Goal: Task Accomplishment & Management: Manage account settings

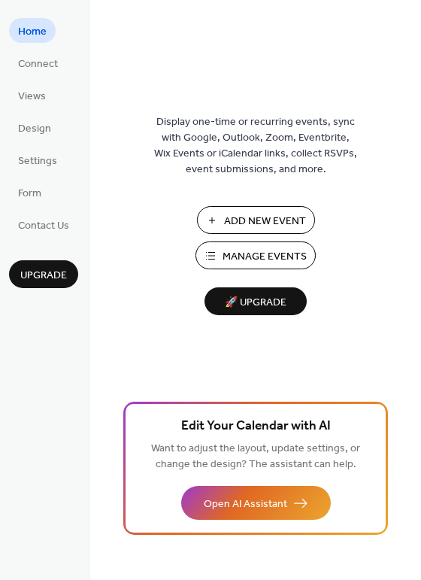
click at [275, 255] on span "Manage Events" at bounding box center [265, 257] width 84 height 16
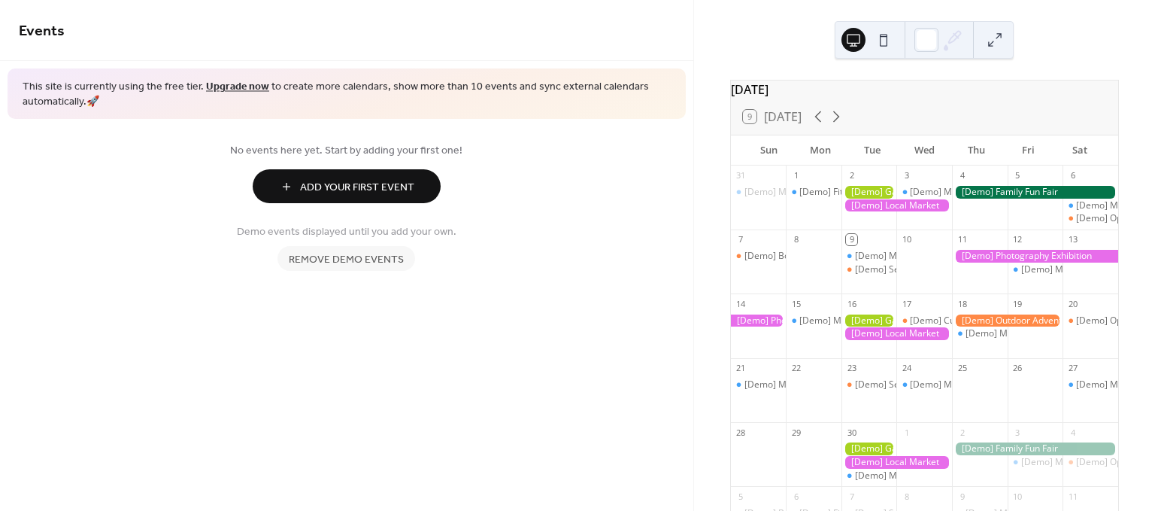
scroll to position [83, 0]
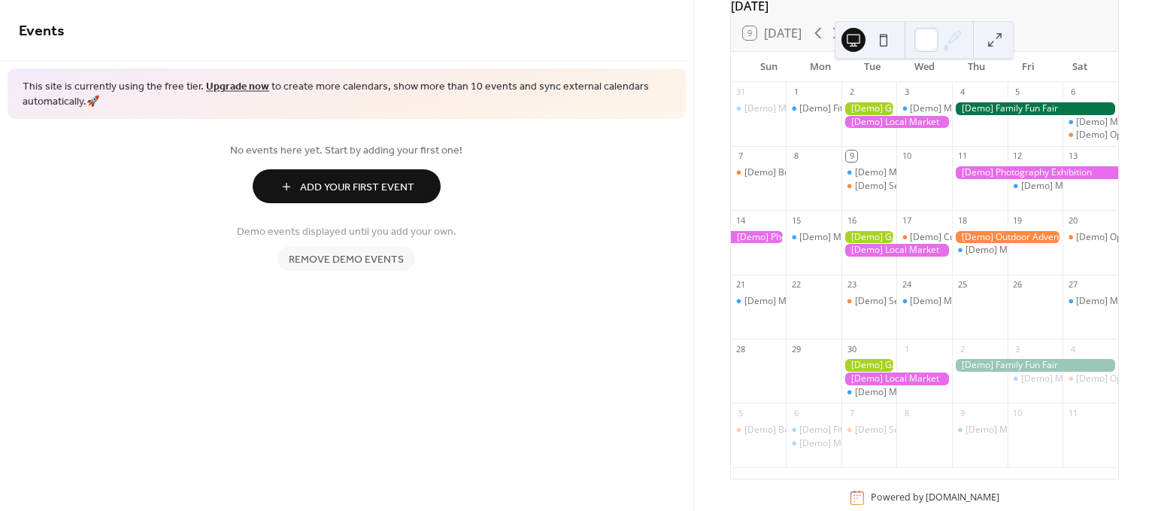
click at [344, 260] on span "Remove demo events" at bounding box center [346, 260] width 115 height 16
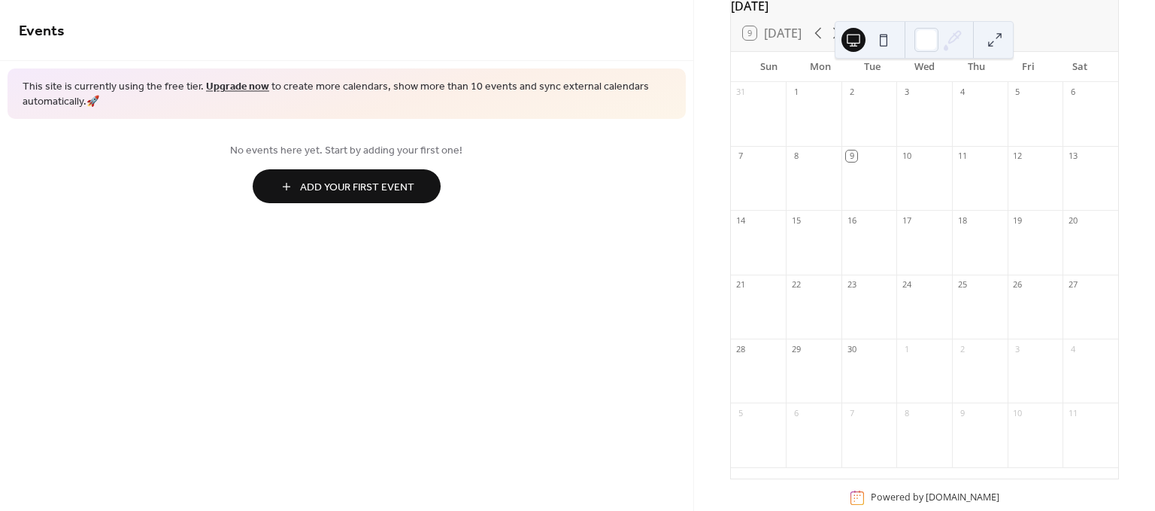
click at [326, 187] on span "Add Your First Event" at bounding box center [357, 188] width 114 height 16
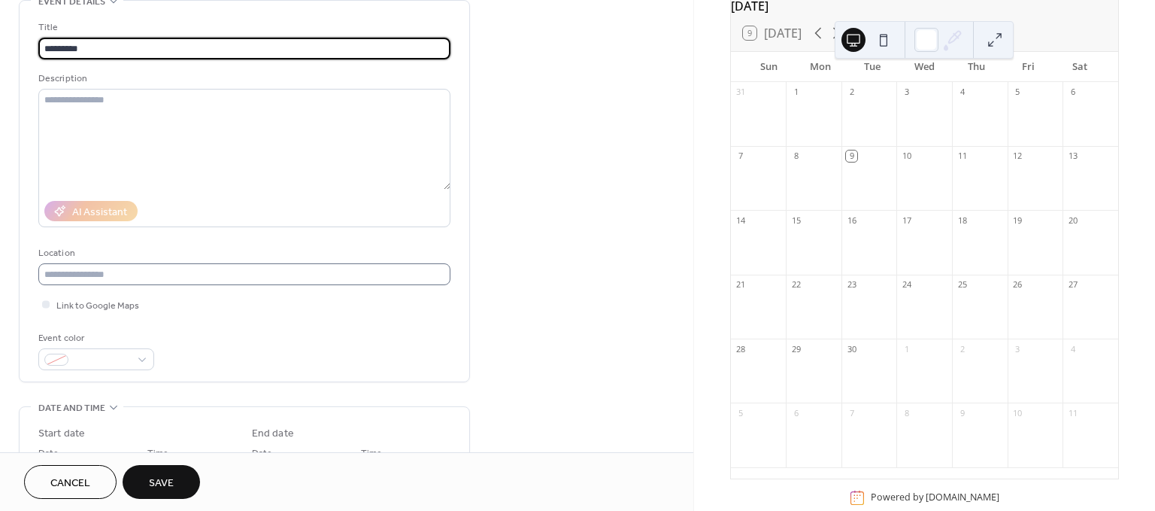
scroll to position [167, 0]
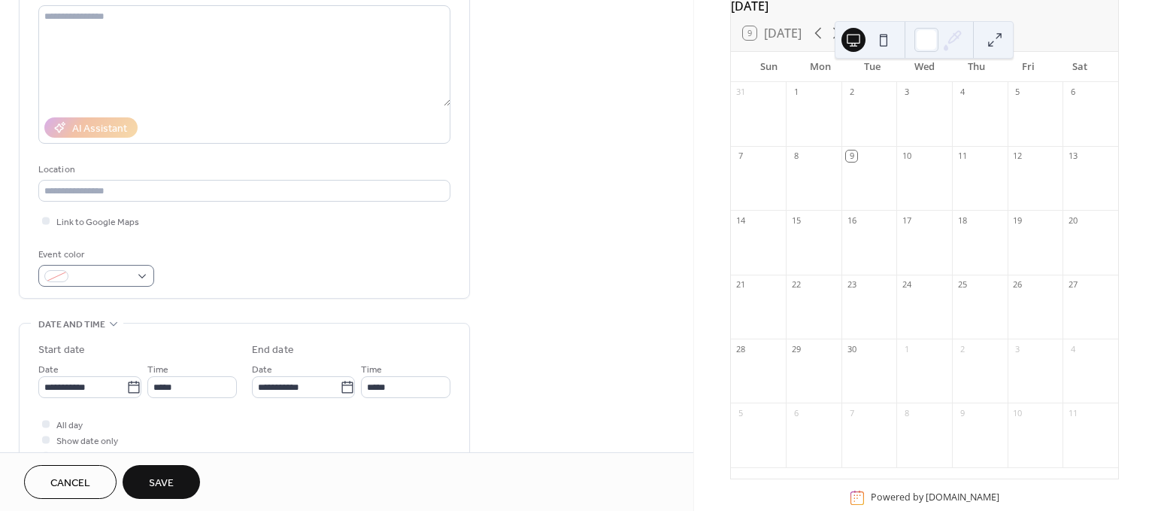
type input "*********"
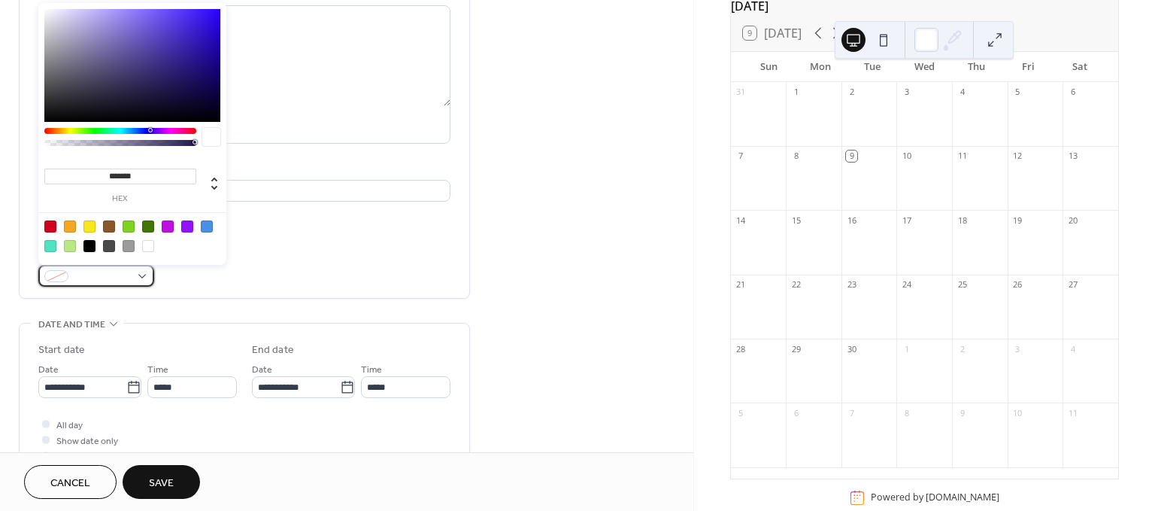
click at [143, 272] on div at bounding box center [96, 276] width 116 height 22
click at [208, 228] on div at bounding box center [207, 226] width 12 height 12
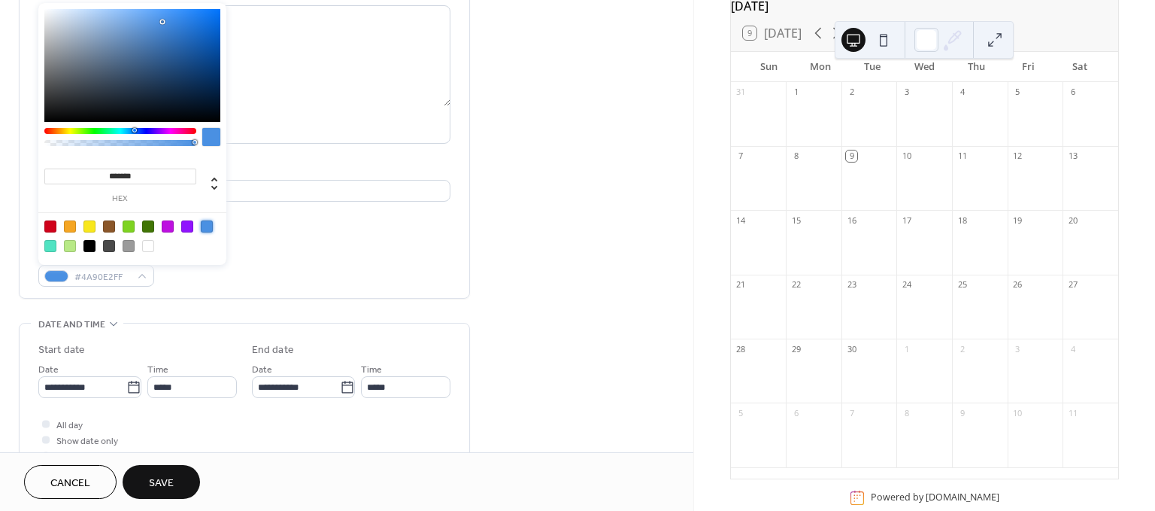
type input "*******"
click at [317, 275] on div "Event color #4A90E2FF" at bounding box center [244, 267] width 412 height 40
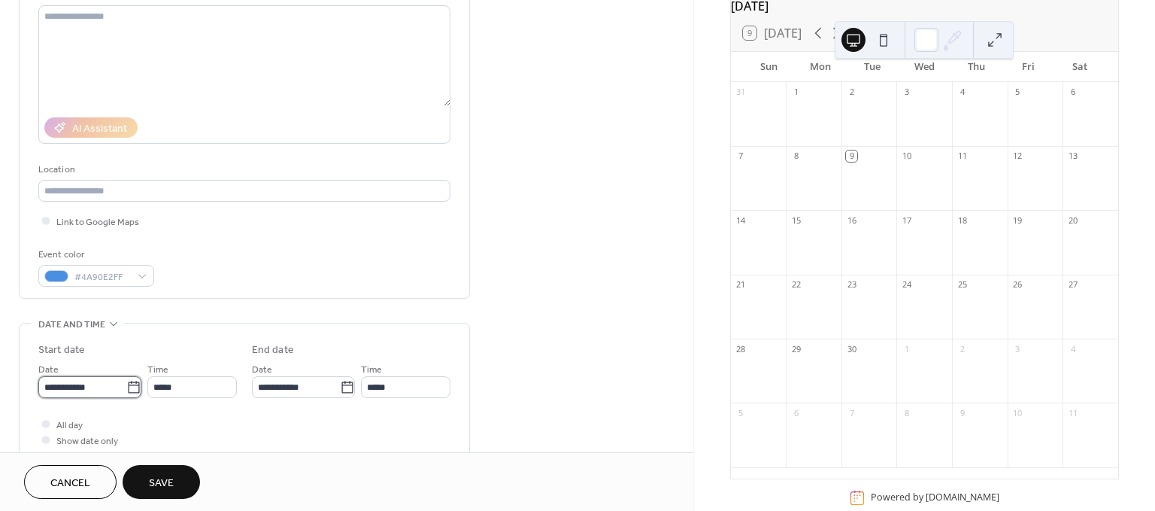
click at [74, 390] on input "**********" at bounding box center [82, 387] width 88 height 22
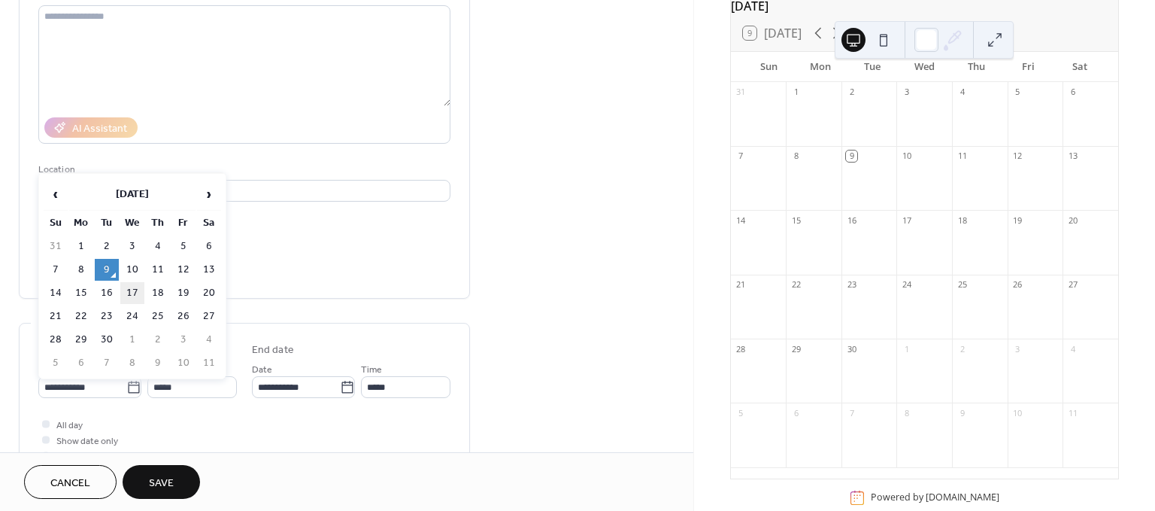
click at [129, 292] on td "17" at bounding box center [132, 293] width 24 height 22
type input "**********"
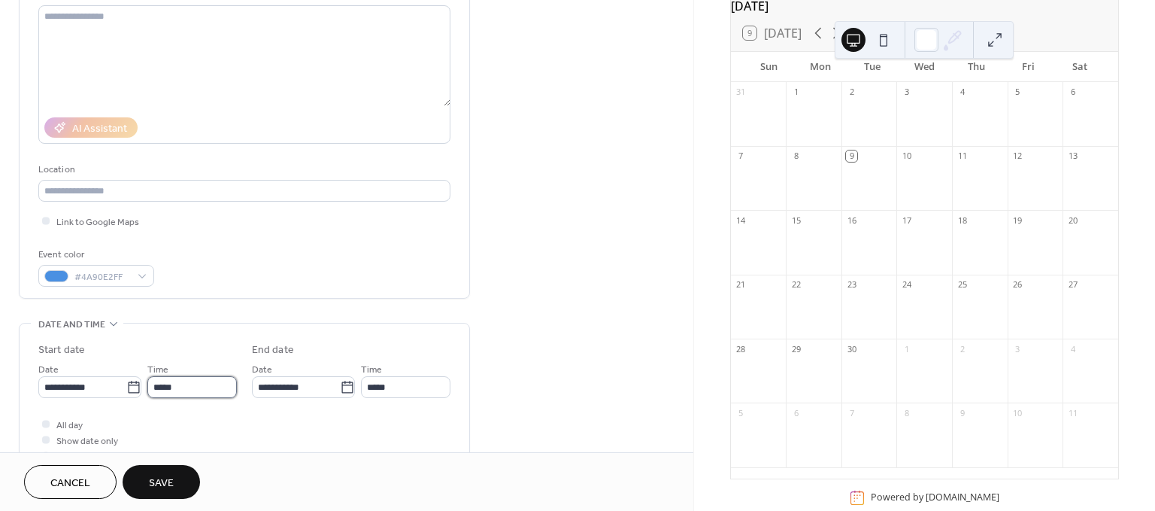
click at [183, 390] on input "*****" at bounding box center [192, 387] width 90 height 22
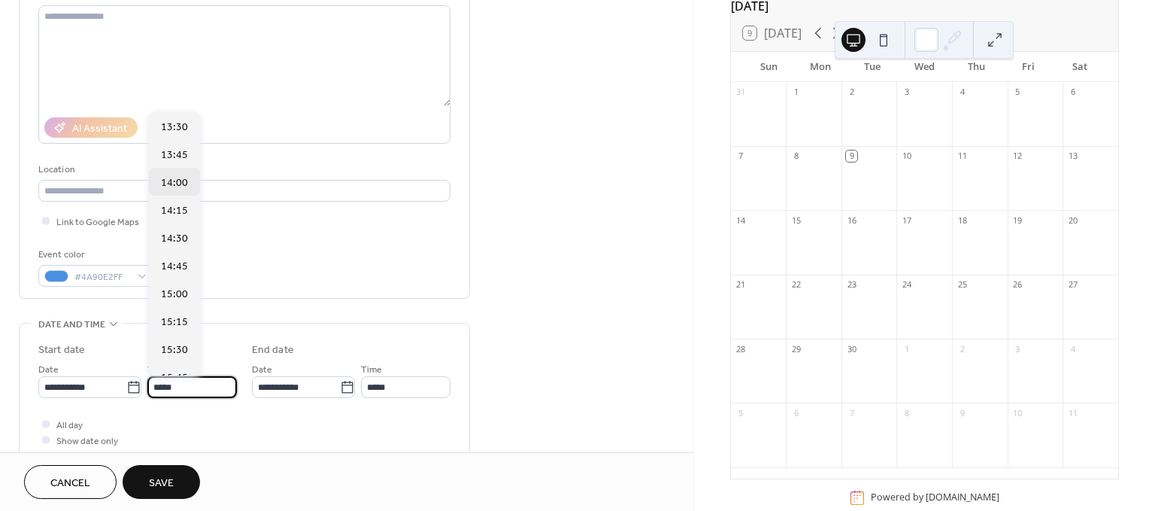
scroll to position [1586, 0]
click at [173, 269] on span "15:30" at bounding box center [174, 267] width 27 height 16
type input "*****"
click at [173, 384] on input "*****" at bounding box center [192, 387] width 90 height 22
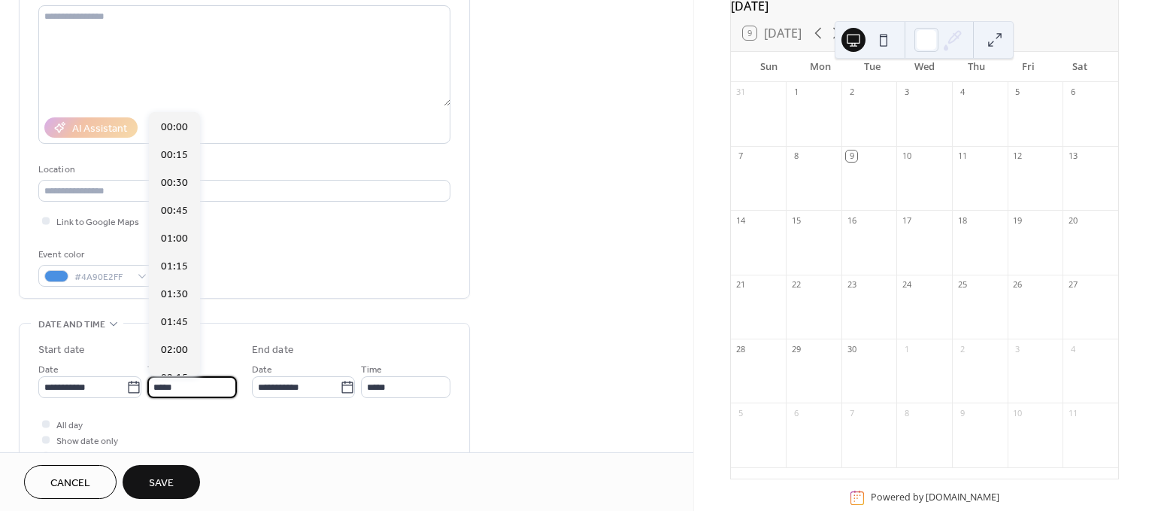
scroll to position [1725, 0]
click at [166, 236] on span "16:30" at bounding box center [174, 239] width 27 height 16
type input "*****"
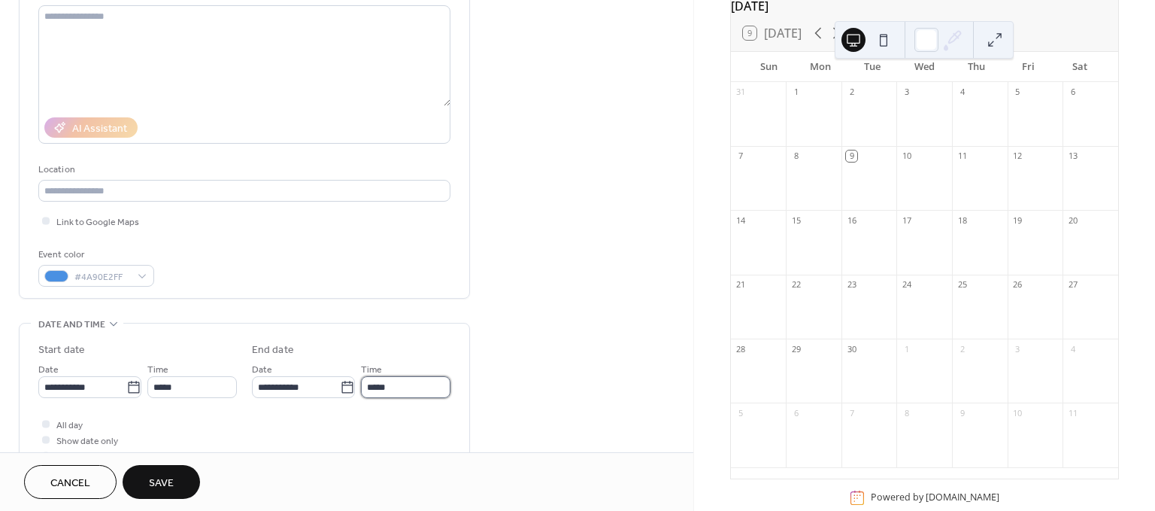
click at [386, 387] on input "*****" at bounding box center [406, 387] width 90 height 22
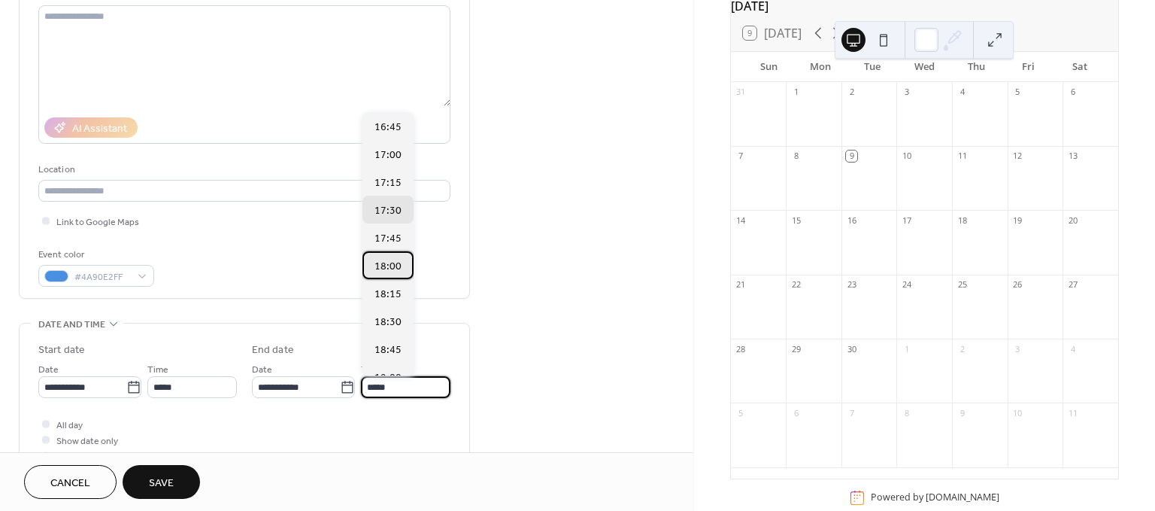
click at [381, 263] on span "18:00" at bounding box center [388, 267] width 27 height 16
type input "*****"
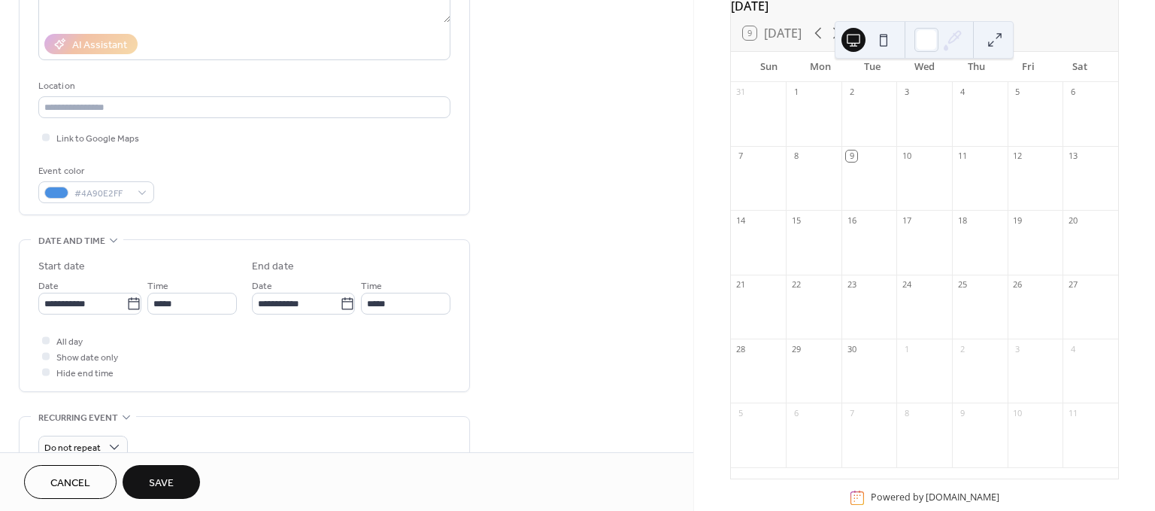
scroll to position [334, 0]
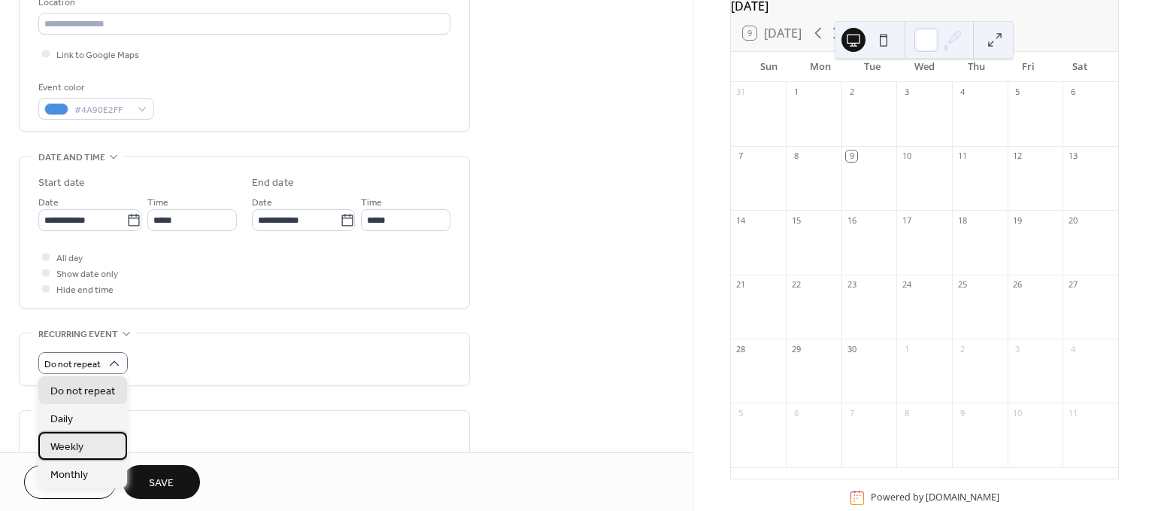
click at [63, 447] on span "Weekly" at bounding box center [66, 446] width 33 height 16
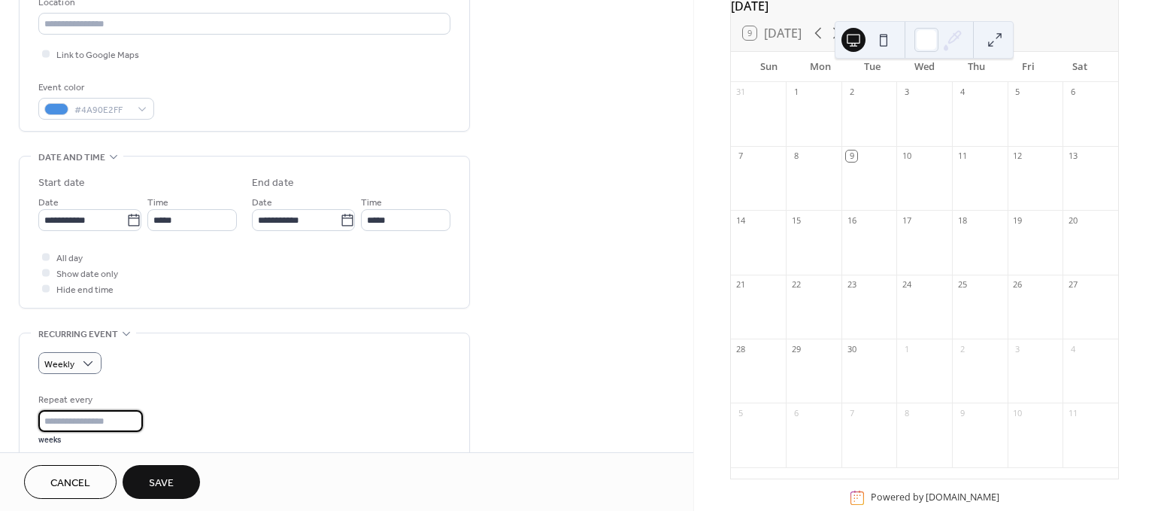
click at [96, 420] on input "*" at bounding box center [90, 421] width 105 height 22
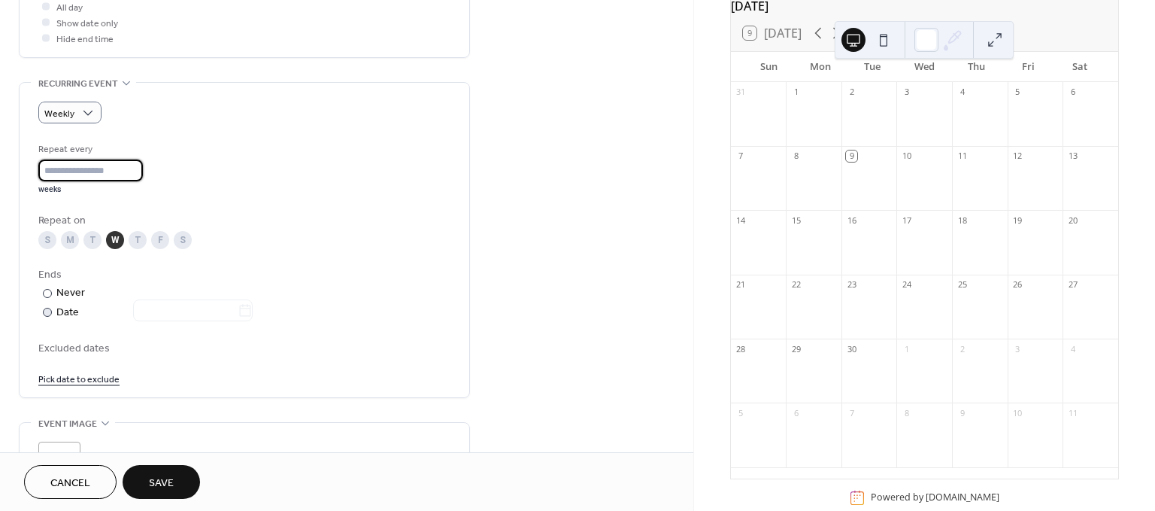
scroll to position [668, 0]
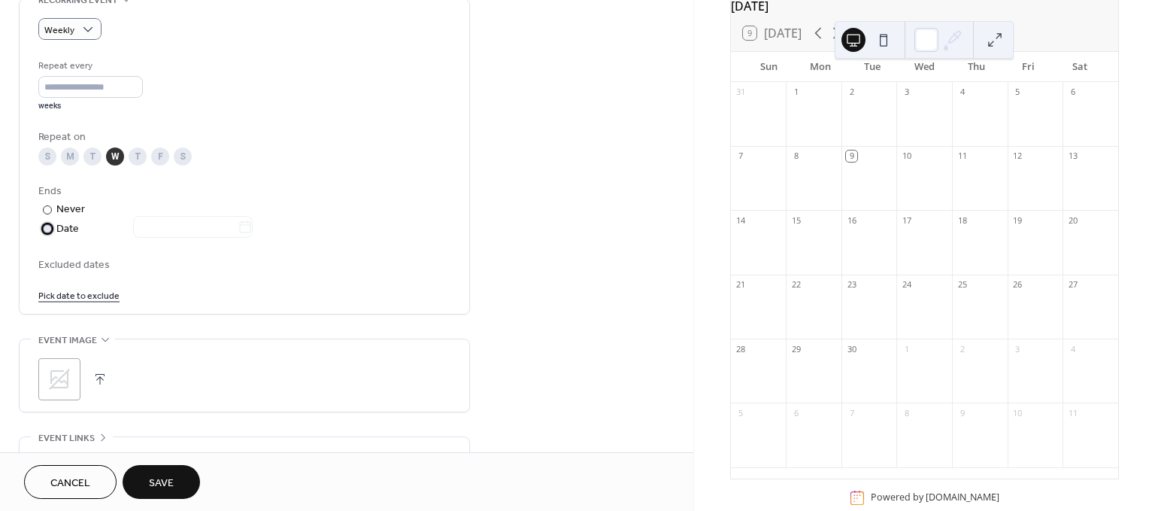
click at [44, 224] on div at bounding box center [47, 228] width 9 height 9
click at [200, 228] on input "text" at bounding box center [185, 227] width 105 height 22
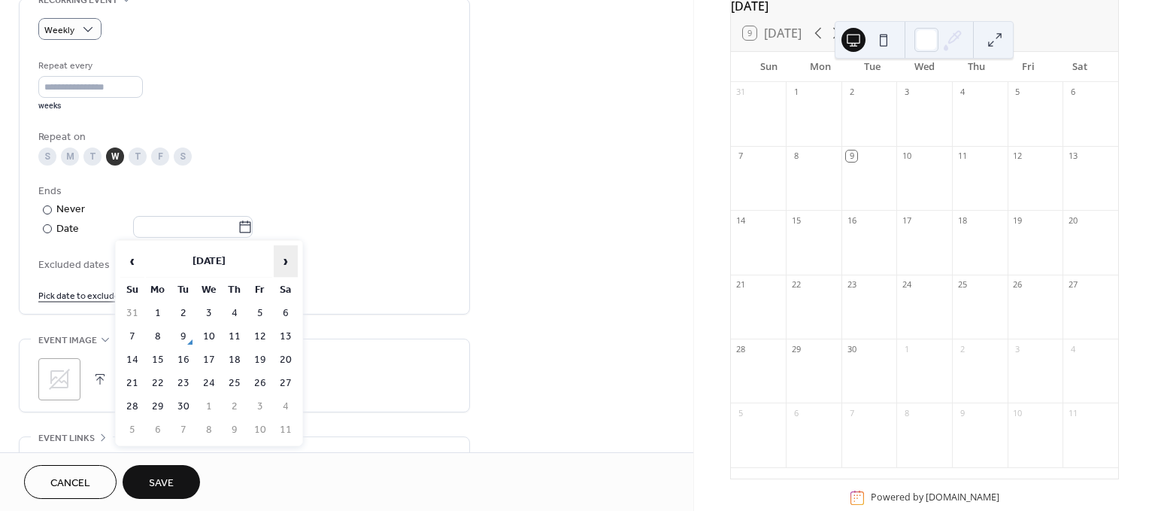
click at [281, 256] on span "›" at bounding box center [286, 261] width 23 height 30
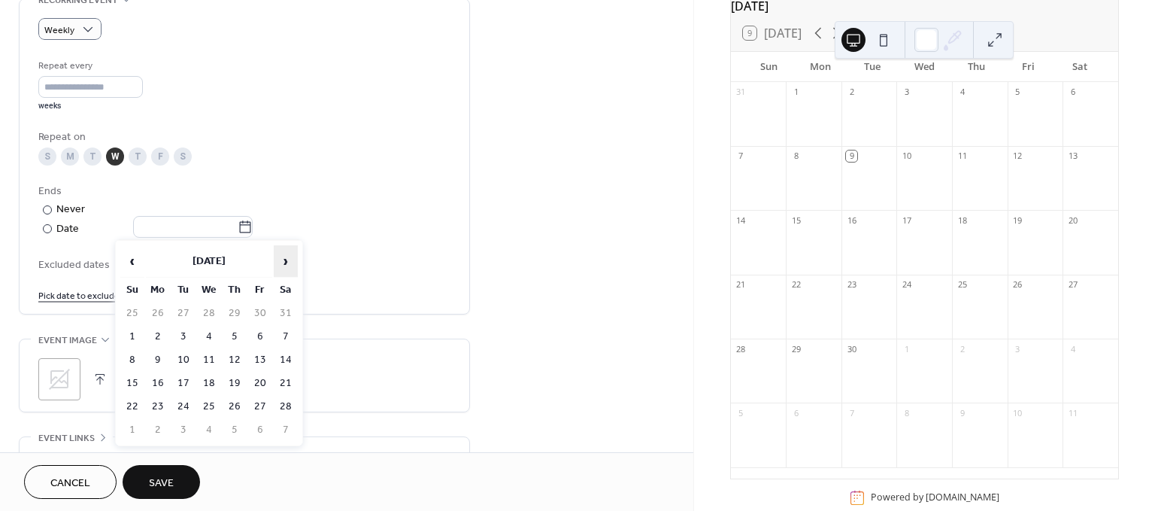
click at [281, 256] on span "›" at bounding box center [286, 261] width 23 height 30
click at [133, 264] on span "‹" at bounding box center [132, 261] width 23 height 30
click at [208, 357] on td "11" at bounding box center [209, 360] width 24 height 22
type input "**********"
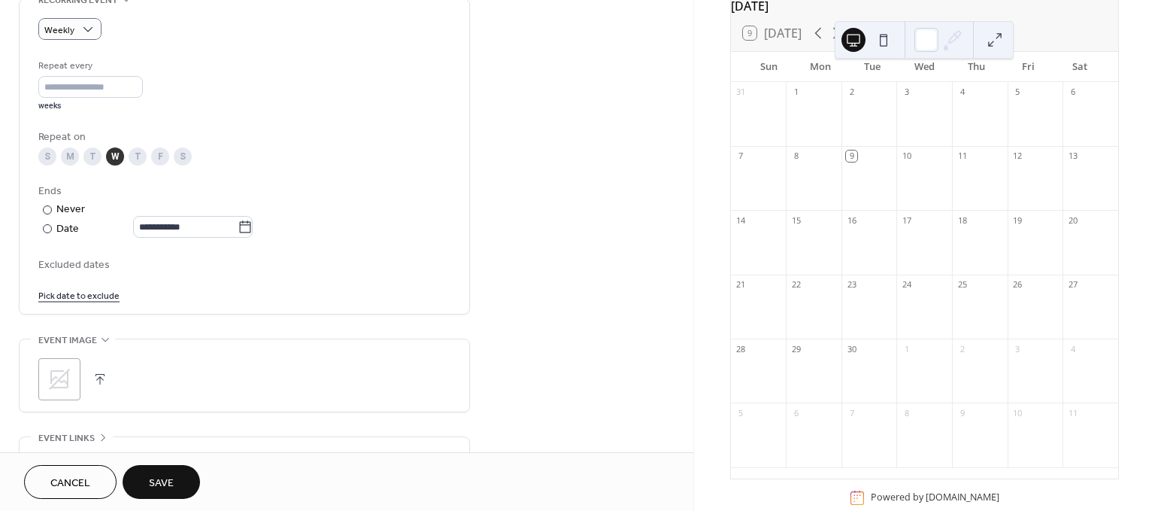
scroll to position [752, 0]
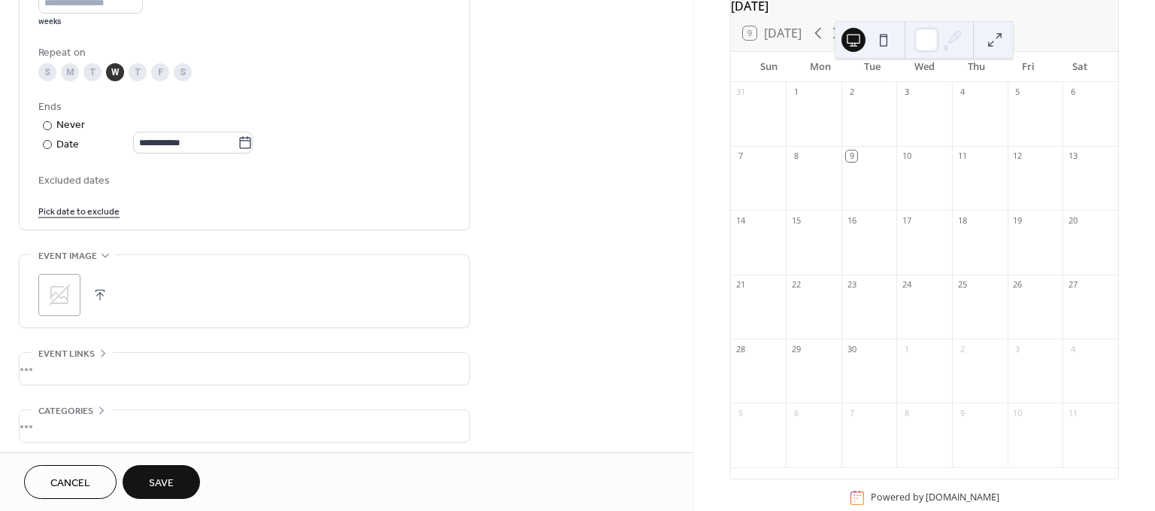
click at [56, 293] on icon at bounding box center [59, 295] width 24 height 24
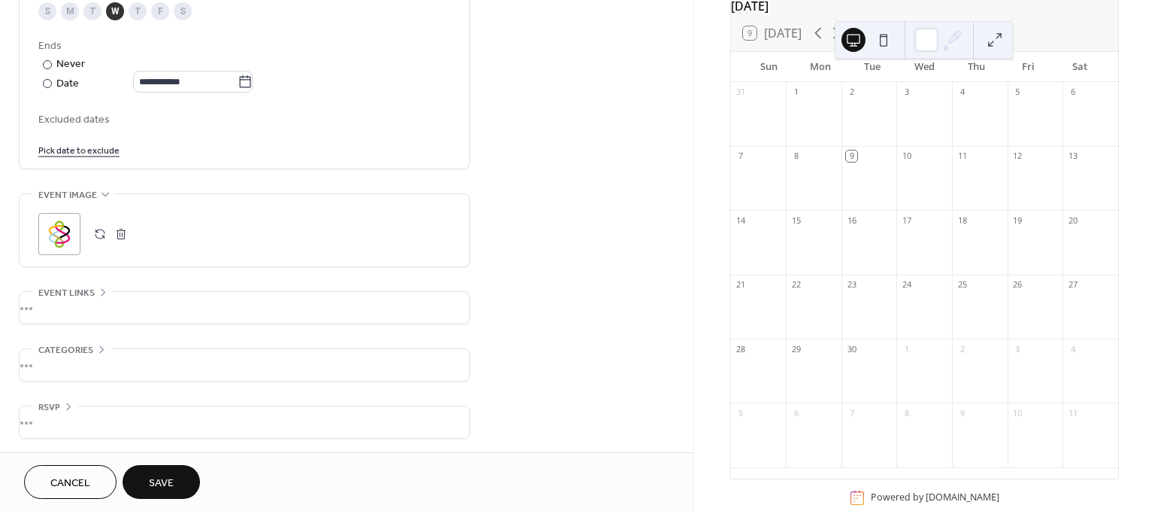
click at [156, 484] on span "Save" at bounding box center [161, 483] width 25 height 16
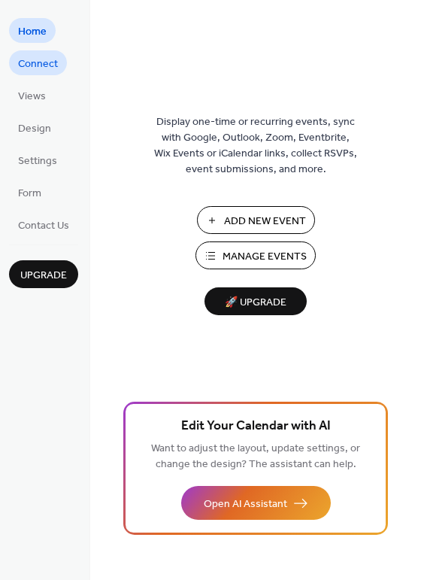
click at [33, 62] on span "Connect" at bounding box center [38, 64] width 40 height 16
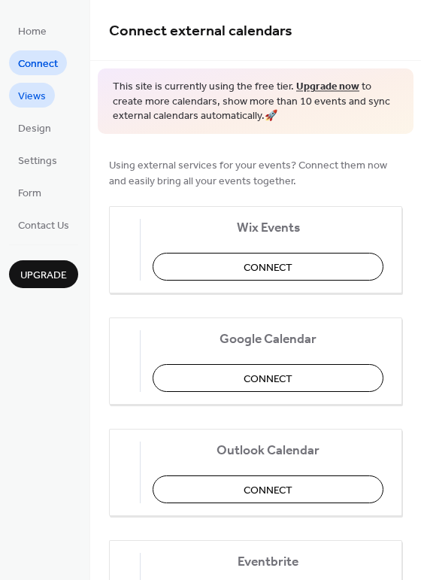
click at [36, 95] on span "Views" at bounding box center [32, 97] width 28 height 16
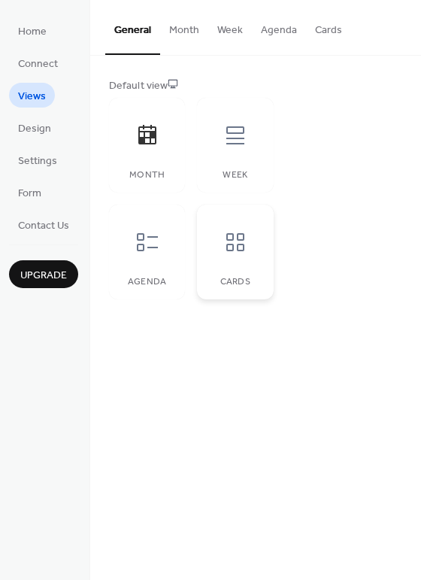
click at [238, 250] on icon at bounding box center [235, 242] width 24 height 24
click at [144, 249] on icon at bounding box center [147, 242] width 24 height 24
click at [153, 143] on icon at bounding box center [147, 135] width 18 height 20
click at [40, 127] on span "Design" at bounding box center [34, 129] width 33 height 16
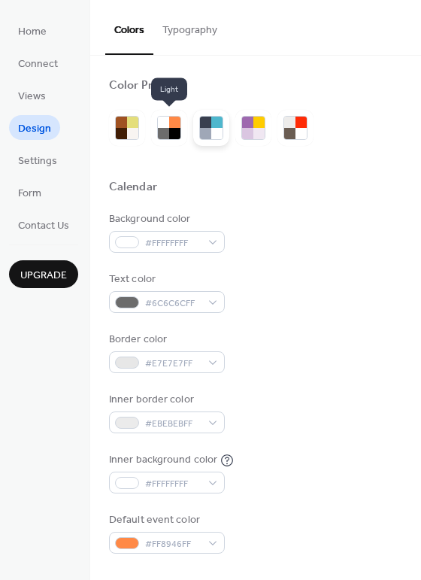
click at [217, 130] on div at bounding box center [216, 133] width 11 height 11
click at [169, 129] on div at bounding box center [174, 133] width 11 height 11
click at [129, 129] on div at bounding box center [132, 133] width 11 height 11
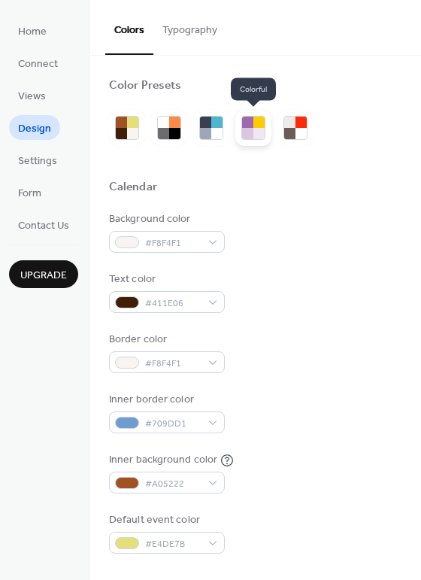
click at [246, 132] on div at bounding box center [247, 133] width 11 height 11
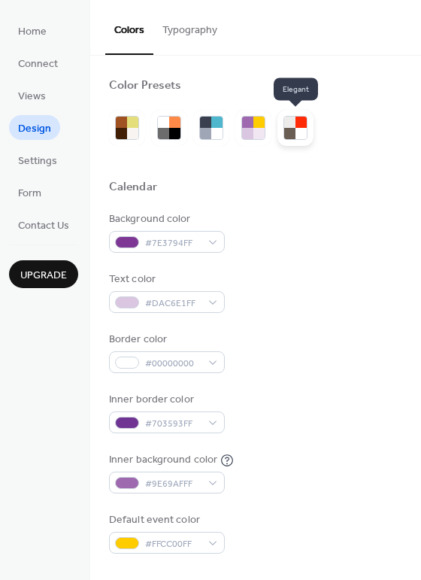
click at [294, 125] on div at bounding box center [289, 122] width 11 height 11
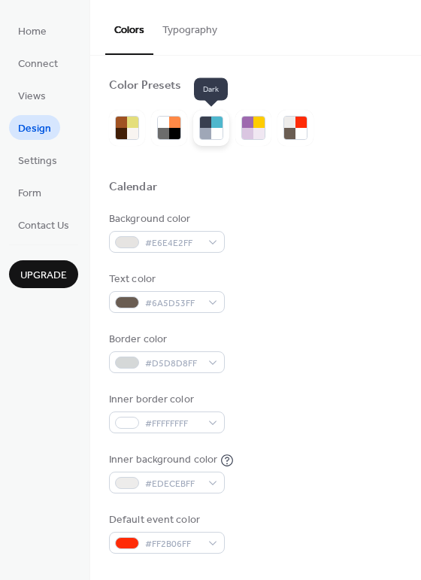
click at [210, 132] on div at bounding box center [205, 133] width 11 height 11
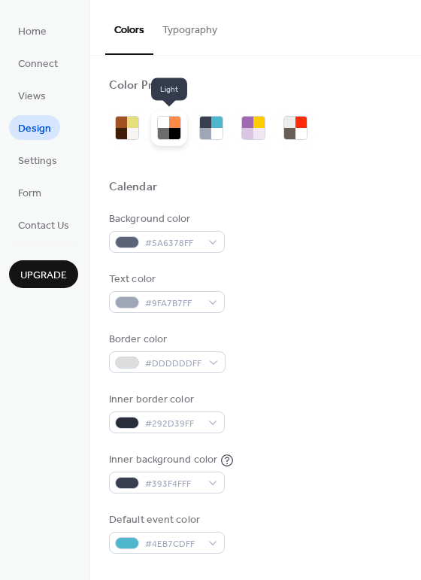
click at [174, 126] on div at bounding box center [174, 122] width 11 height 11
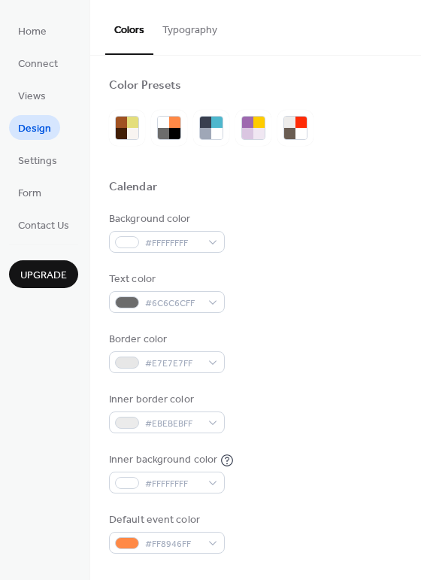
scroll to position [83, 0]
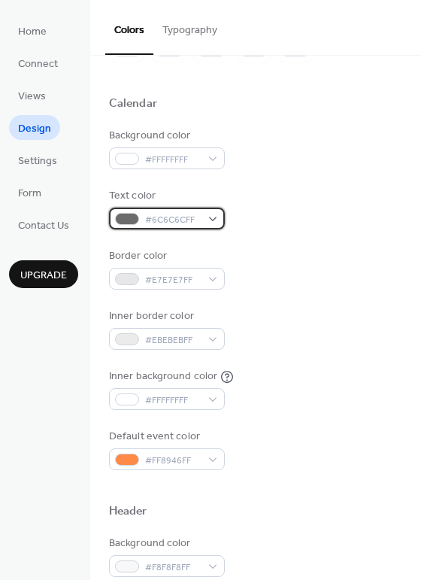
click at [135, 220] on div at bounding box center [127, 219] width 24 height 12
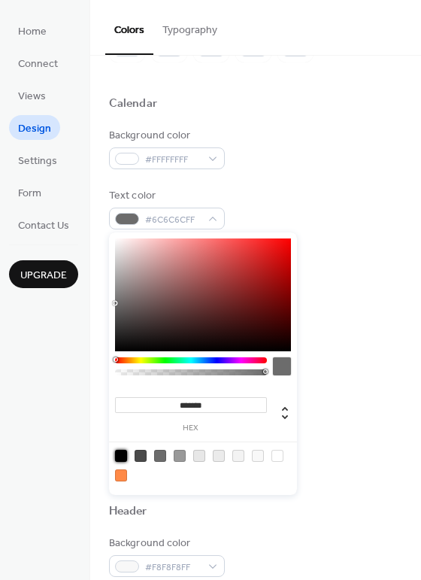
click at [118, 453] on div at bounding box center [121, 456] width 12 height 12
type input "*******"
click at [392, 375] on div "Inner background color #FFFFFFFF" at bounding box center [255, 389] width 293 height 41
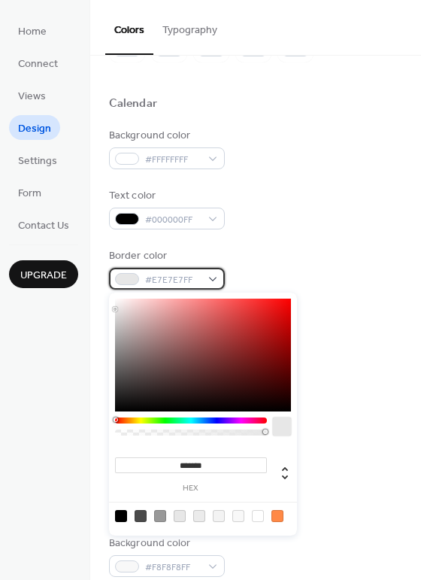
click at [128, 278] on div at bounding box center [127, 279] width 24 height 12
click at [209, 419] on div at bounding box center [191, 420] width 152 height 6
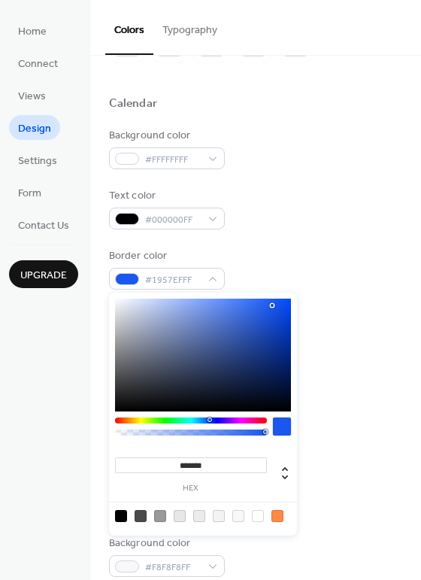
drag, startPoint x: 215, startPoint y: 347, endPoint x: 272, endPoint y: 305, distance: 70.6
click at [272, 305] on div at bounding box center [203, 355] width 176 height 113
type input "*******"
drag, startPoint x: 271, startPoint y: 305, endPoint x: 219, endPoint y: 317, distance: 53.4
click at [226, 317] on div at bounding box center [227, 315] width 3 height 3
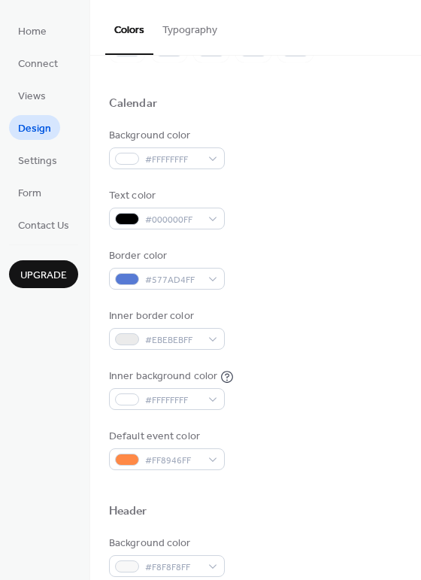
click at [359, 346] on div "Inner border color #EBEBEBFF" at bounding box center [255, 328] width 293 height 41
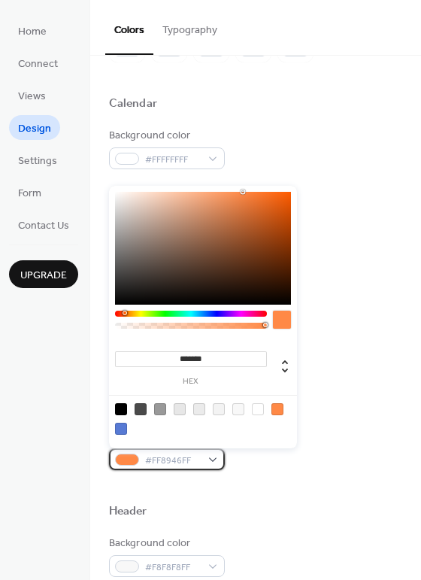
click at [126, 460] on div at bounding box center [127, 460] width 24 height 12
click at [118, 429] on div at bounding box center [121, 429] width 12 height 12
type input "*******"
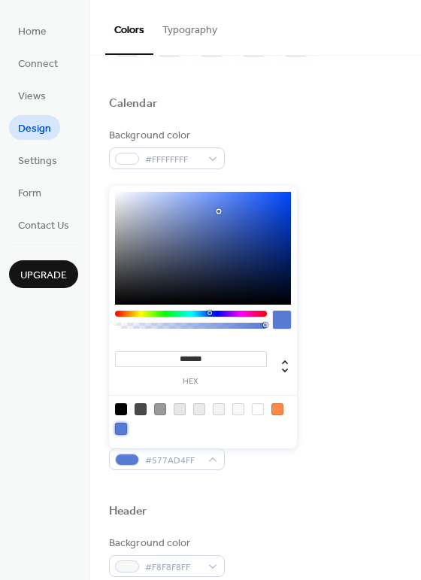
click at [324, 425] on div "Background color #FFFFFFFF Text color #000000FF Border color #577AD4FF Inner bo…" at bounding box center [255, 299] width 293 height 342
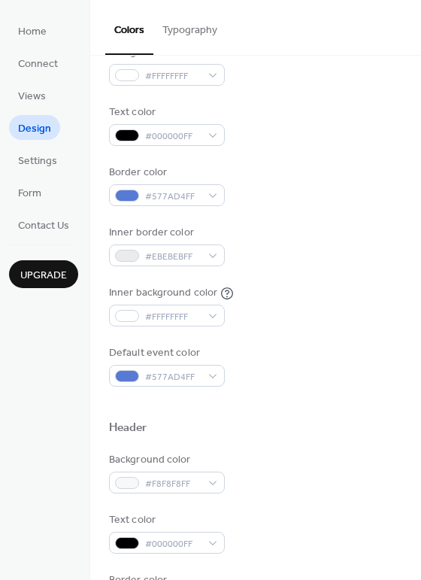
scroll to position [250, 0]
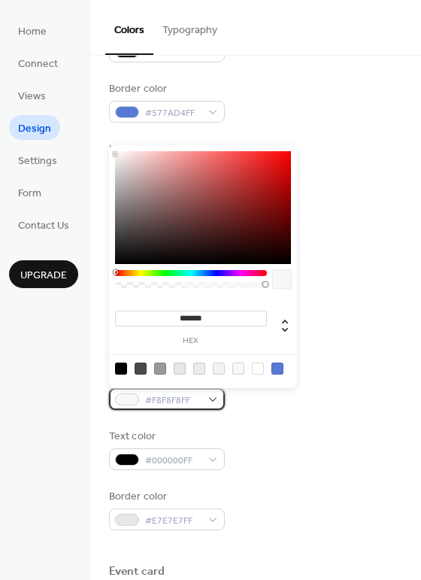
click at [217, 401] on div "#F8F8F8FF" at bounding box center [167, 399] width 116 height 22
click at [279, 372] on div at bounding box center [278, 369] width 12 height 12
type input "*******"
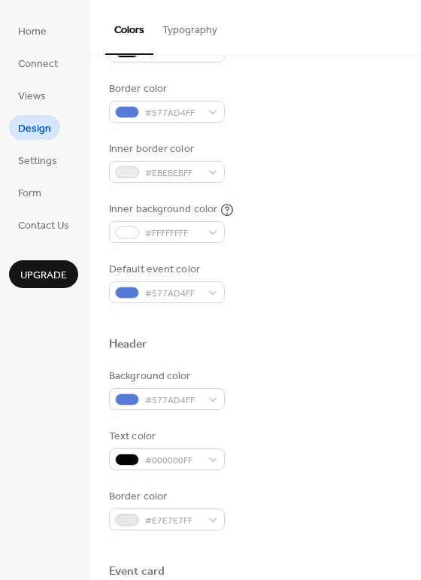
click at [266, 456] on div "Text color #000000FF" at bounding box center [255, 449] width 293 height 41
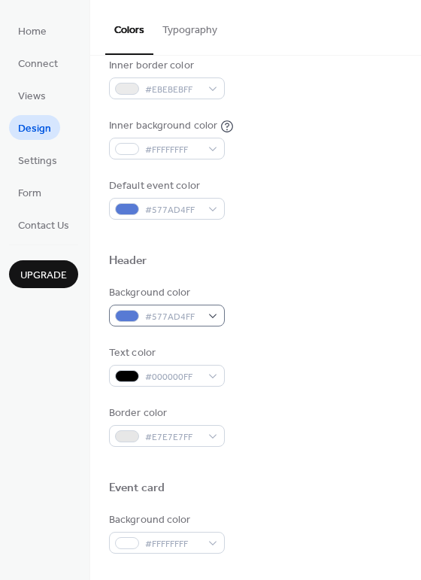
scroll to position [417, 0]
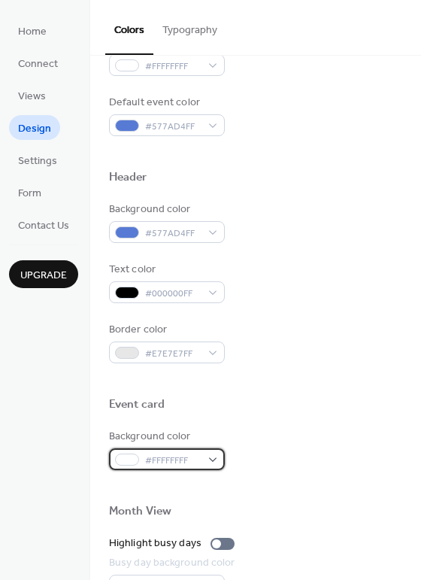
click at [127, 461] on div at bounding box center [127, 460] width 24 height 12
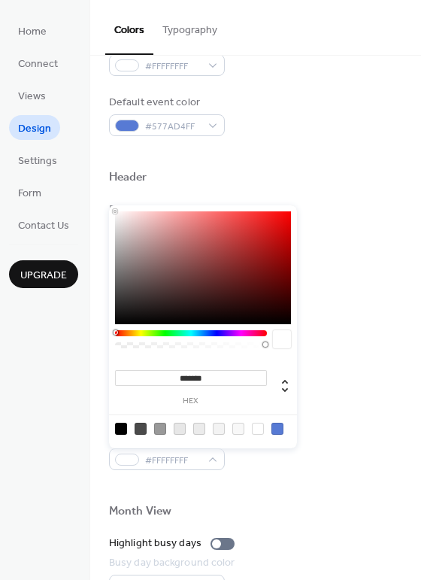
click at [178, 428] on div at bounding box center [180, 429] width 12 height 12
type input "*******"
click at [387, 413] on div "Event card" at bounding box center [255, 407] width 293 height 20
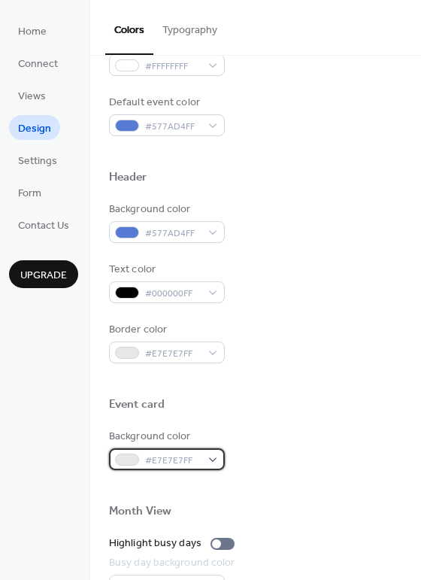
click at [128, 459] on div at bounding box center [127, 460] width 24 height 12
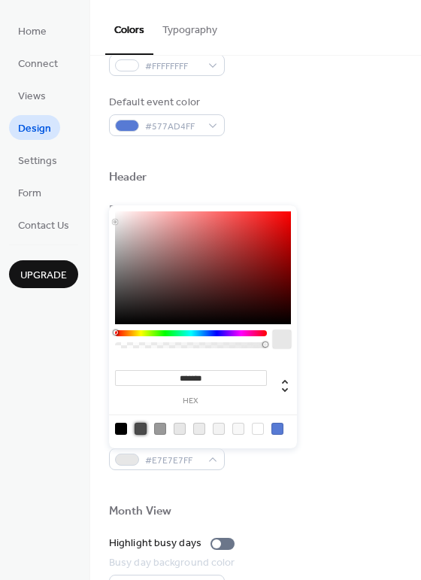
click at [138, 426] on div at bounding box center [141, 429] width 12 height 12
click at [276, 431] on div at bounding box center [278, 429] width 12 height 12
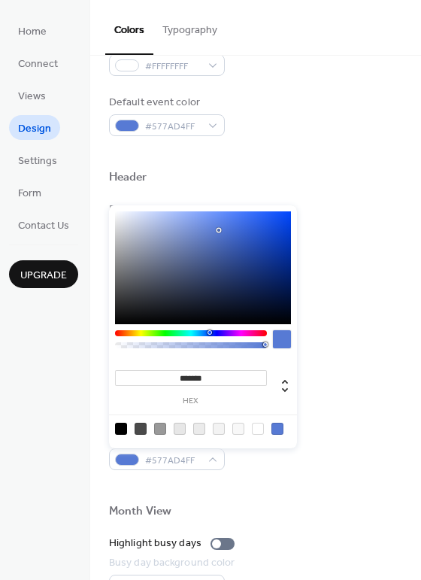
click at [138, 434] on div at bounding box center [203, 428] width 191 height 28
click at [136, 429] on div at bounding box center [141, 429] width 12 height 12
click at [274, 426] on div at bounding box center [278, 429] width 12 height 12
type input "*******"
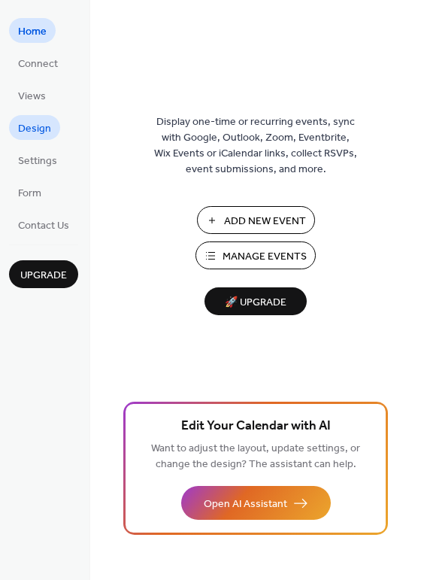
click at [33, 129] on span "Design" at bounding box center [34, 129] width 33 height 16
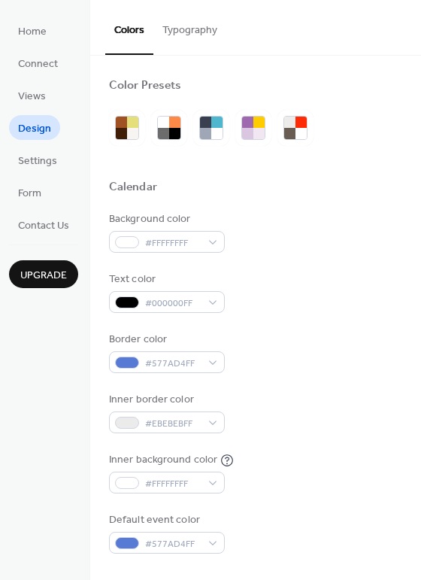
click at [190, 28] on button "Typography" at bounding box center [189, 26] width 73 height 53
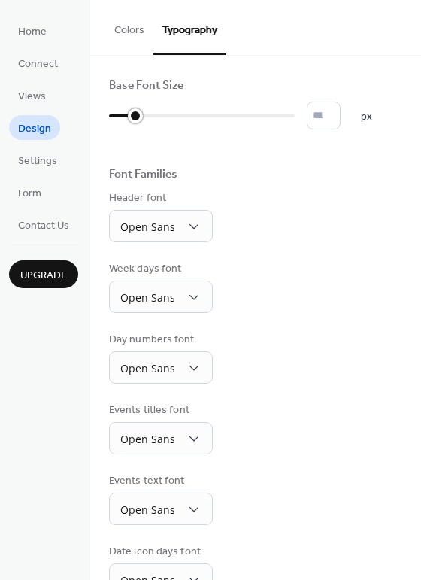
drag, startPoint x: 117, startPoint y: 112, endPoint x: 128, endPoint y: 112, distance: 10.5
click at [128, 112] on div at bounding box center [135, 115] width 15 height 15
click at [156, 113] on div at bounding box center [202, 116] width 186 height 24
click at [165, 113] on div at bounding box center [202, 116] width 186 height 24
type input "**"
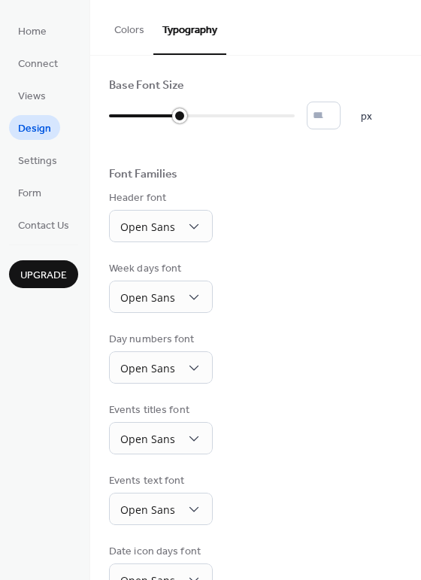
click at [178, 113] on div at bounding box center [202, 116] width 186 height 24
click at [35, 161] on span "Settings" at bounding box center [37, 161] width 39 height 16
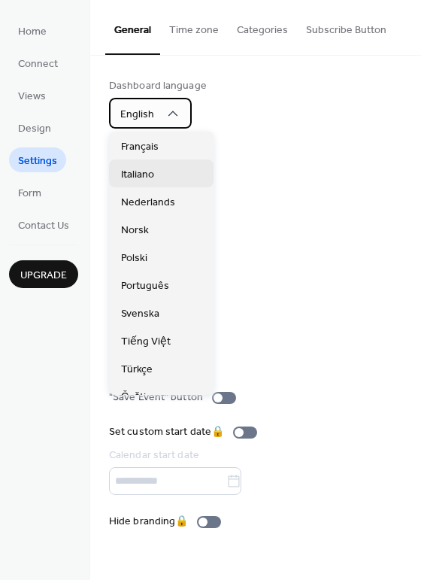
scroll to position [334, 0]
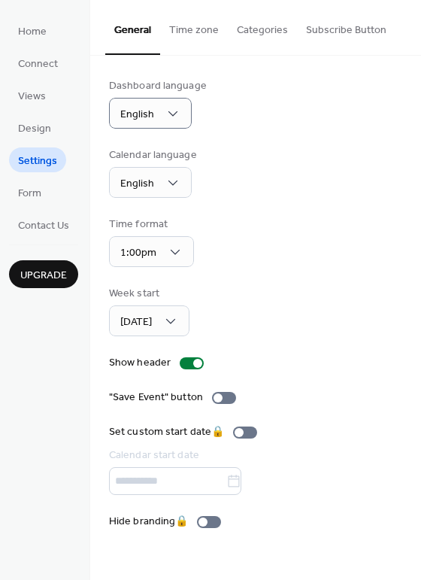
click at [299, 199] on div "Dashboard language English Calendar language English Time format 1:00pm Week st…" at bounding box center [255, 303] width 293 height 451
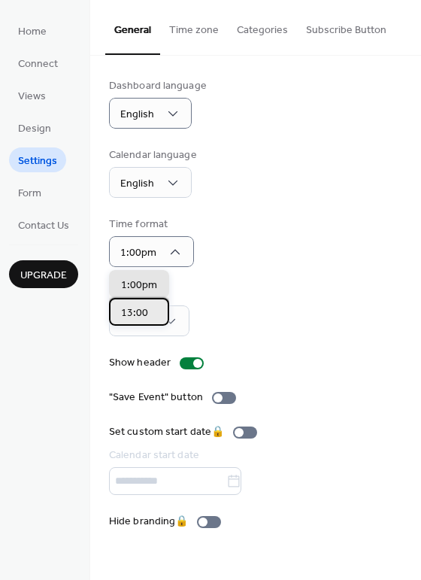
click at [134, 314] on span "13:00" at bounding box center [134, 313] width 27 height 16
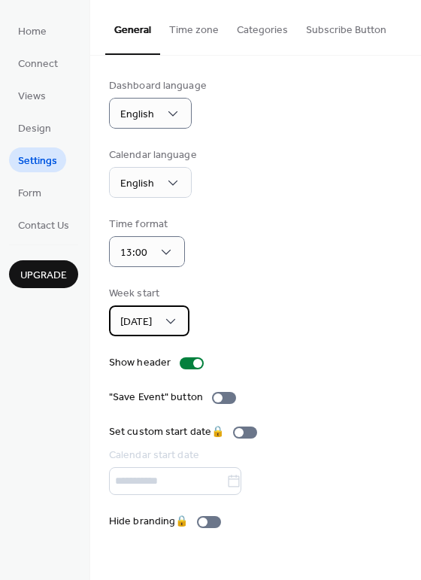
click at [162, 311] on div "Sunday" at bounding box center [149, 320] width 80 height 31
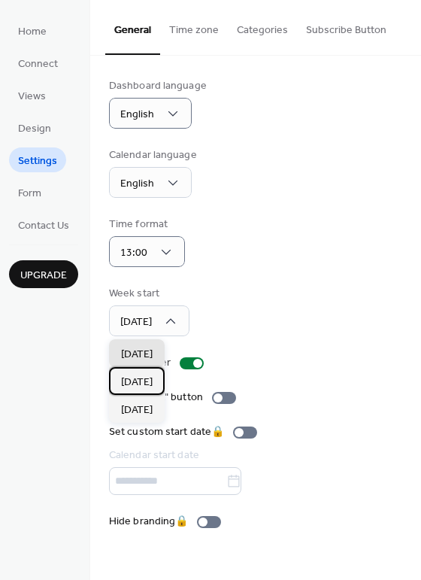
drag, startPoint x: 129, startPoint y: 378, endPoint x: 143, endPoint y: 370, distance: 15.9
click at [129, 378] on span "Monday" at bounding box center [137, 382] width 32 height 16
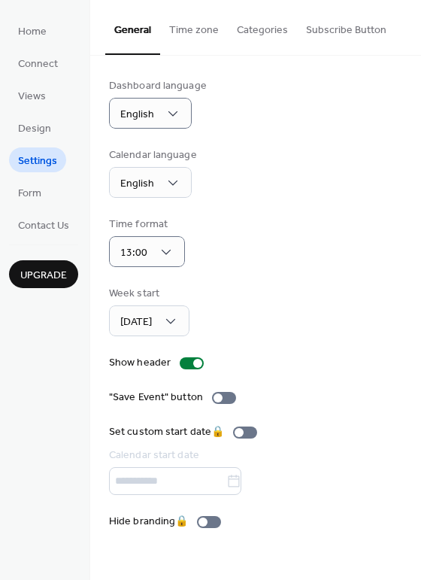
click at [287, 250] on div "Time format 13:00" at bounding box center [255, 242] width 293 height 50
click at [225, 396] on div at bounding box center [224, 398] width 24 height 12
click at [38, 198] on span "Form" at bounding box center [29, 194] width 23 height 16
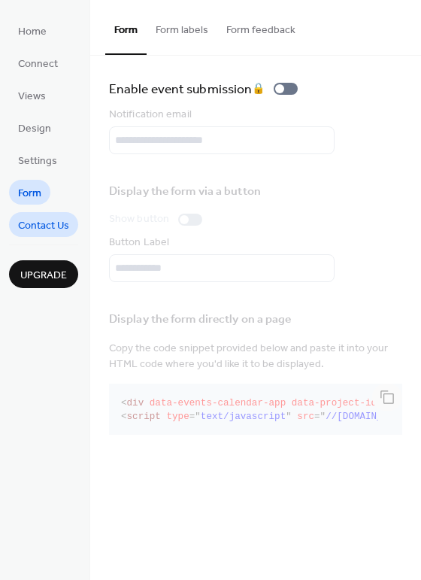
click at [41, 226] on span "Contact Us" at bounding box center [43, 226] width 51 height 16
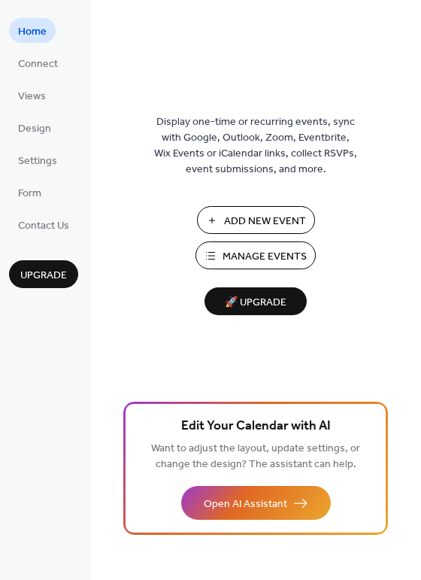
click at [248, 251] on span "Manage Events" at bounding box center [265, 257] width 84 height 16
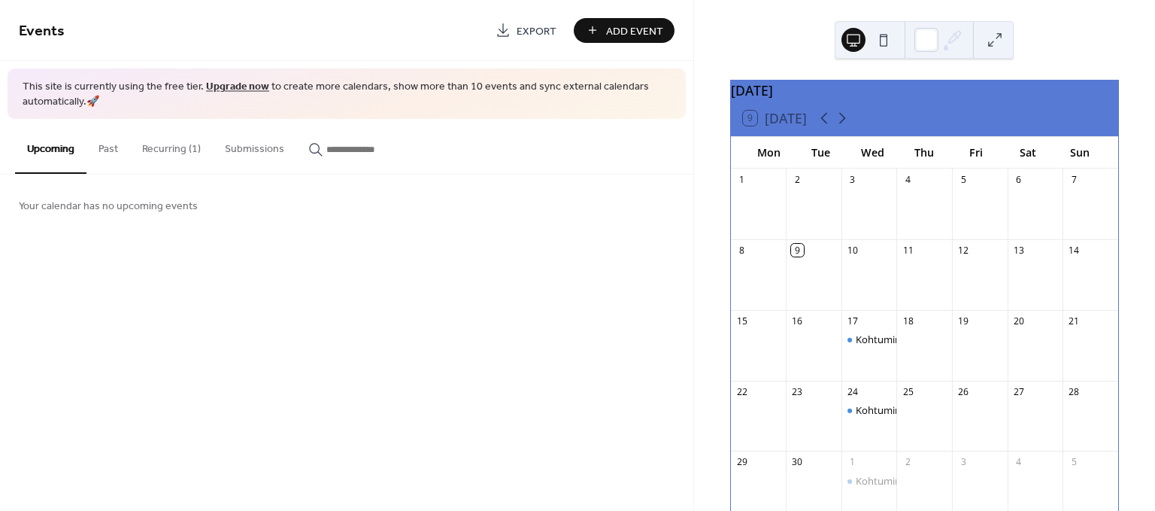
click at [142, 147] on button "Recurring (1)" at bounding box center [171, 145] width 83 height 53
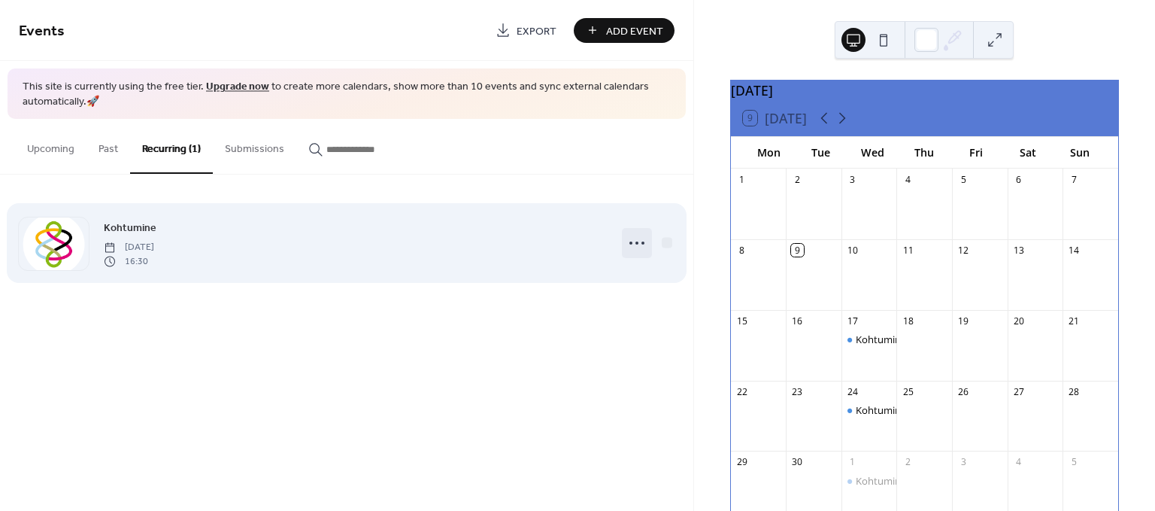
click at [636, 241] on circle at bounding box center [637, 242] width 3 height 3
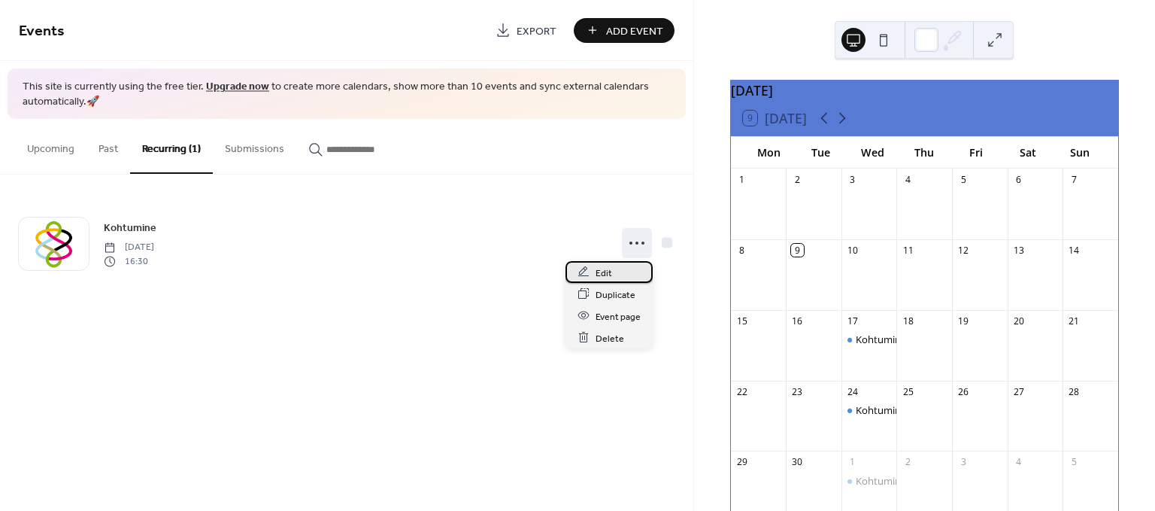
click at [603, 274] on span "Edit" at bounding box center [604, 273] width 17 height 16
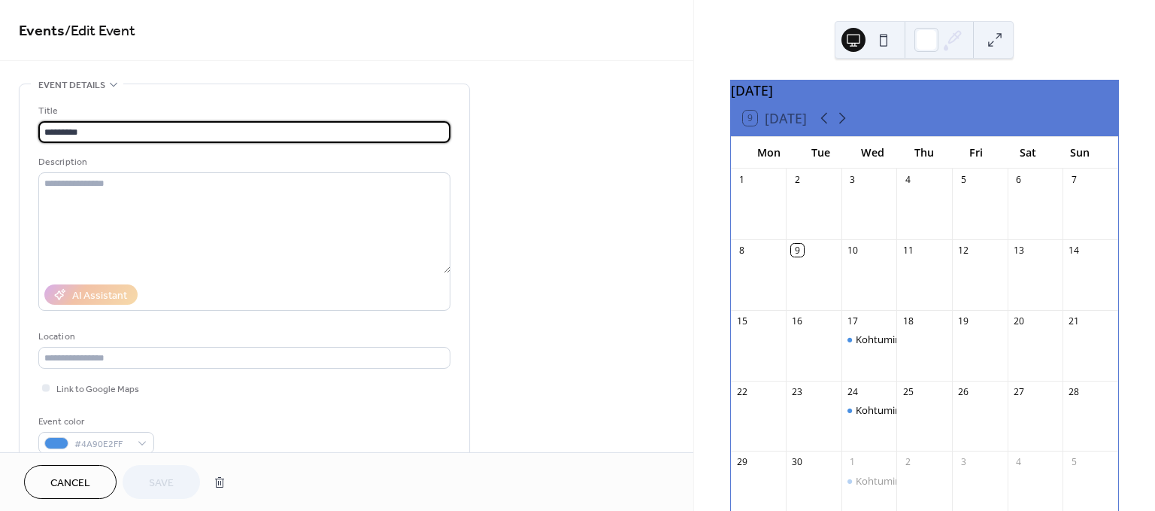
type input "**********"
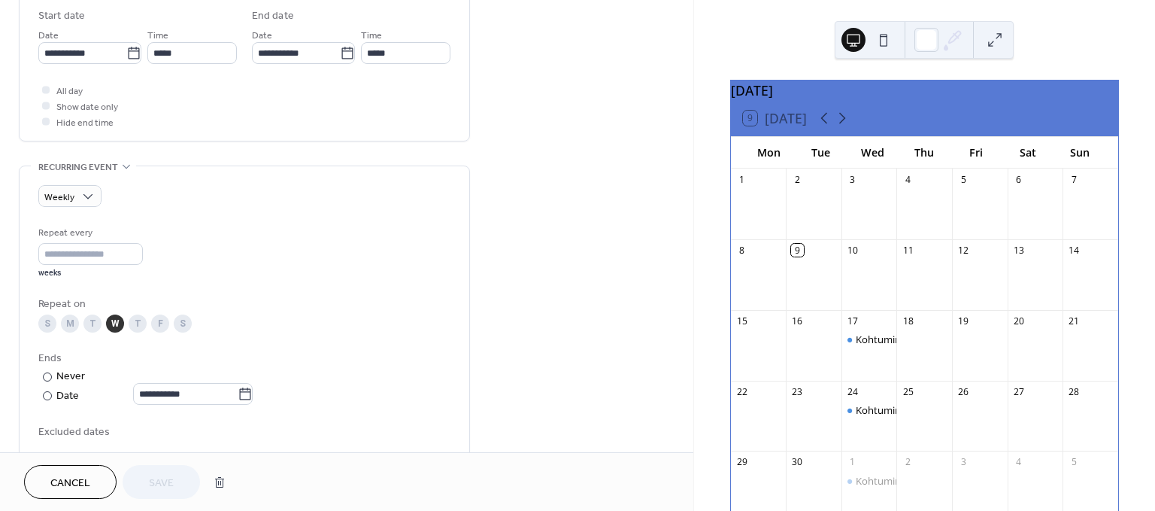
scroll to position [668, 0]
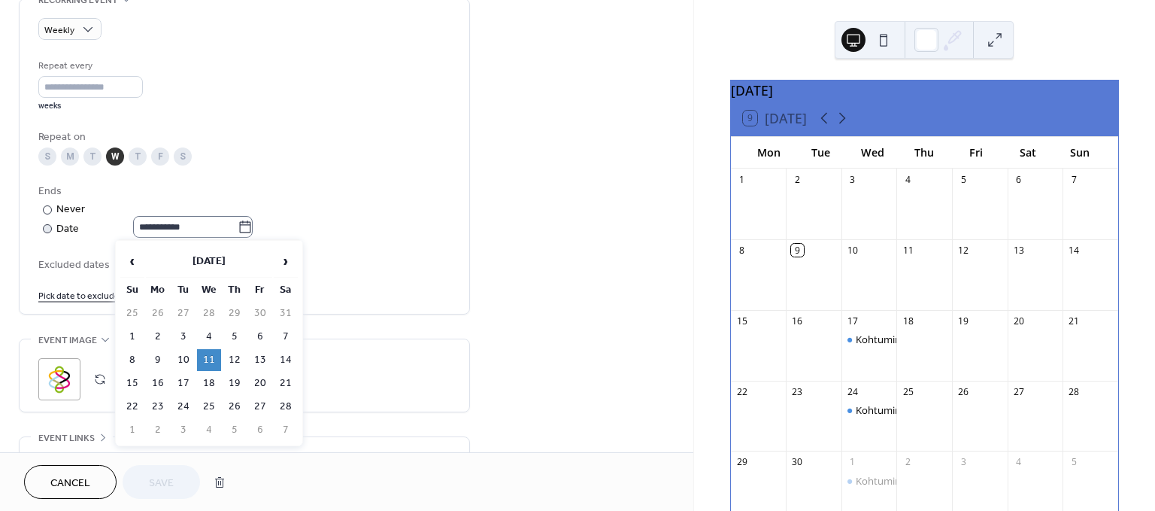
click at [253, 224] on icon at bounding box center [245, 227] width 15 height 15
click at [238, 224] on input "**********" at bounding box center [185, 227] width 105 height 22
click at [253, 224] on icon at bounding box center [245, 227] width 15 height 15
click at [238, 224] on input "**********" at bounding box center [185, 227] width 105 height 22
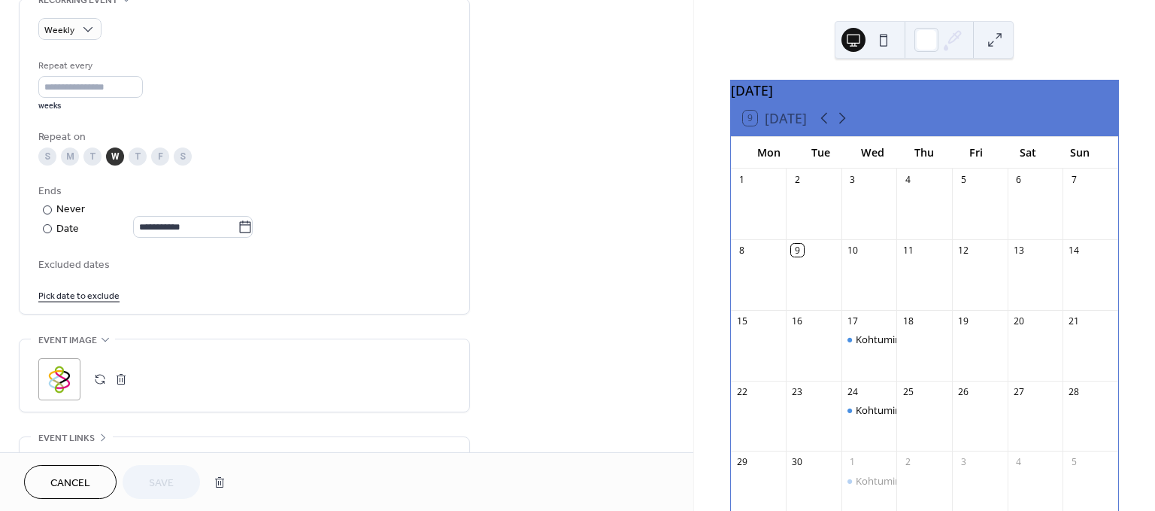
click at [361, 244] on div "**********" at bounding box center [244, 180] width 412 height 244
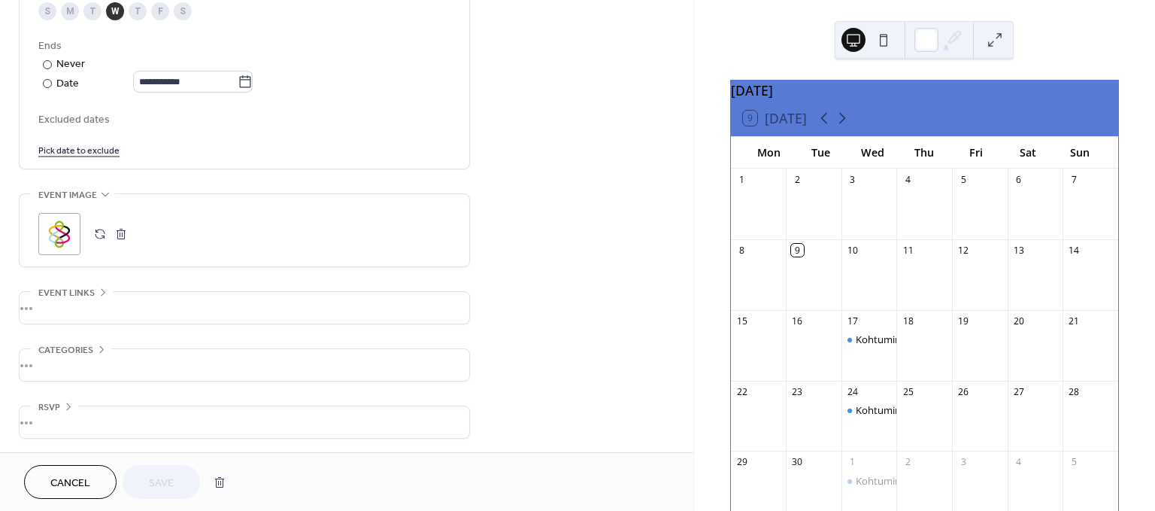
click at [101, 292] on div "•••" at bounding box center [245, 308] width 450 height 32
click at [101, 292] on div "•••" at bounding box center [245, 293] width 450 height 2
click at [97, 349] on div "•••" at bounding box center [245, 365] width 450 height 32
click at [97, 349] on div "•••" at bounding box center [245, 350] width 450 height 2
click at [884, 41] on button at bounding box center [884, 40] width 24 height 24
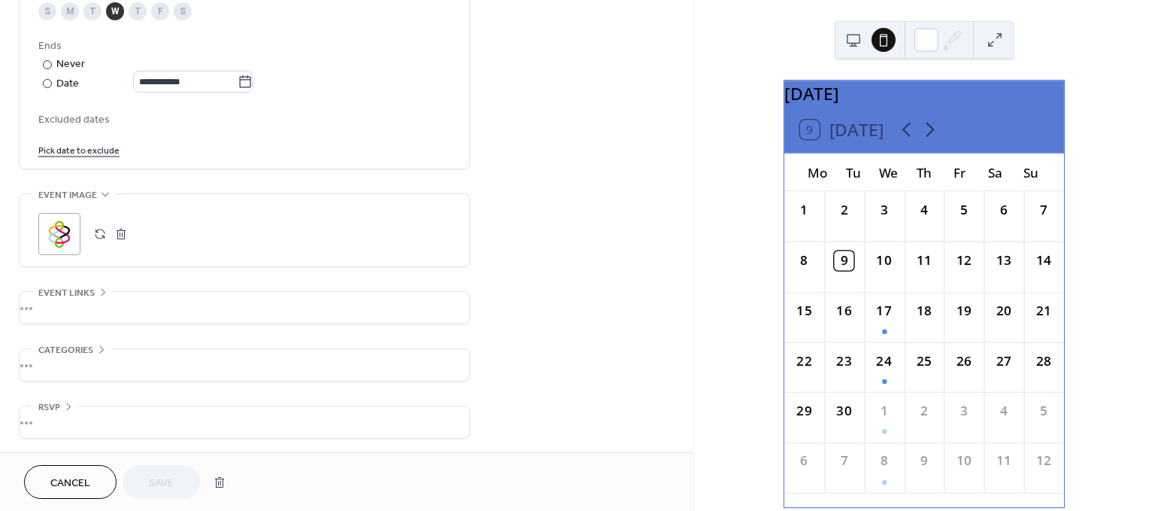
click at [857, 41] on button at bounding box center [854, 40] width 24 height 24
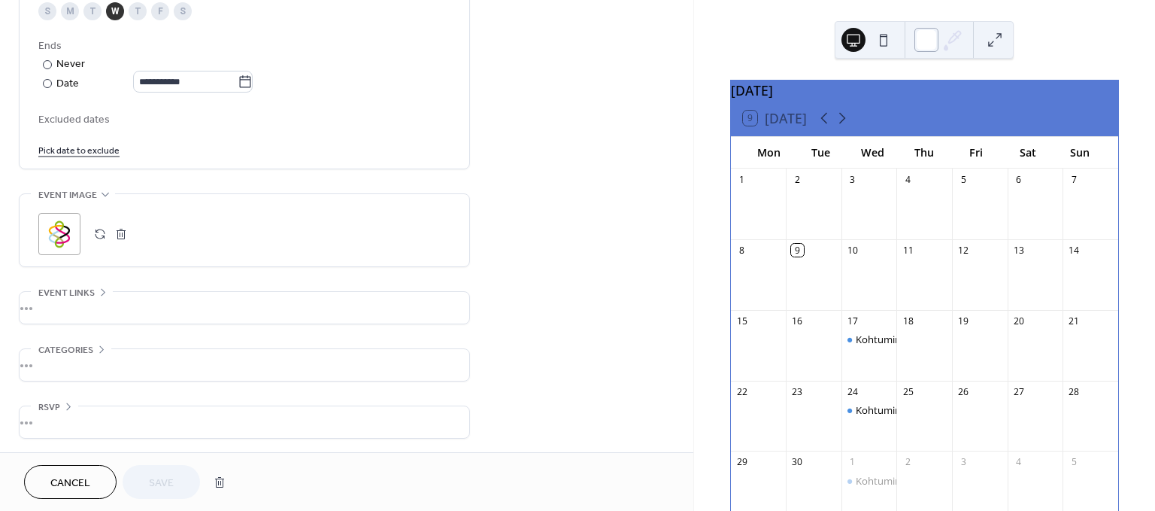
click at [930, 38] on div at bounding box center [927, 40] width 24 height 24
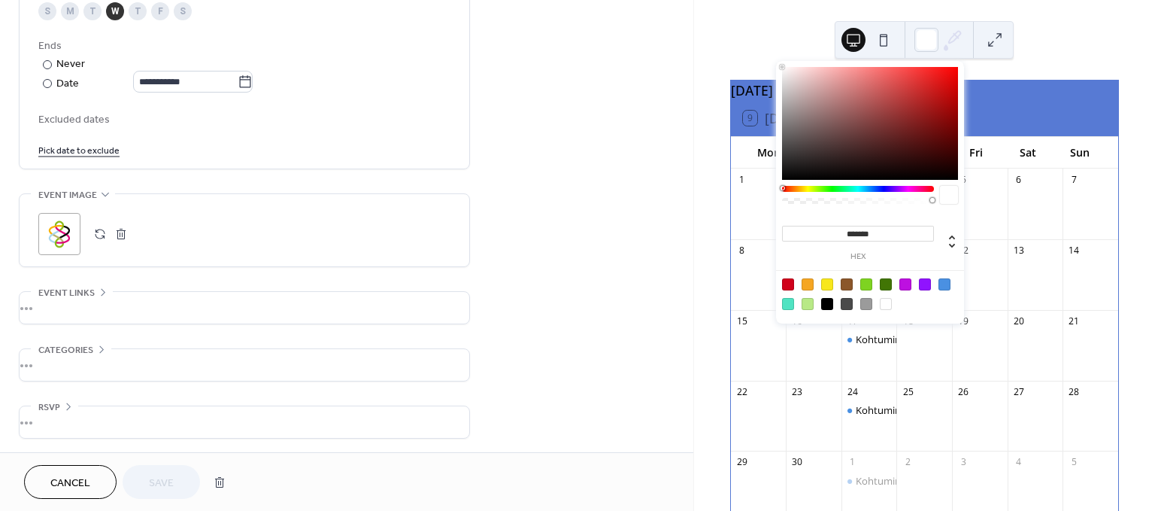
click at [867, 283] on div at bounding box center [866, 284] width 12 height 12
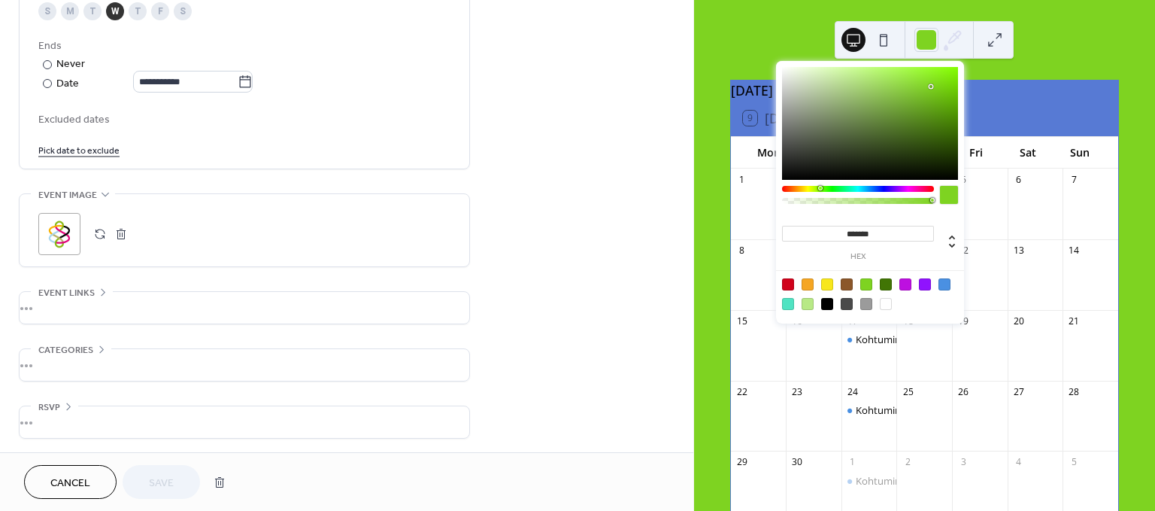
click at [886, 300] on div at bounding box center [886, 304] width 12 height 12
type input "*******"
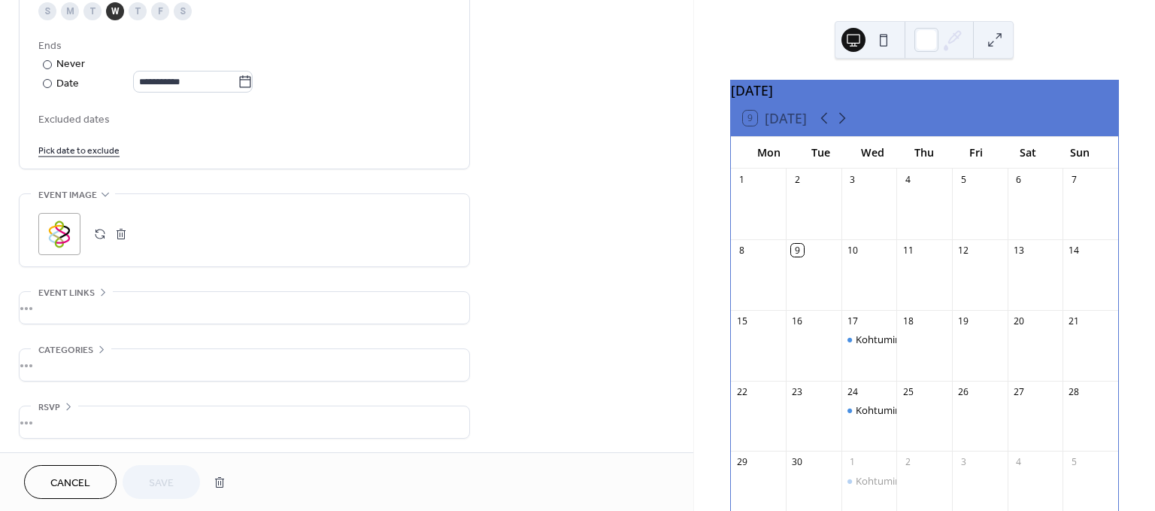
click at [1050, 36] on div "September 2025 9 Today Mon Tue Wed Thu Fri Sat Sun 1 2 3 4 5 6 7 8 9 10 11 12 1…" at bounding box center [924, 255] width 461 height 511
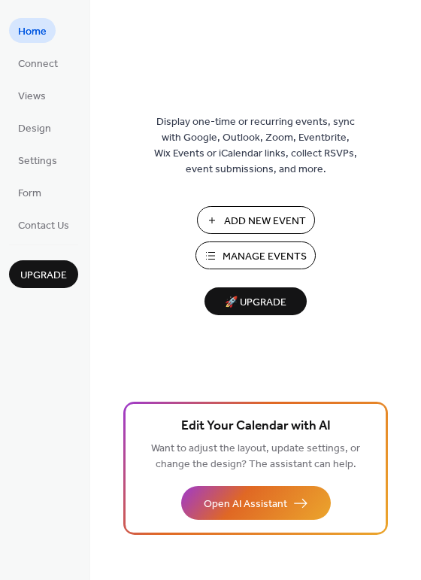
click at [260, 252] on span "Manage Events" at bounding box center [265, 257] width 84 height 16
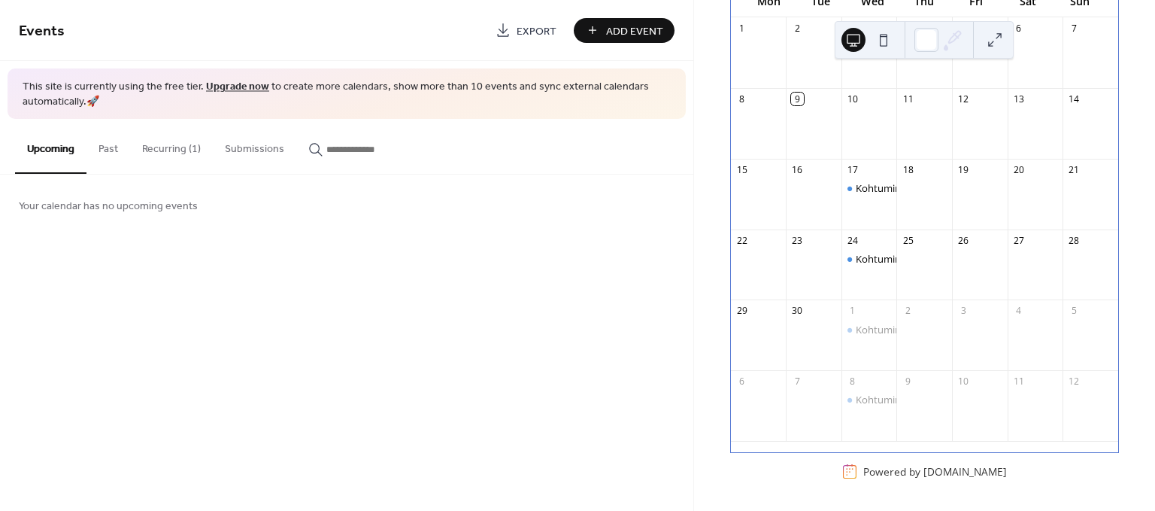
scroll to position [77, 0]
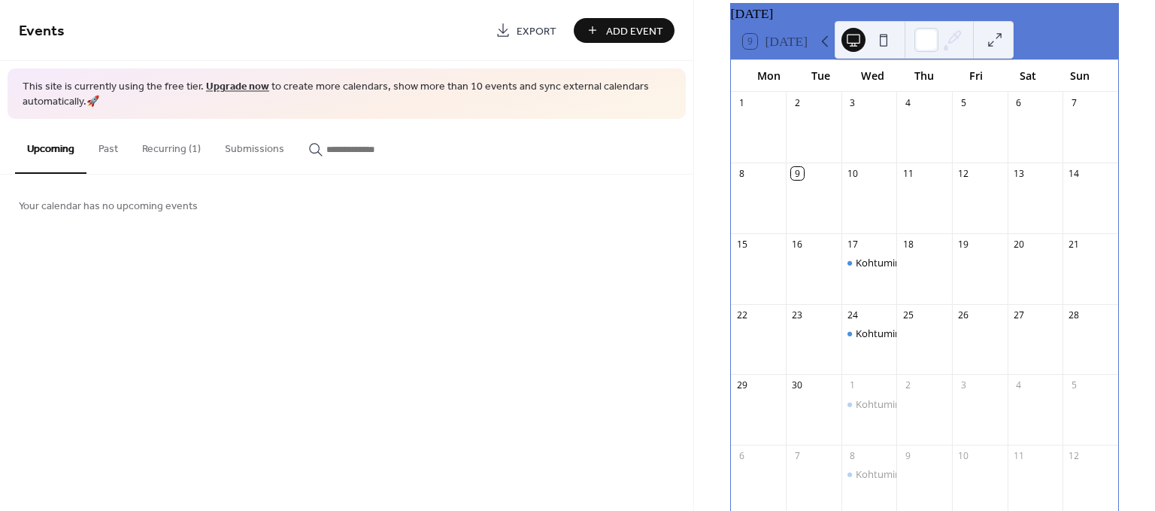
drag, startPoint x: 590, startPoint y: 244, endPoint x: 621, endPoint y: 223, distance: 36.7
click at [590, 244] on div "Events Export Add Event This site is currently using the free tier. Upgrade now…" at bounding box center [346, 255] width 693 height 511
drag, startPoint x: 909, startPoint y: 26, endPoint x: 957, endPoint y: 17, distance: 49.1
click at [957, 17] on div "[DATE] 9 [DATE] Mon Tue Wed Thu Fri Sat Sun 1 2 3 4 5 6 7 8 9 10 11 12 13 14 15…" at bounding box center [924, 255] width 462 height 511
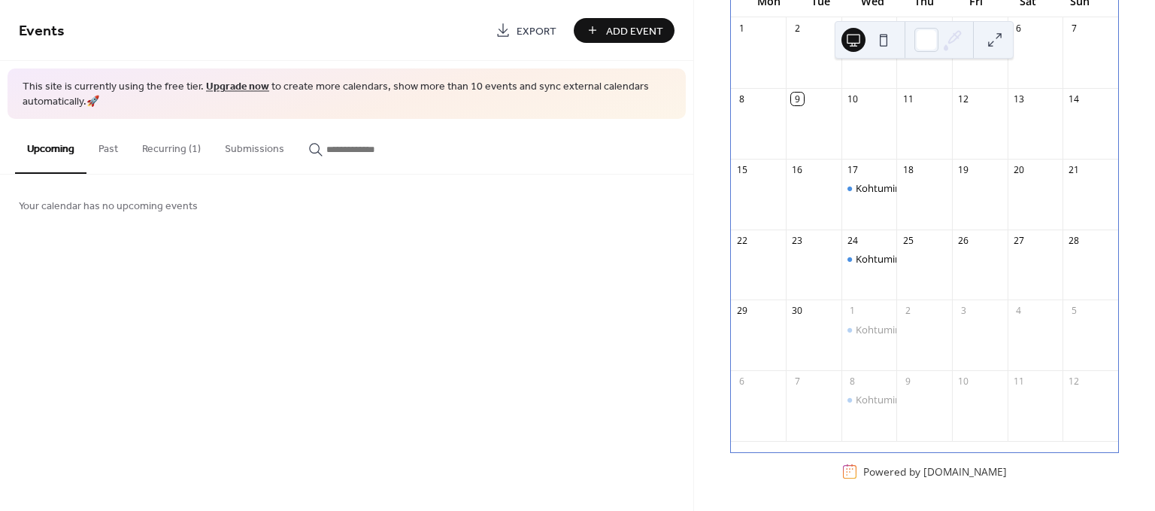
scroll to position [0, 0]
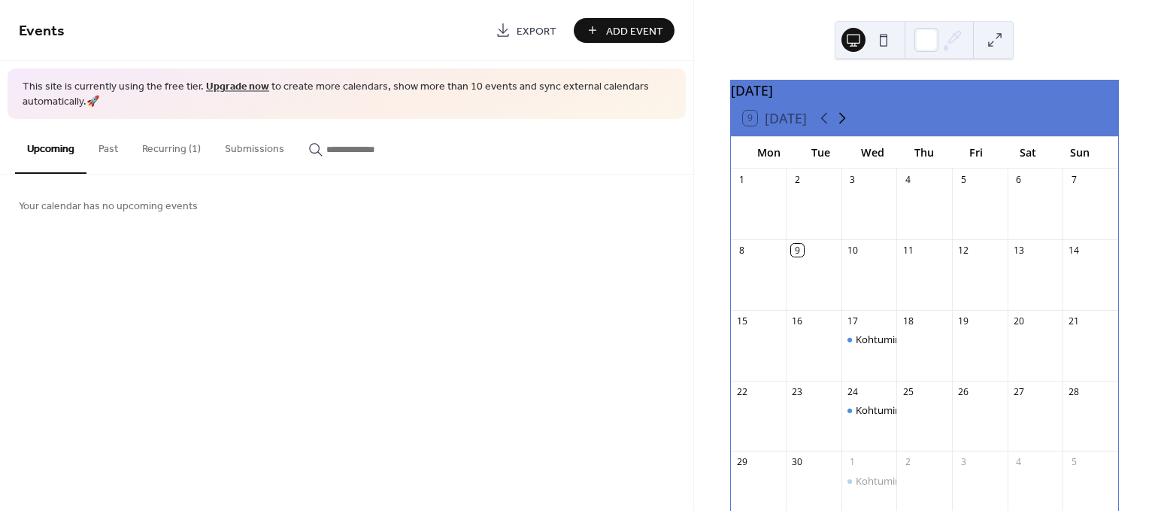
click at [843, 124] on icon at bounding box center [842, 118] width 7 height 11
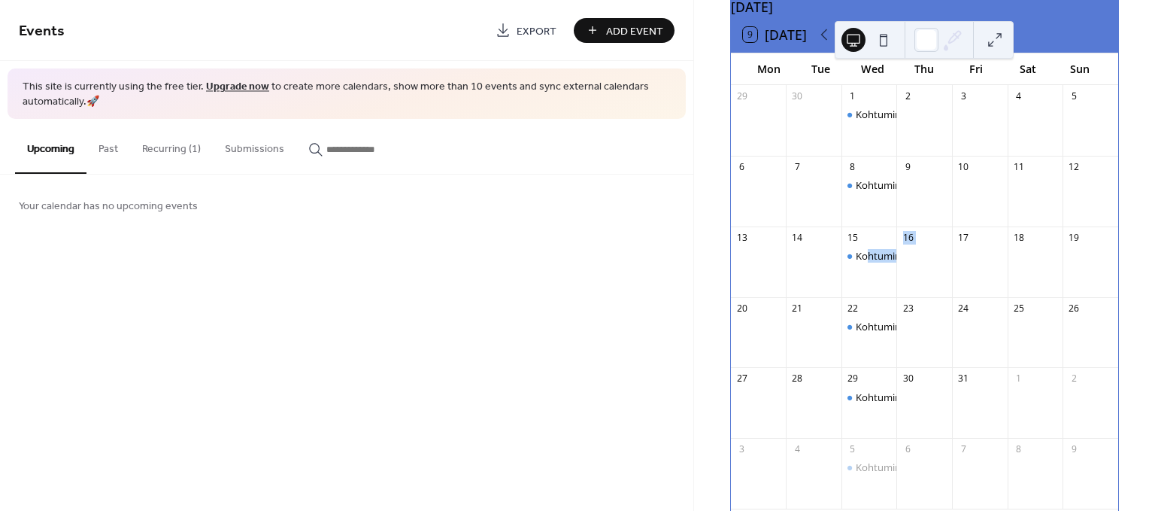
drag, startPoint x: 870, startPoint y: 265, endPoint x: 901, endPoint y: 265, distance: 30.8
click at [901, 265] on div "29 30 1 Kohtumine 2 3 4 5 6 7 8 Kohtumine 9 10 11 12 13 14 15 Kohtumine 16 17 1…" at bounding box center [924, 302] width 387 height 435
click at [869, 262] on div "Kohtumine" at bounding box center [881, 256] width 50 height 14
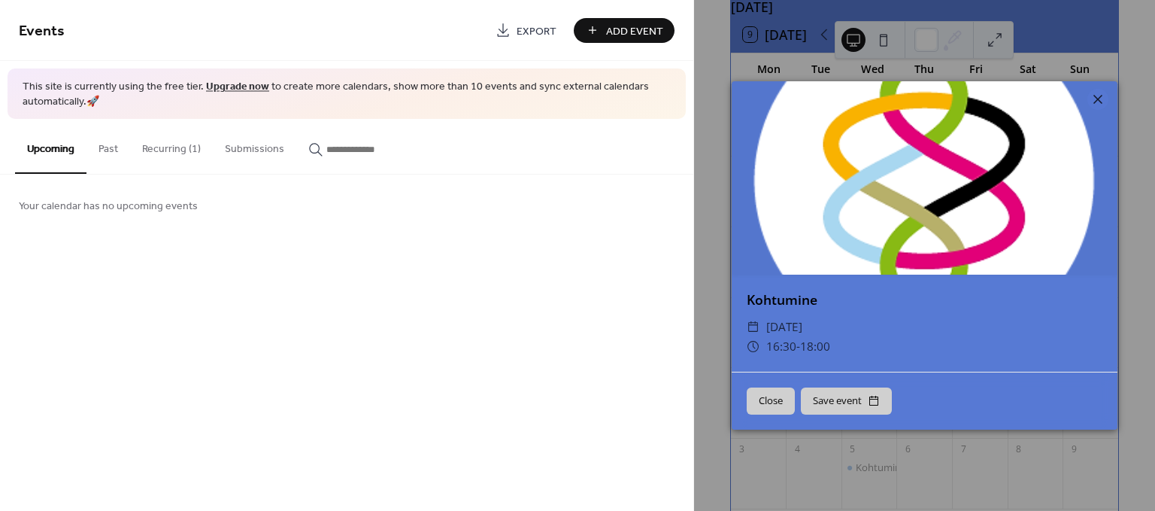
click at [803, 318] on span "[DATE]" at bounding box center [784, 327] width 36 height 20
click at [806, 338] on span "18:00" at bounding box center [815, 346] width 30 height 16
click at [1100, 99] on icon at bounding box center [1098, 99] width 18 height 18
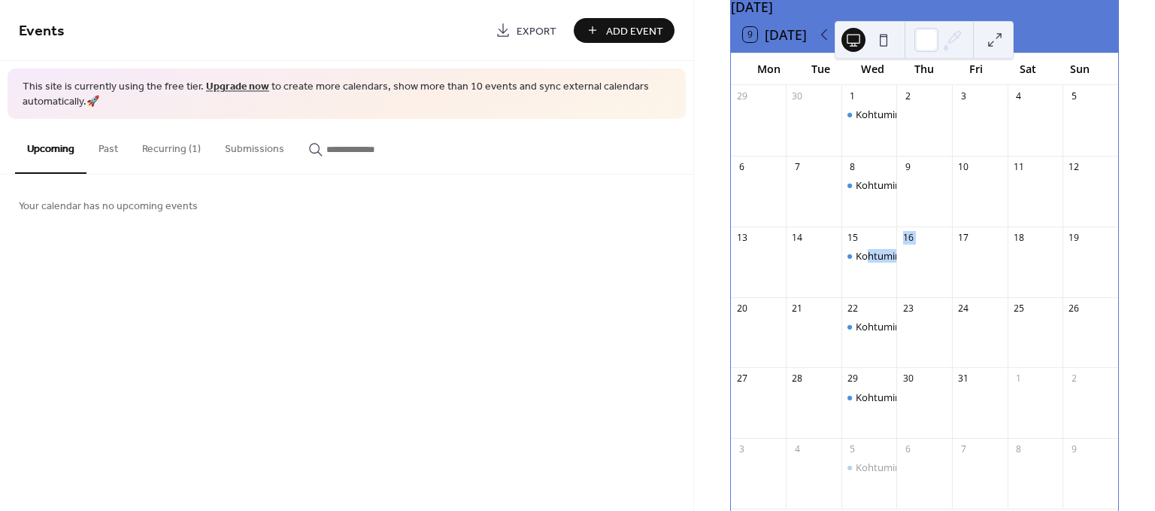
drag, startPoint x: 872, startPoint y: 262, endPoint x: 921, endPoint y: 263, distance: 48.9
click at [921, 263] on div "29 30 1 Kohtumine 2 3 4 5 6 7 8 Kohtumine 9 10 11 12 13 14 15 Kohtumine 16 17 1…" at bounding box center [924, 302] width 387 height 435
click at [875, 262] on div "Kohtumine" at bounding box center [881, 256] width 50 height 14
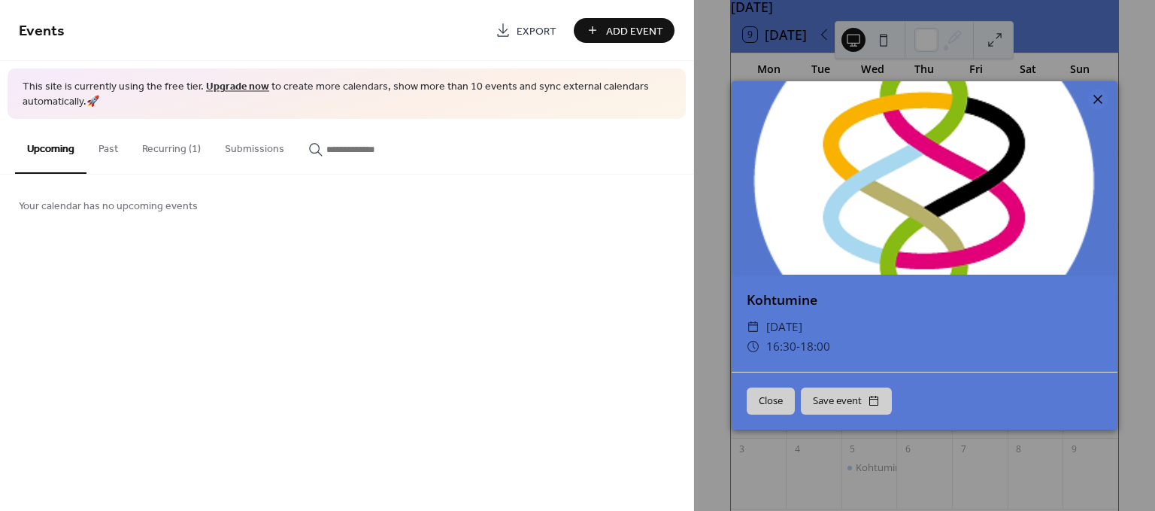
click at [1100, 101] on icon at bounding box center [1098, 99] width 9 height 9
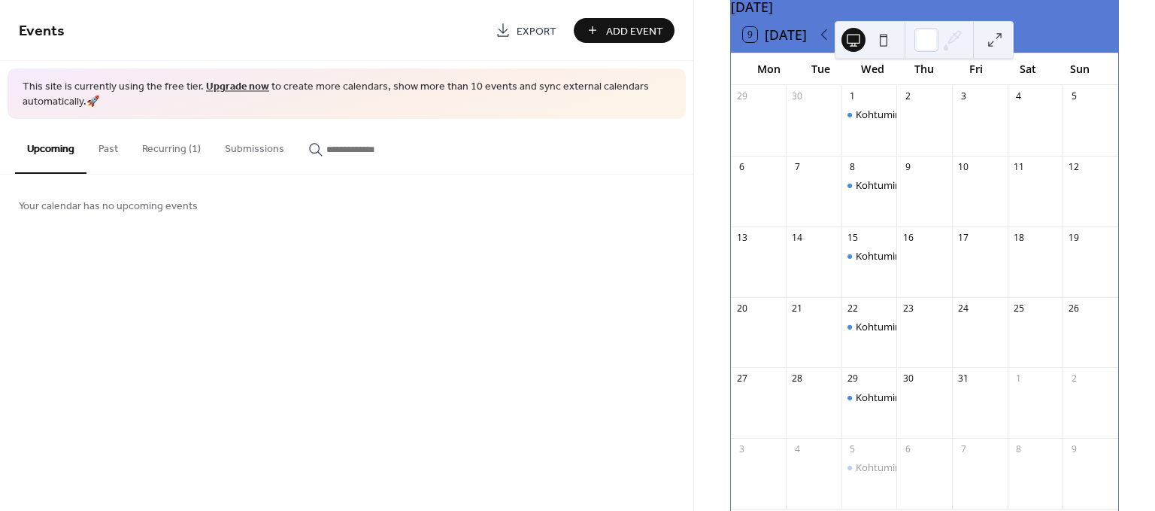
click at [168, 148] on button "Recurring (1)" at bounding box center [171, 145] width 83 height 53
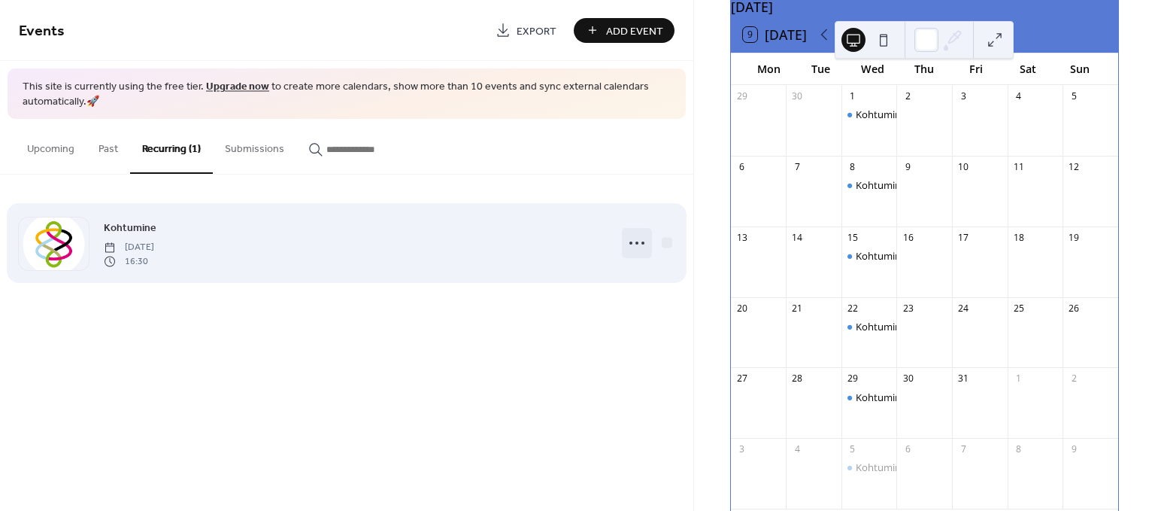
click at [640, 243] on icon at bounding box center [637, 243] width 24 height 24
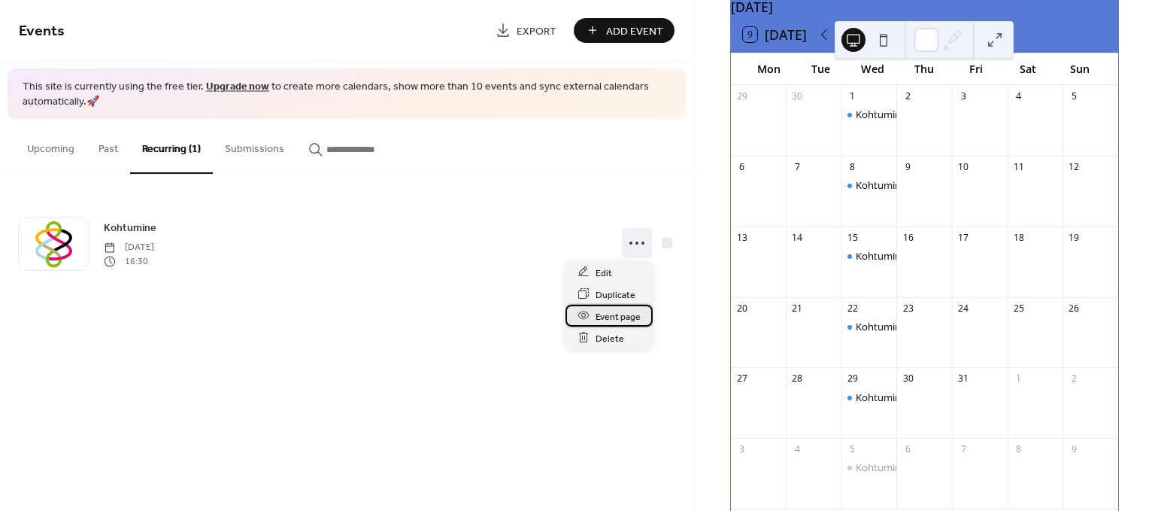
click at [613, 318] on span "Event page" at bounding box center [618, 316] width 45 height 16
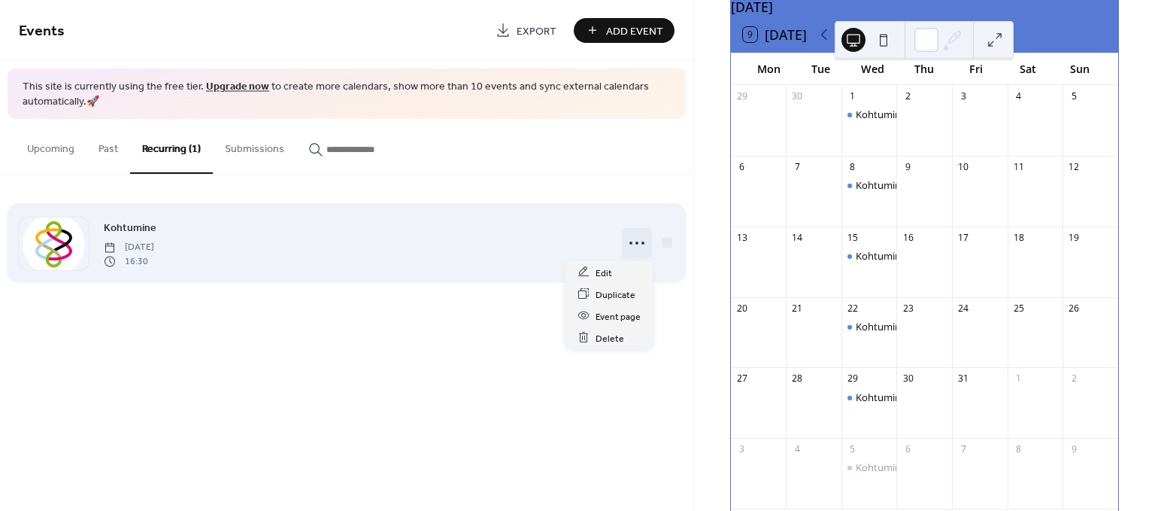
click at [642, 244] on icon at bounding box center [637, 243] width 24 height 24
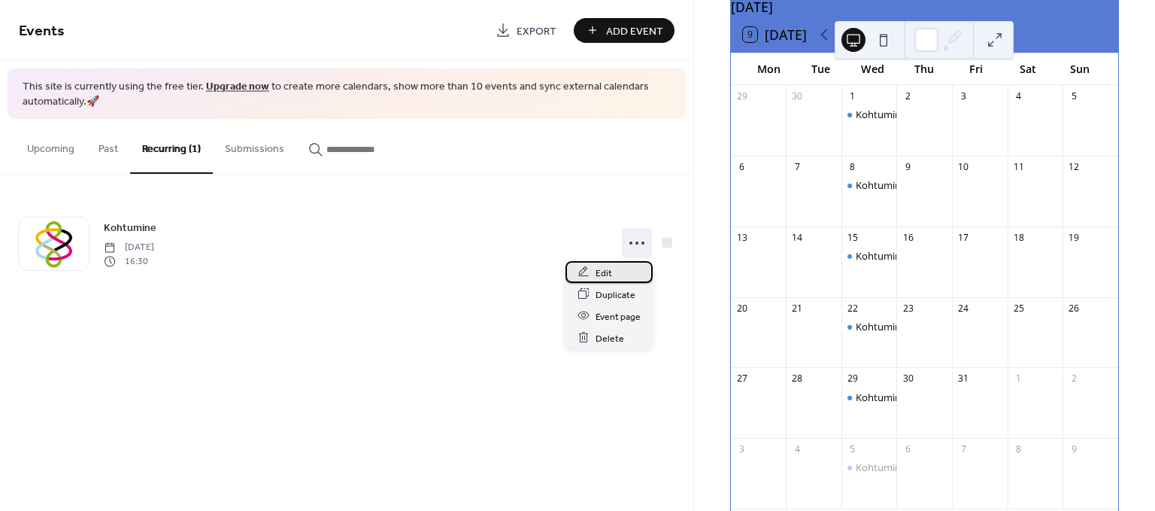
click at [602, 266] on span "Edit" at bounding box center [604, 273] width 17 height 16
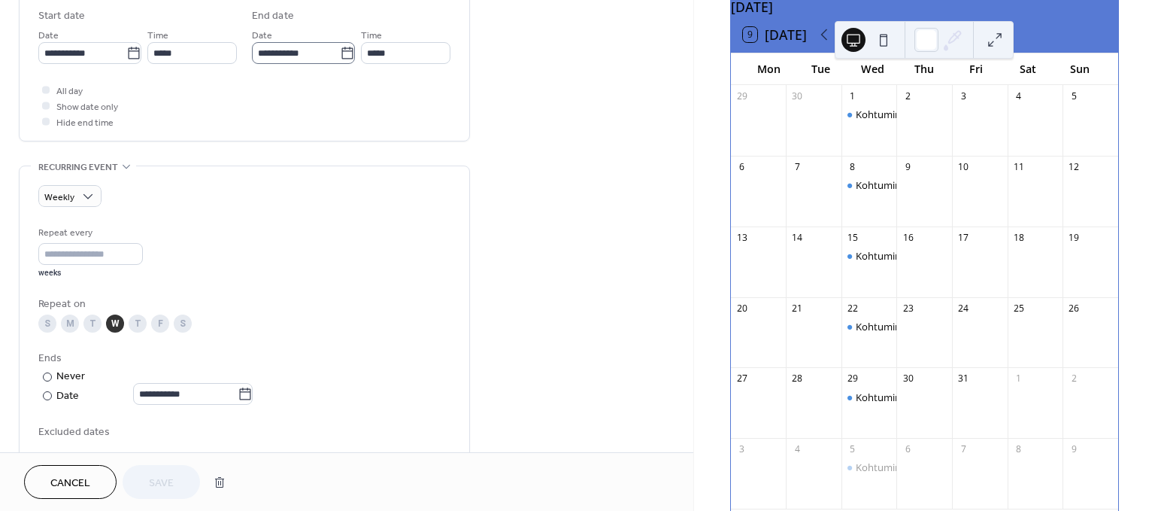
scroll to position [668, 0]
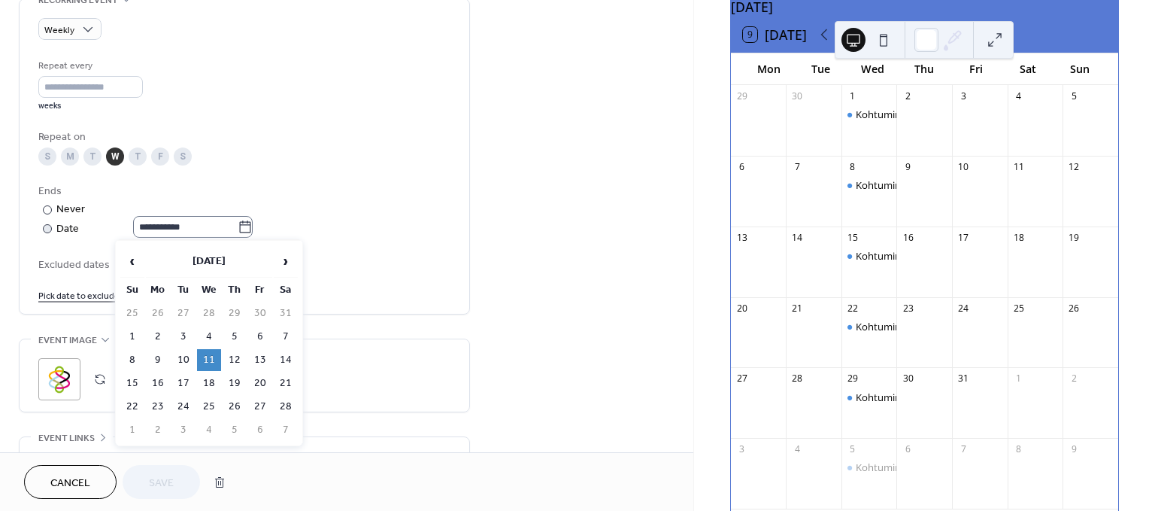
click at [253, 227] on icon at bounding box center [245, 227] width 15 height 15
click at [238, 227] on input "**********" at bounding box center [185, 227] width 105 height 22
click at [133, 261] on span "‹" at bounding box center [132, 261] width 23 height 30
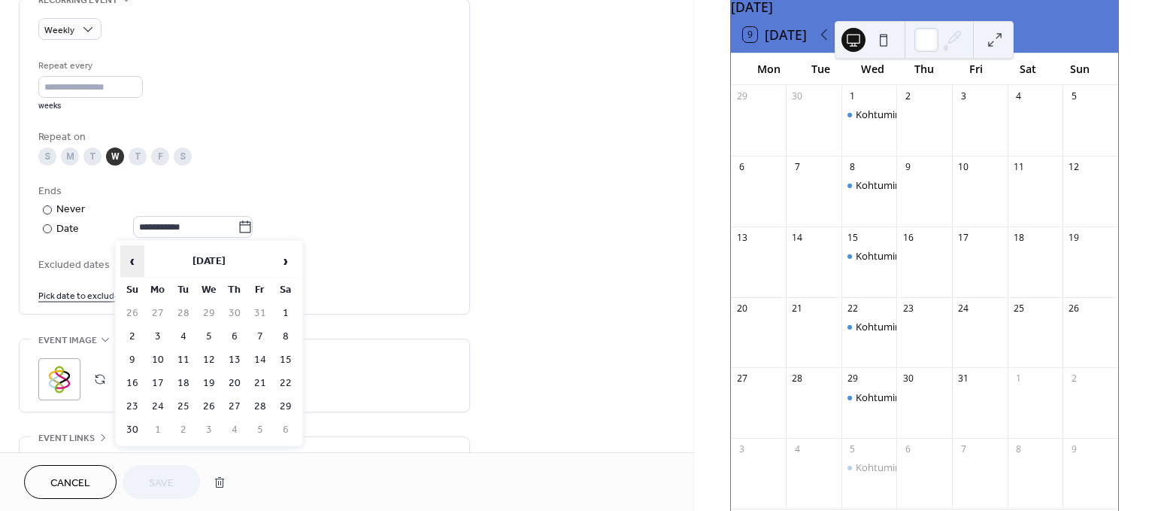
click at [133, 261] on span "‹" at bounding box center [132, 261] width 23 height 30
click at [211, 336] on td "8" at bounding box center [209, 337] width 24 height 22
type input "**********"
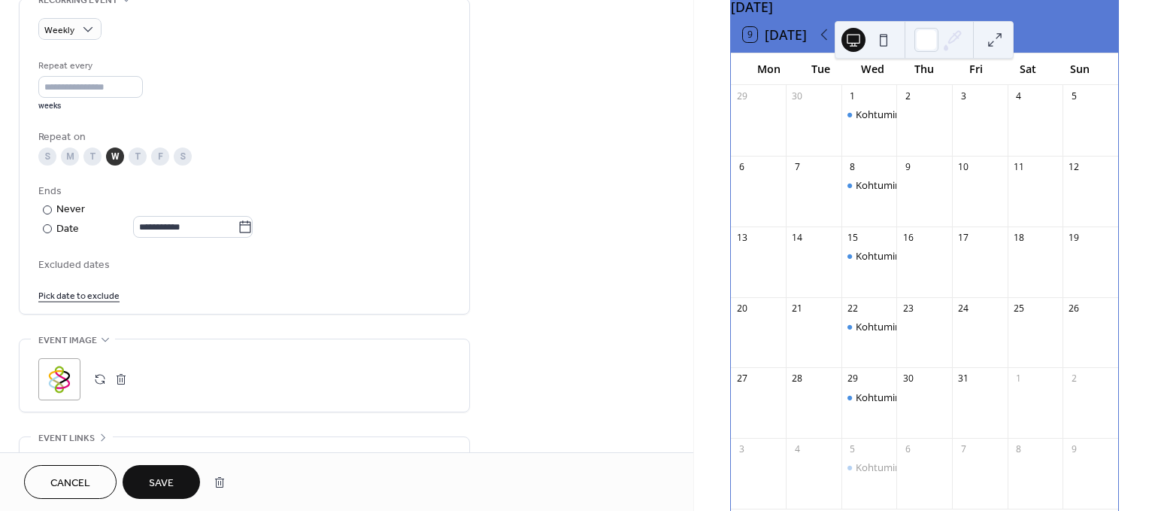
click at [165, 475] on span "Save" at bounding box center [161, 483] width 25 height 16
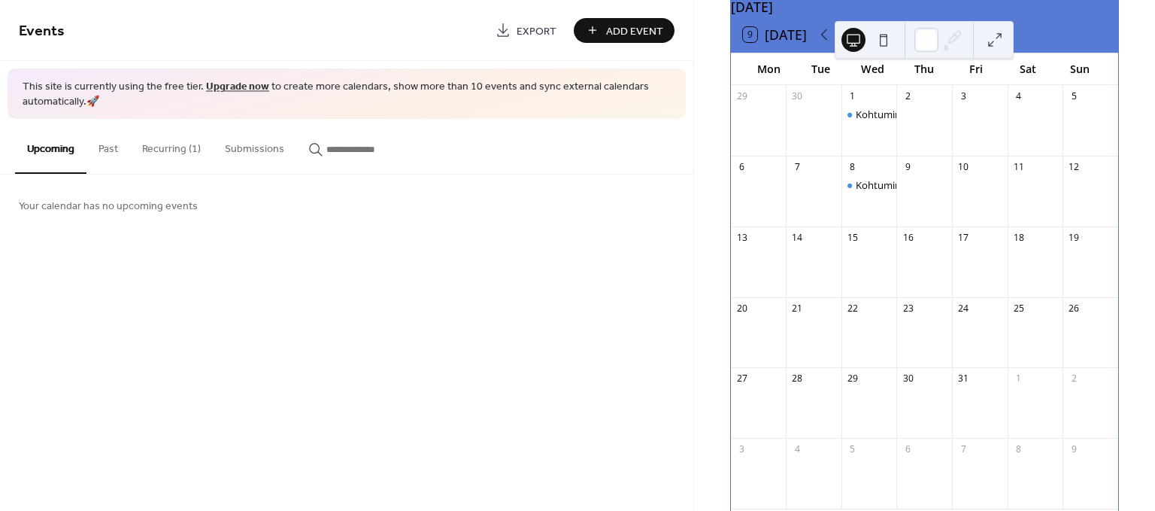
click at [923, 262] on div at bounding box center [925, 270] width 56 height 42
click at [624, 35] on span "Add Event" at bounding box center [634, 31] width 57 height 16
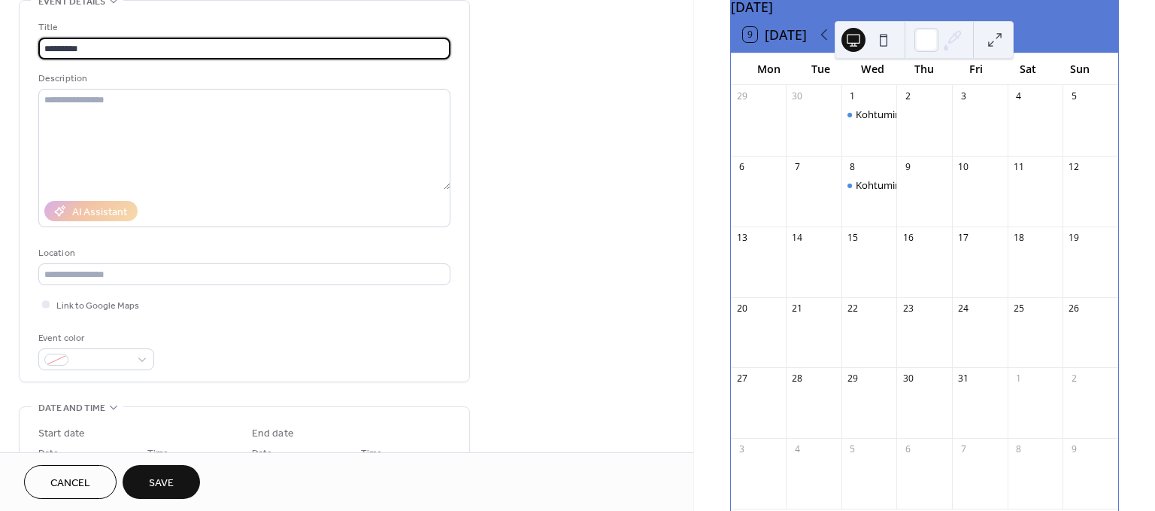
scroll to position [167, 0]
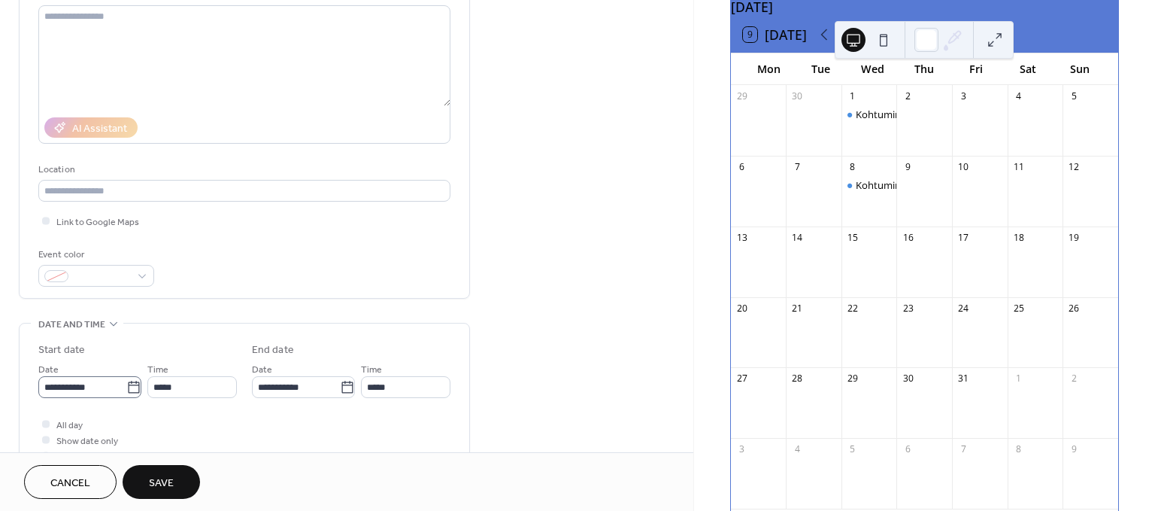
type input "*********"
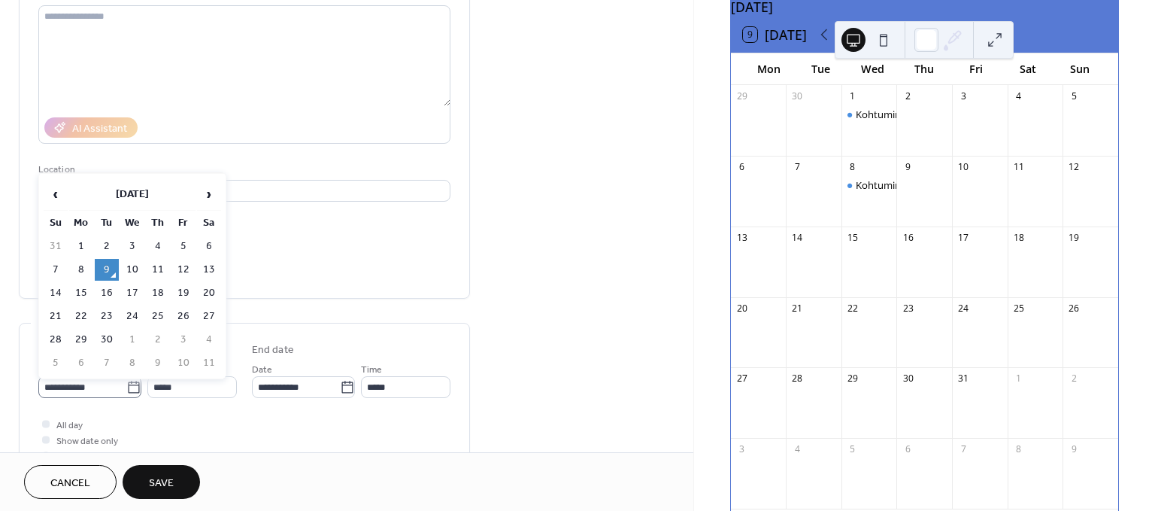
click at [133, 388] on icon at bounding box center [133, 387] width 15 height 15
click at [126, 388] on input "**********" at bounding box center [82, 387] width 88 height 22
click at [208, 198] on span "›" at bounding box center [209, 194] width 23 height 30
click at [162, 293] on td "16" at bounding box center [158, 293] width 24 height 22
type input "**********"
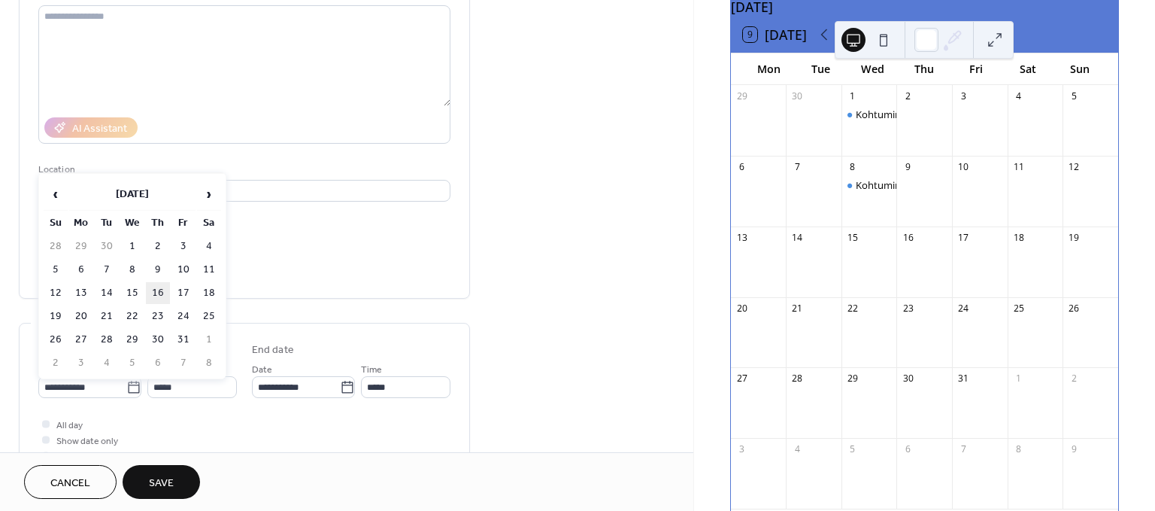
type input "**********"
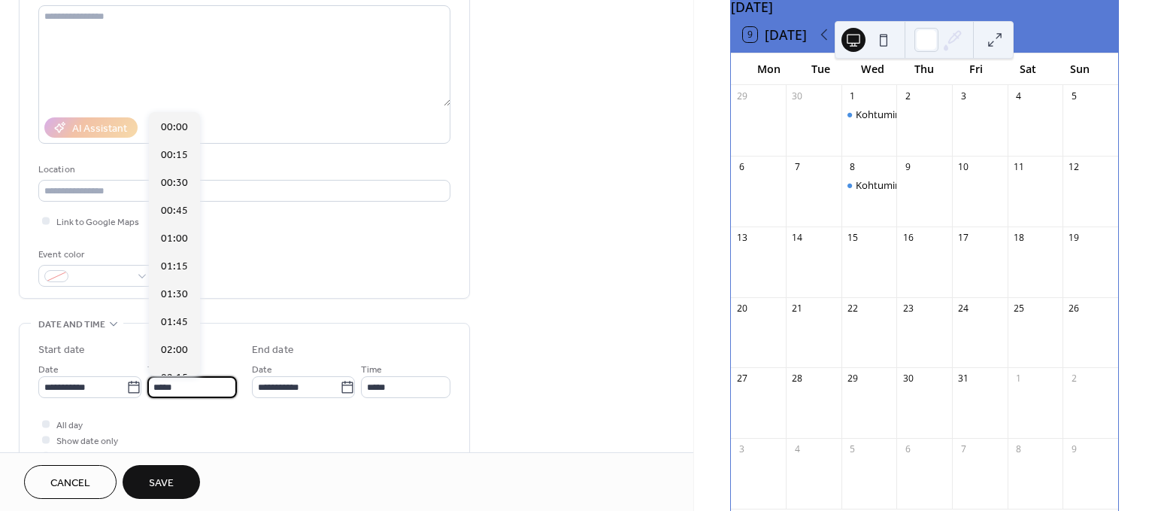
click at [199, 385] on input "*****" at bounding box center [192, 387] width 90 height 22
click at [169, 295] on span "16:30" at bounding box center [174, 295] width 27 height 16
type input "*****"
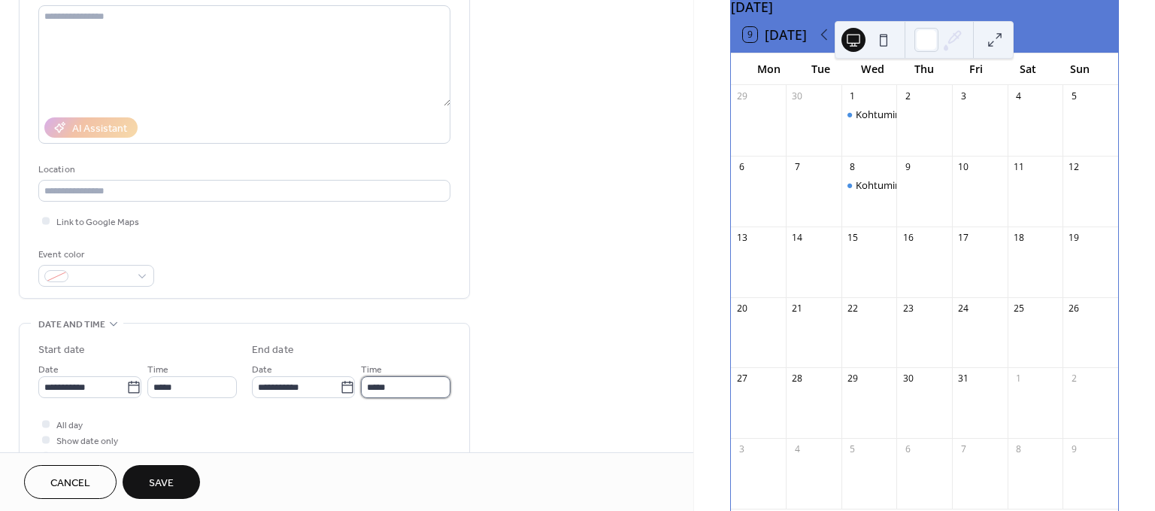
click at [369, 387] on input "*****" at bounding box center [406, 387] width 90 height 22
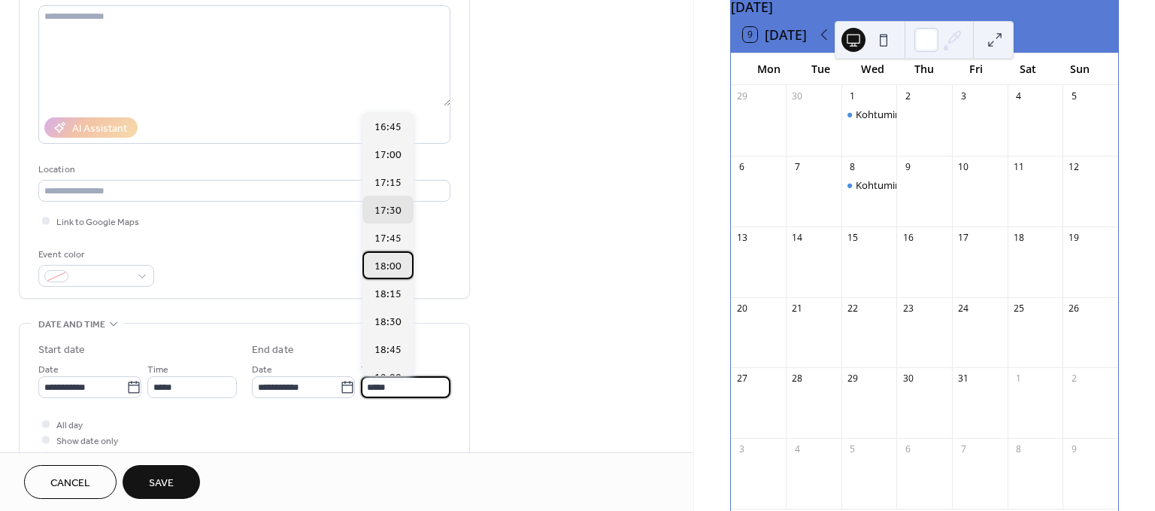
click at [390, 267] on span "18:00" at bounding box center [388, 267] width 27 height 16
type input "*****"
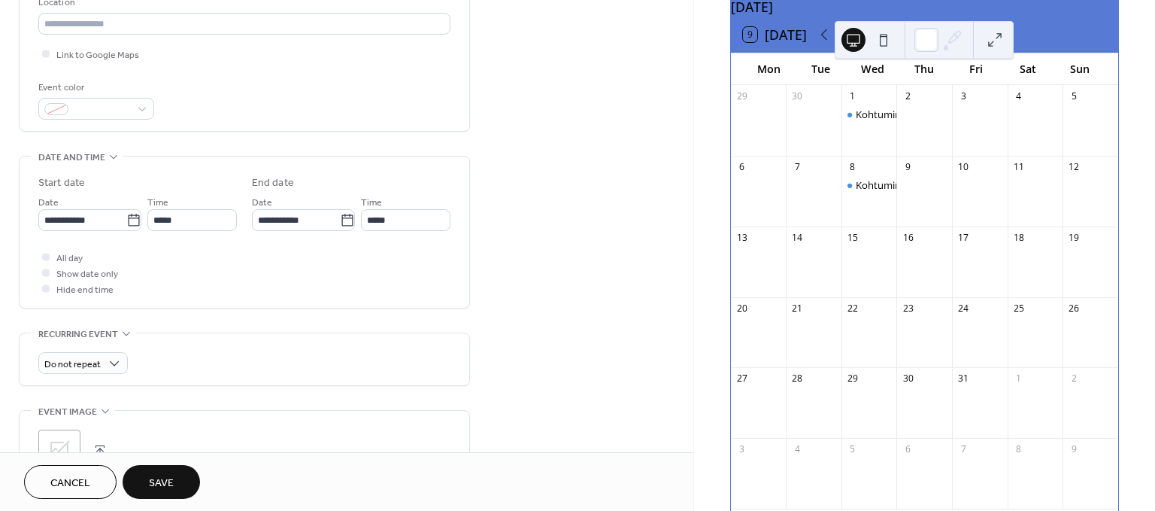
scroll to position [501, 0]
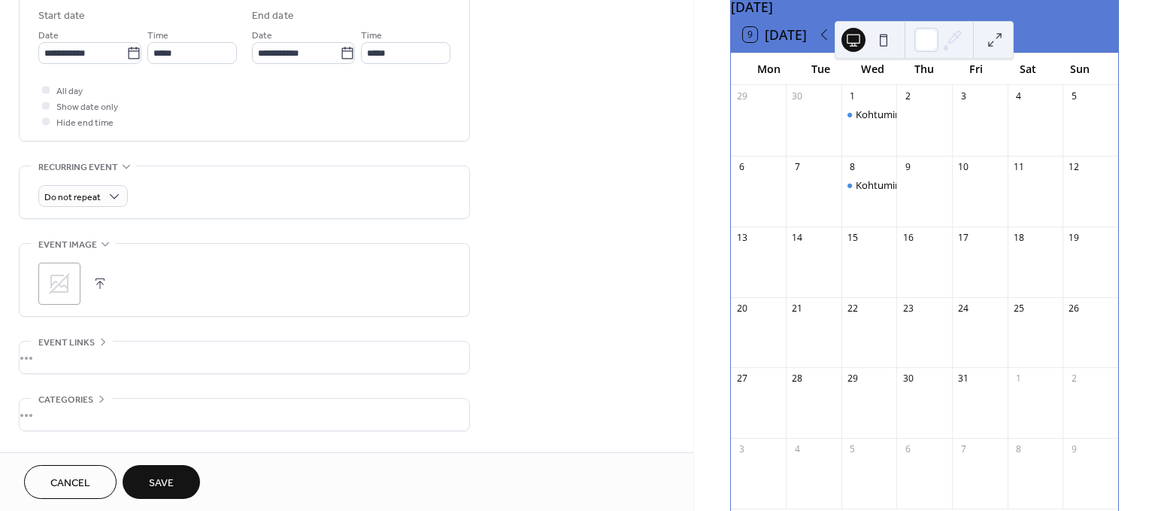
click at [171, 475] on span "Save" at bounding box center [161, 483] width 25 height 16
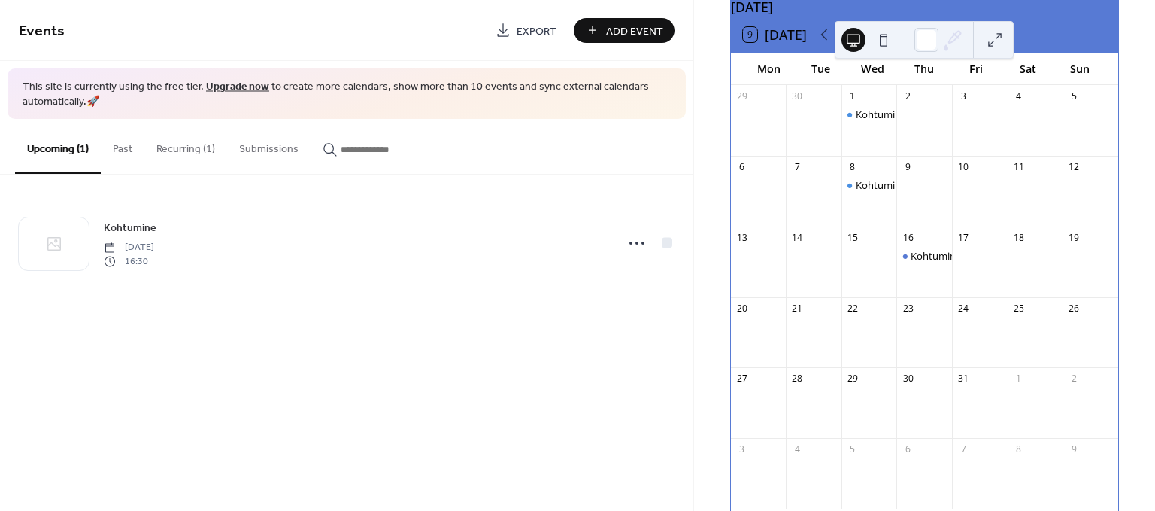
click at [194, 147] on button "Recurring (1)" at bounding box center [185, 145] width 83 height 53
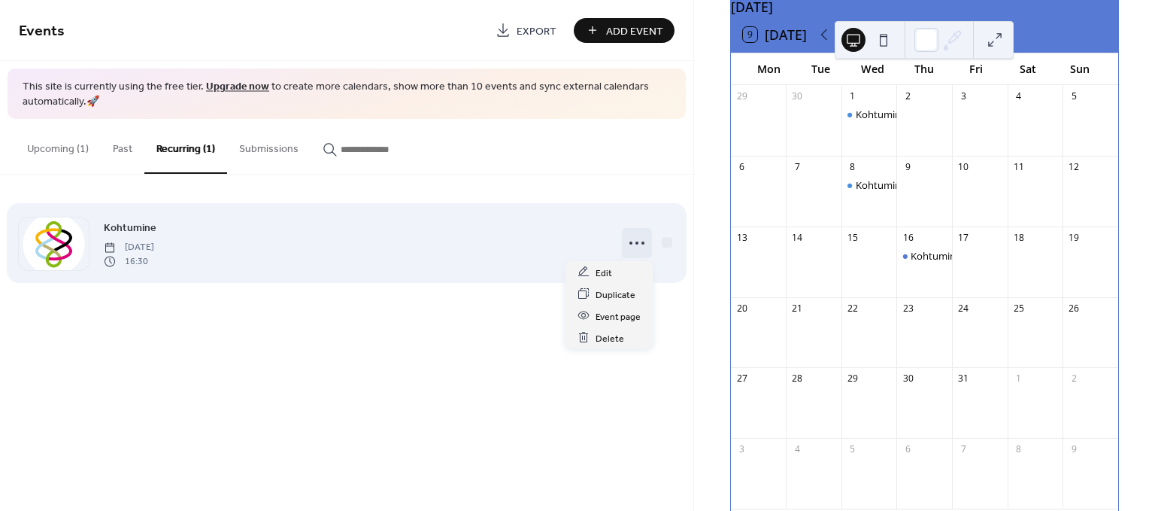
click at [642, 244] on icon at bounding box center [637, 243] width 24 height 24
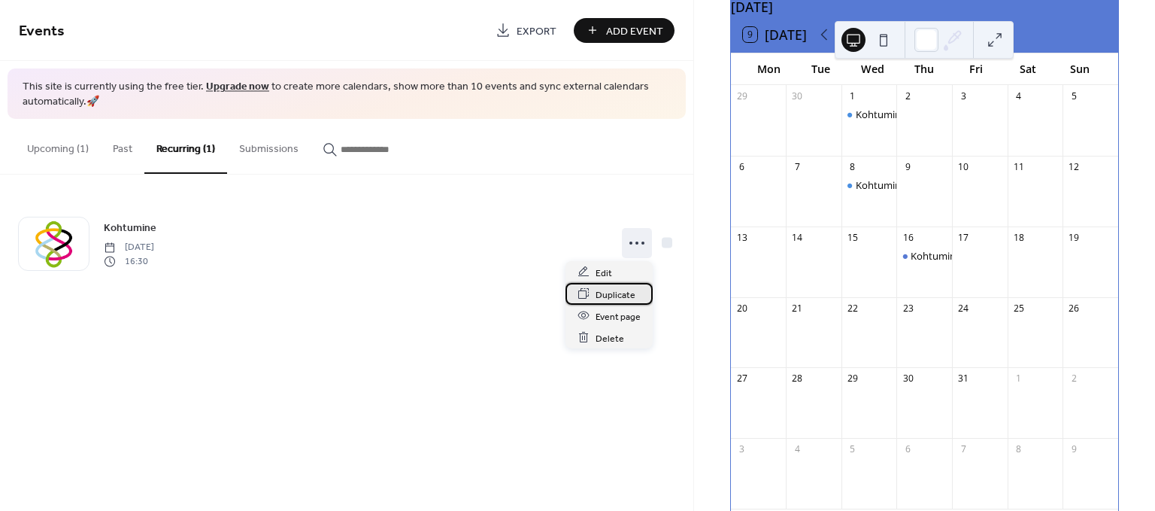
click at [611, 297] on span "Duplicate" at bounding box center [616, 295] width 40 height 16
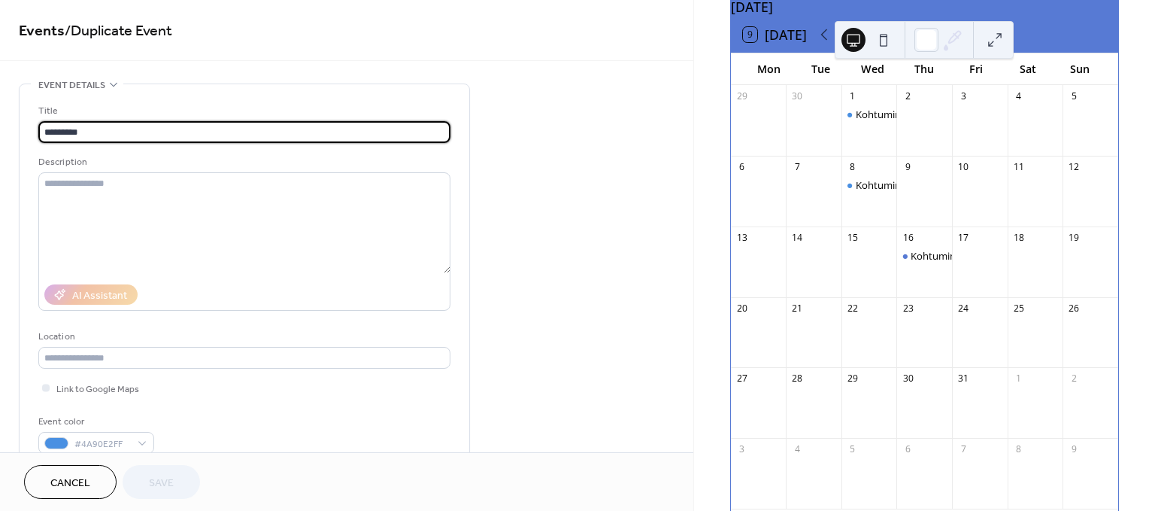
type input "**********"
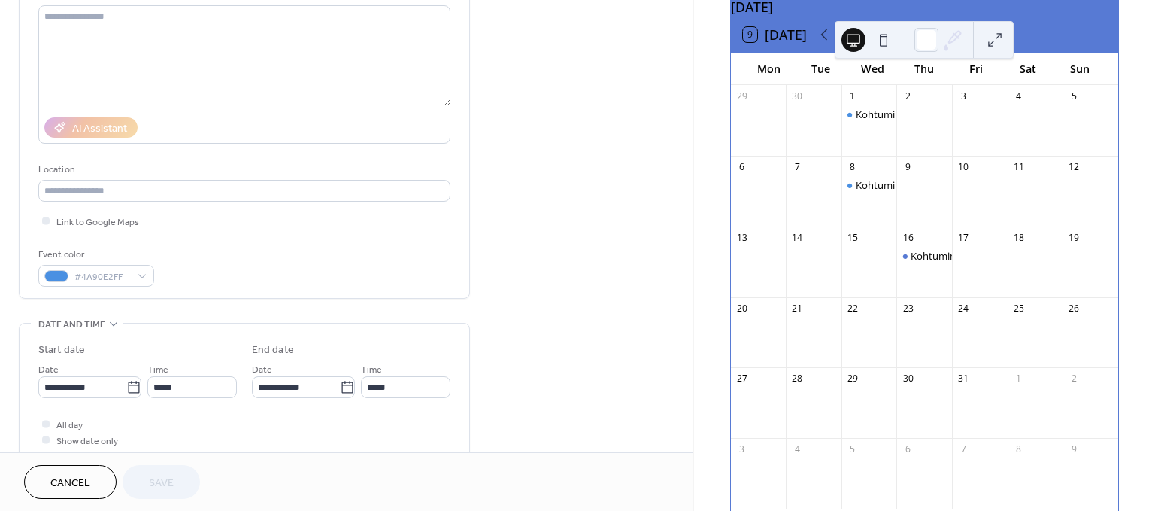
scroll to position [250, 0]
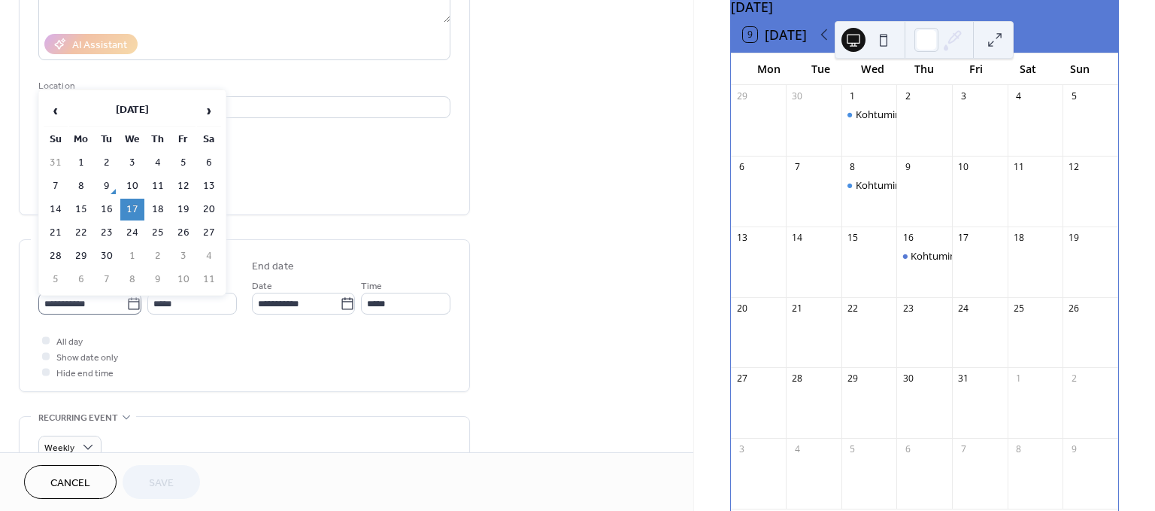
click at [129, 301] on icon at bounding box center [133, 303] width 15 height 15
click at [126, 301] on input "**********" at bounding box center [82, 304] width 88 height 22
click at [215, 103] on span "›" at bounding box center [209, 111] width 23 height 30
click at [133, 227] on td "22" at bounding box center [132, 233] width 24 height 22
type input "**********"
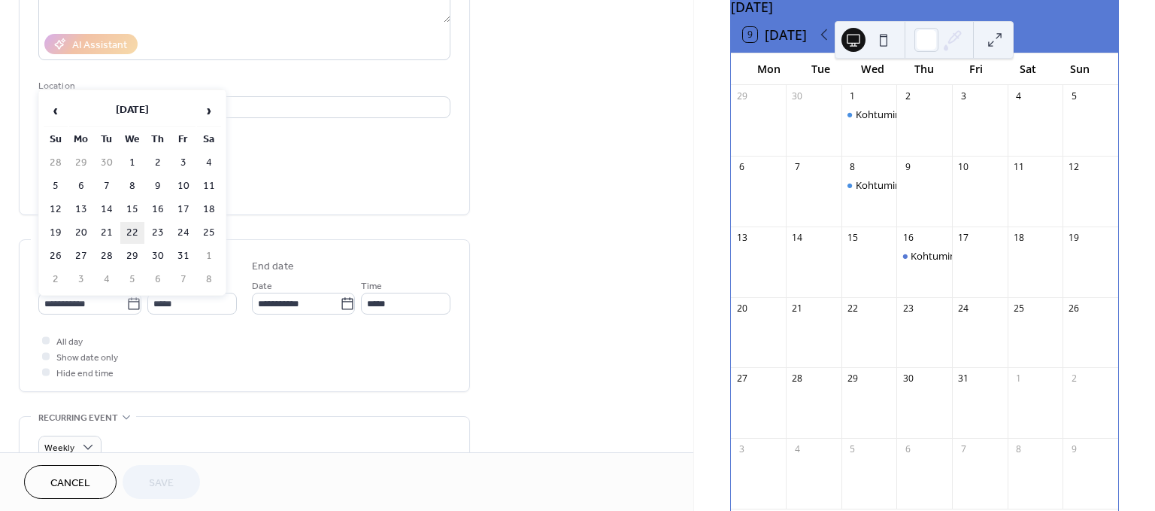
type input "**********"
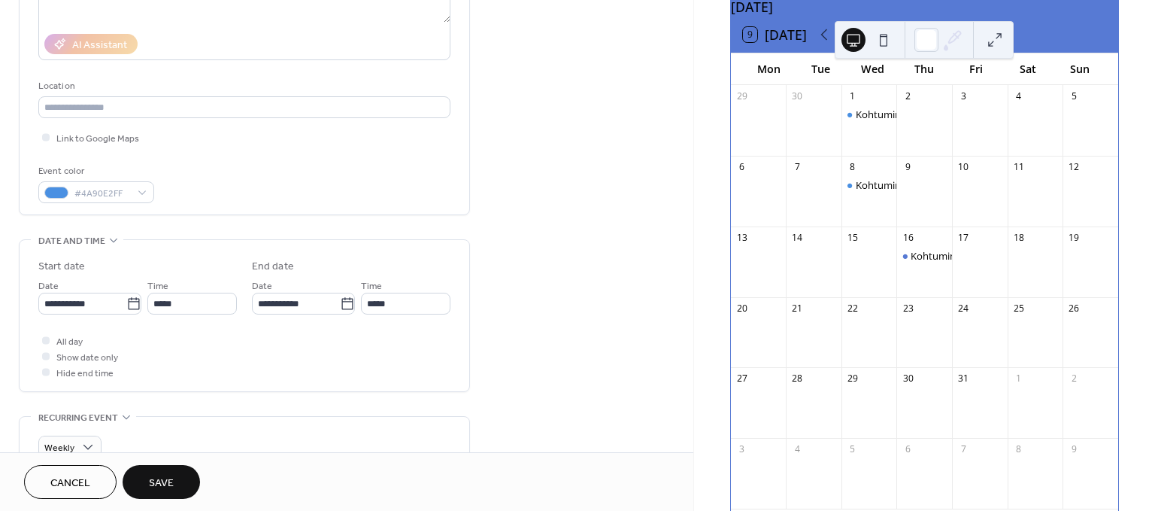
click at [332, 353] on div "All day Show date only Hide end time" at bounding box center [244, 355] width 412 height 47
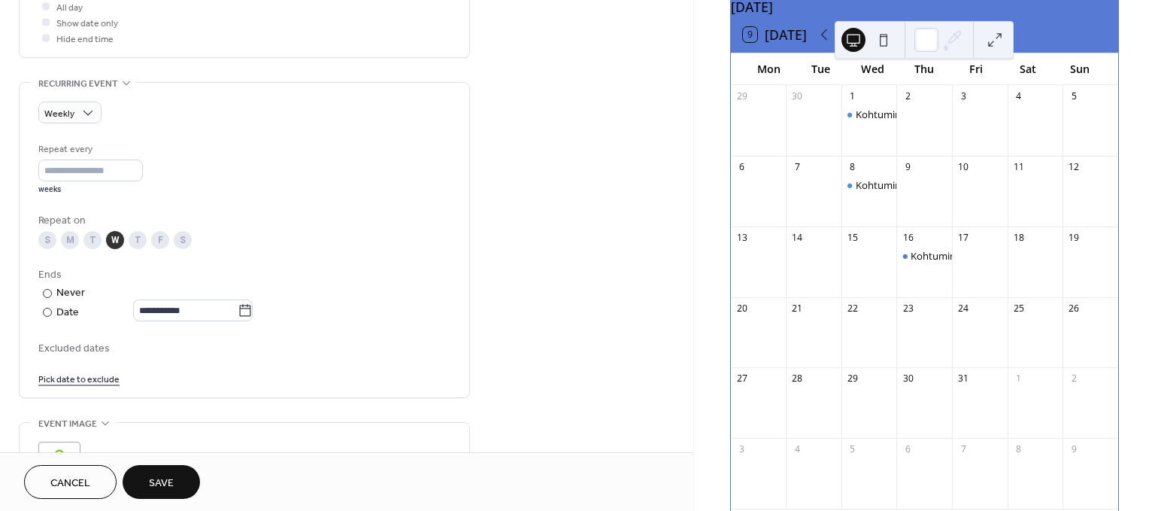
scroll to position [668, 0]
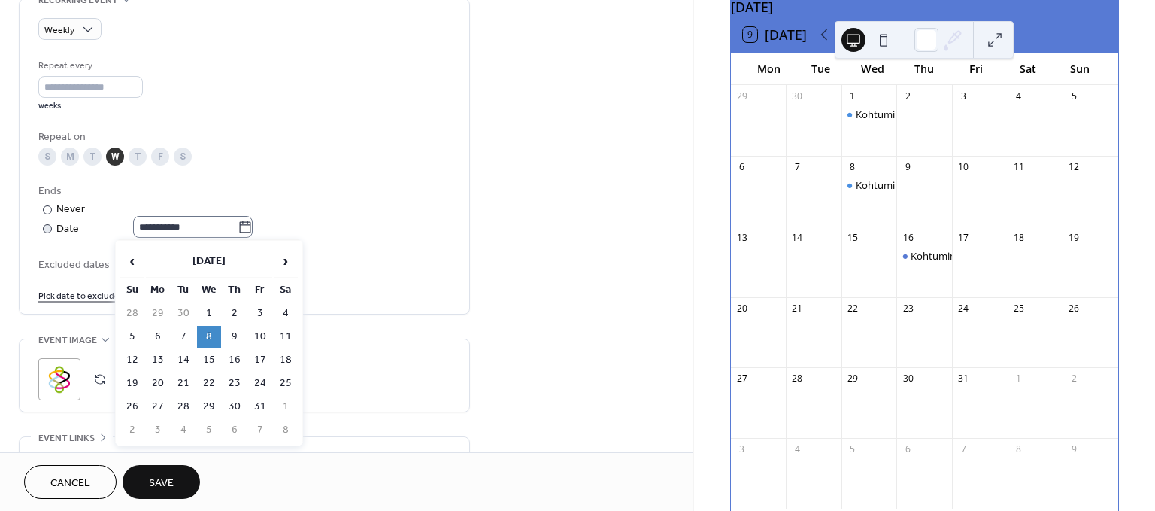
click at [253, 226] on icon at bounding box center [245, 227] width 15 height 15
click at [238, 226] on input "**********" at bounding box center [185, 227] width 105 height 22
click at [290, 259] on span "›" at bounding box center [286, 261] width 23 height 30
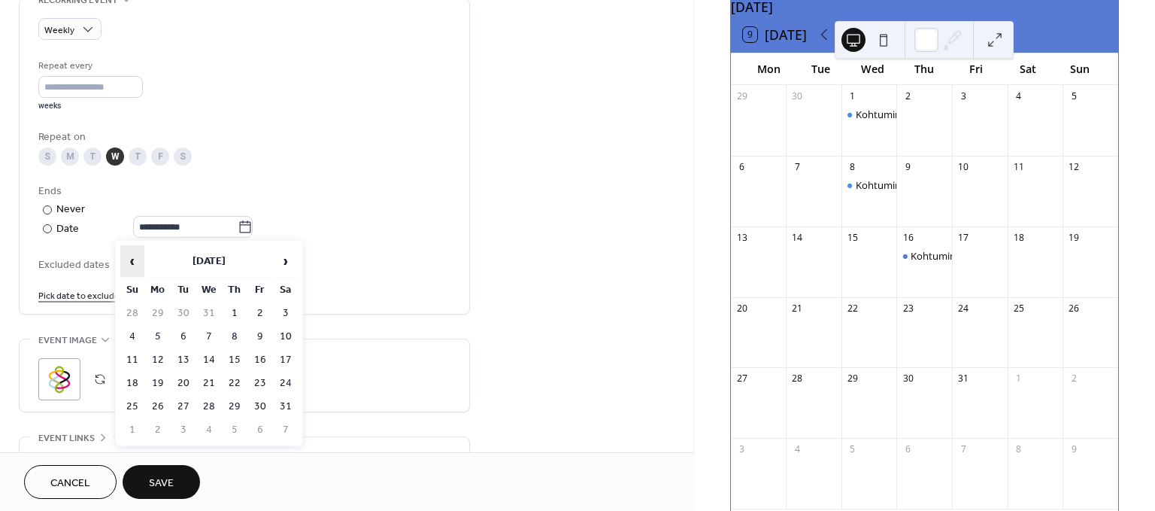
click at [130, 258] on span "‹" at bounding box center [132, 261] width 23 height 30
click at [211, 357] on td "17" at bounding box center [209, 360] width 24 height 22
type input "**********"
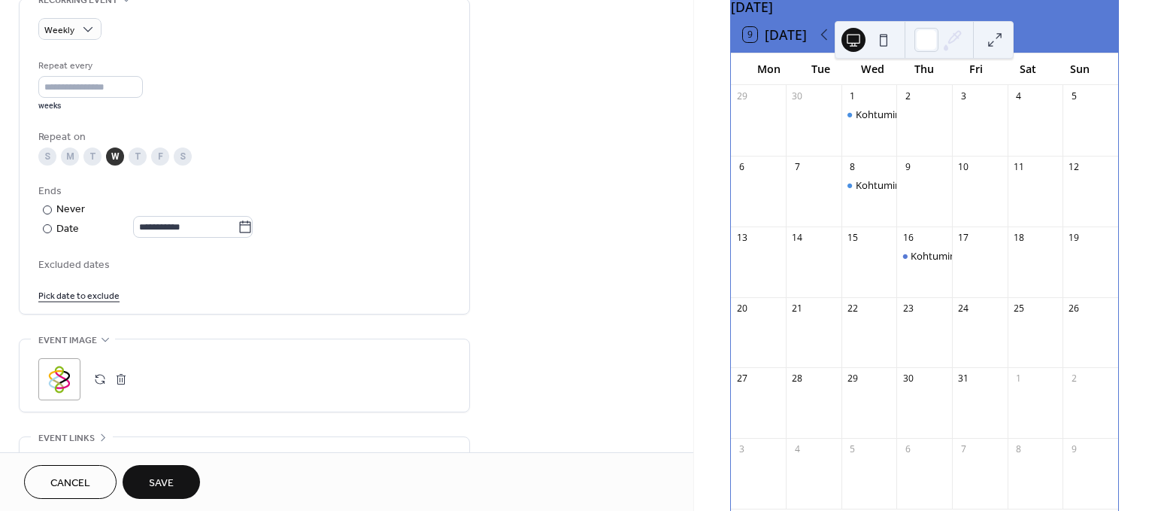
click at [160, 478] on span "Save" at bounding box center [161, 483] width 25 height 16
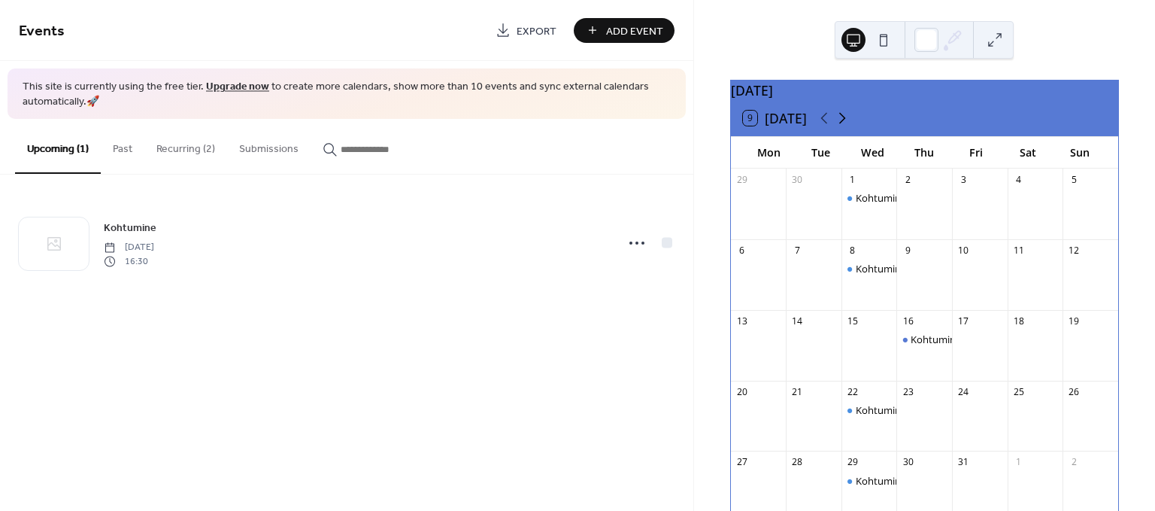
click at [845, 125] on icon at bounding box center [842, 118] width 18 height 18
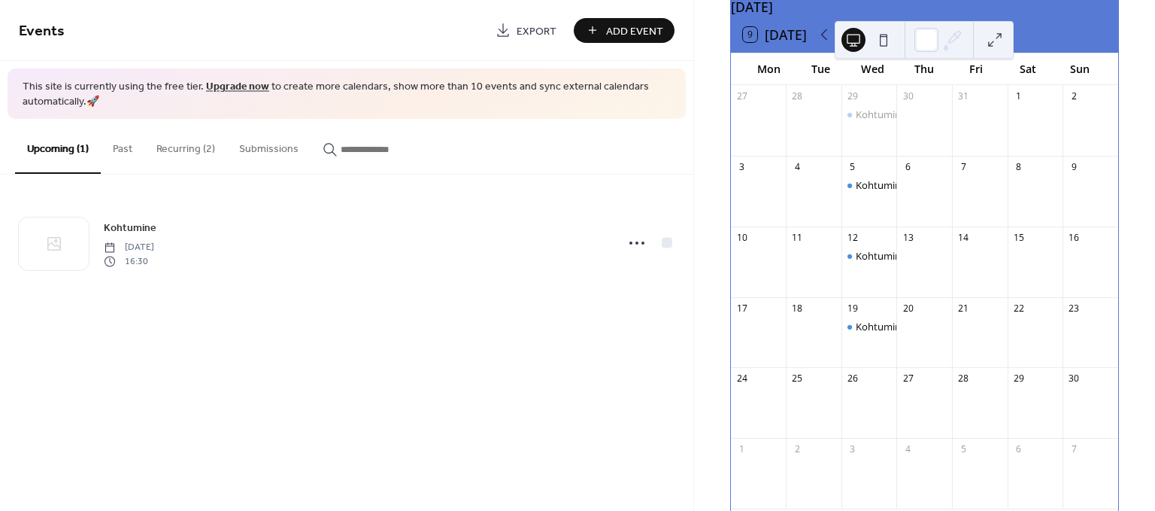
scroll to position [160, 0]
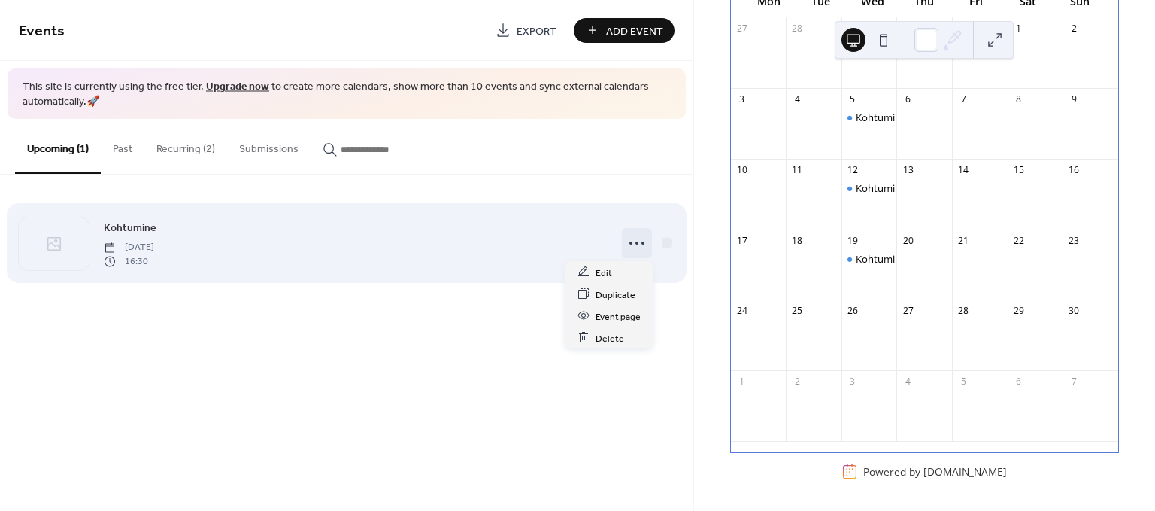
click at [631, 242] on circle at bounding box center [631, 242] width 3 height 3
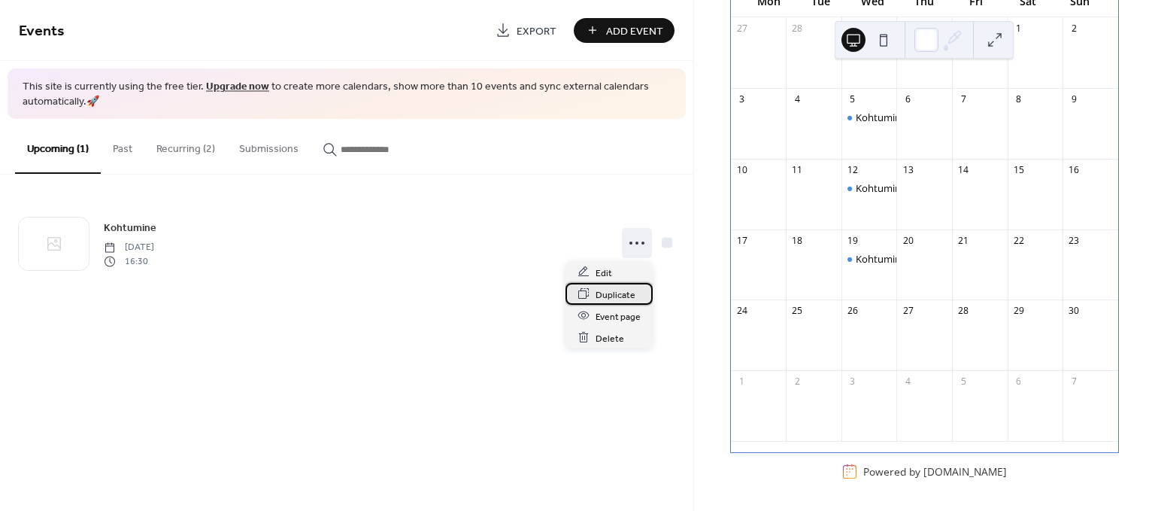
click at [606, 296] on span "Duplicate" at bounding box center [616, 295] width 40 height 16
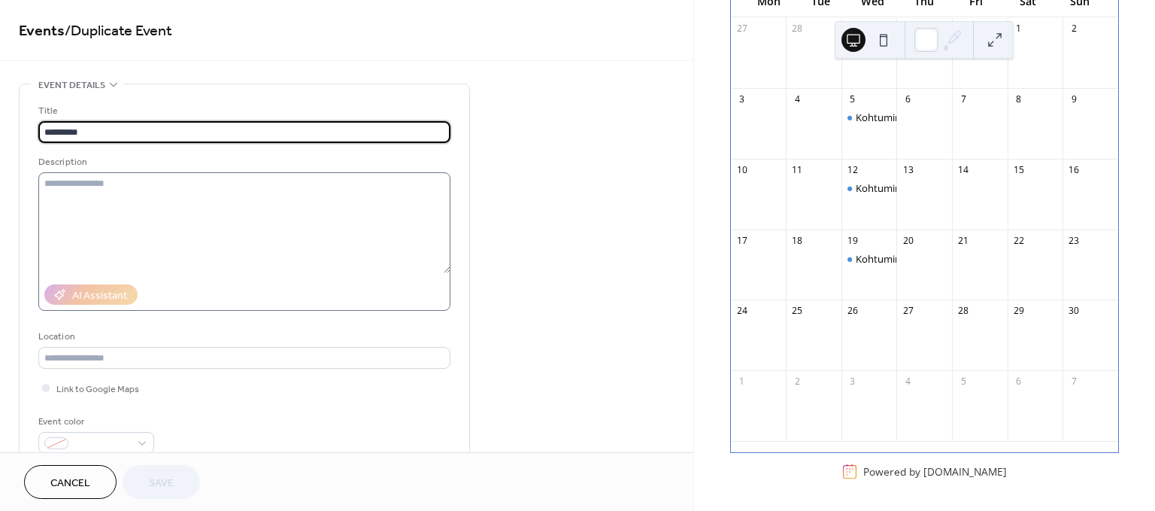
scroll to position [167, 0]
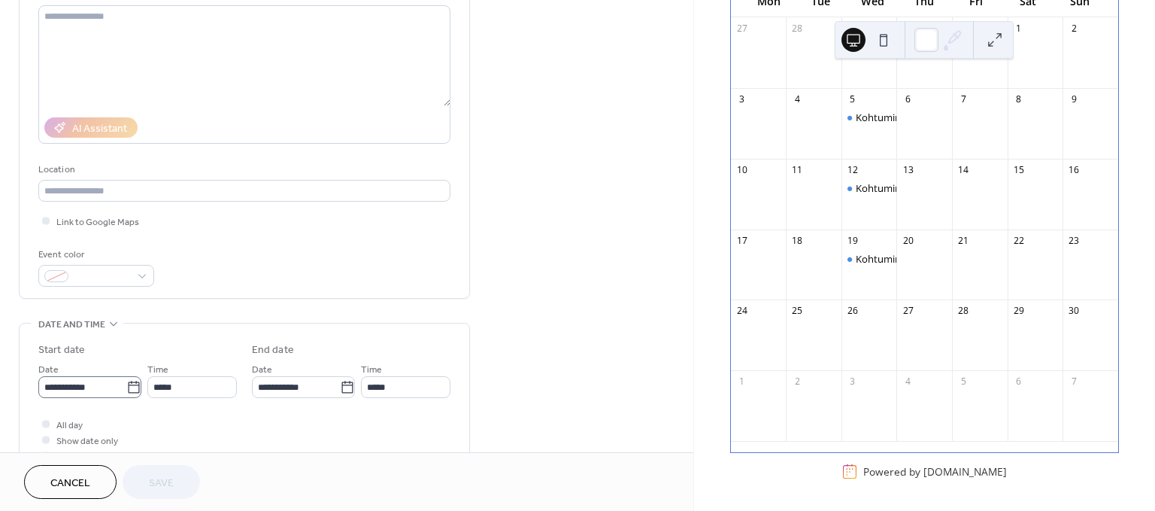
click at [127, 387] on icon at bounding box center [133, 387] width 15 height 15
click at [126, 387] on input "**********" at bounding box center [82, 387] width 88 height 22
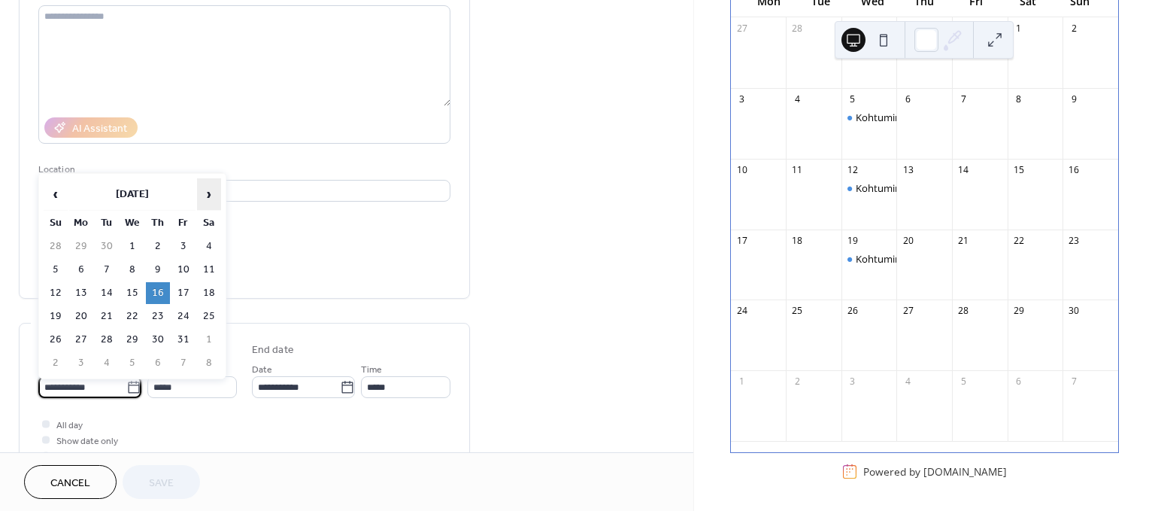
click at [210, 192] on span "›" at bounding box center [209, 194] width 23 height 30
click at [131, 334] on td "26" at bounding box center [132, 340] width 24 height 22
type input "**********"
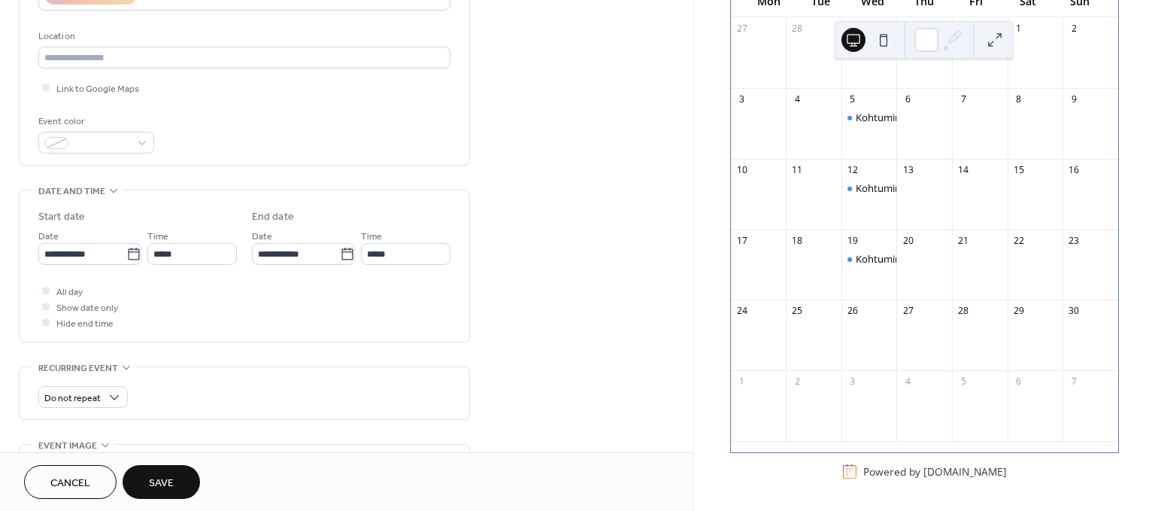
scroll to position [467, 0]
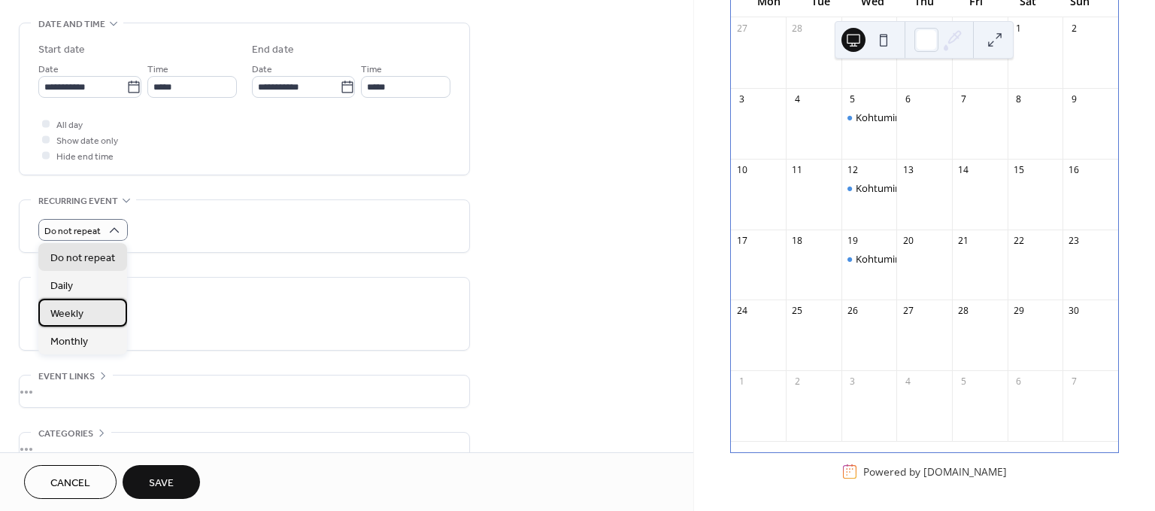
click at [71, 317] on span "Weekly" at bounding box center [66, 314] width 33 height 16
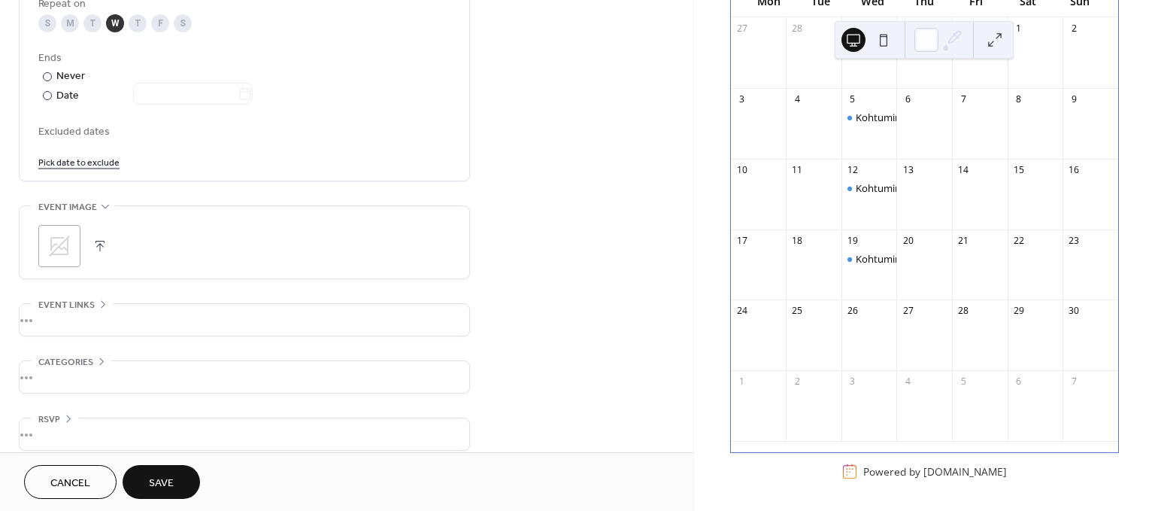
scroll to position [813, 0]
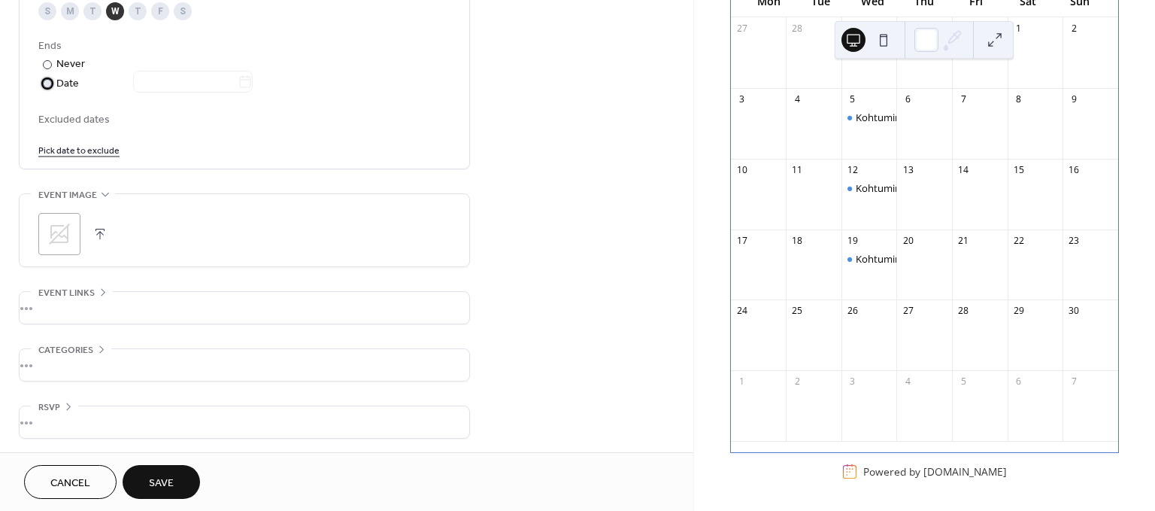
click at [47, 81] on div at bounding box center [47, 83] width 9 height 9
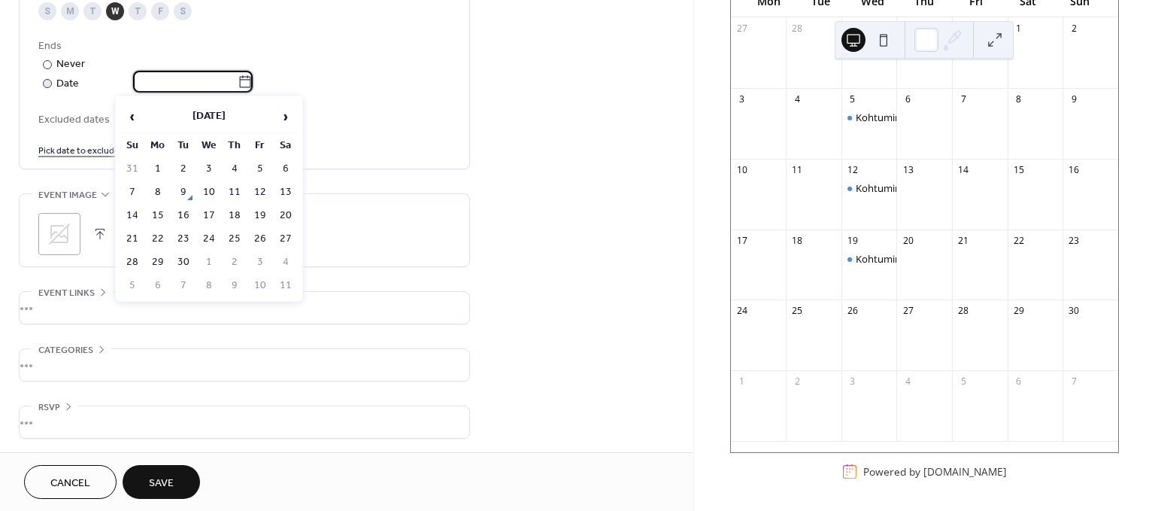
click at [191, 85] on input "text" at bounding box center [185, 82] width 105 height 22
click at [252, 80] on icon at bounding box center [245, 81] width 15 height 15
click at [238, 80] on input "text" at bounding box center [185, 82] width 105 height 22
click at [284, 114] on span "›" at bounding box center [286, 117] width 23 height 30
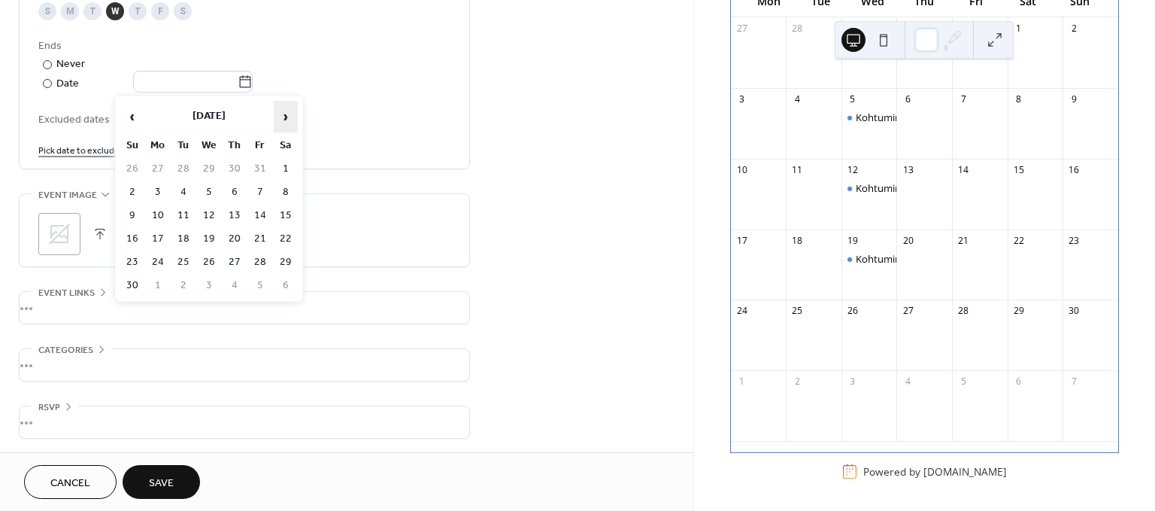
click at [284, 114] on span "›" at bounding box center [286, 117] width 23 height 30
click at [208, 213] on td "11" at bounding box center [209, 216] width 24 height 22
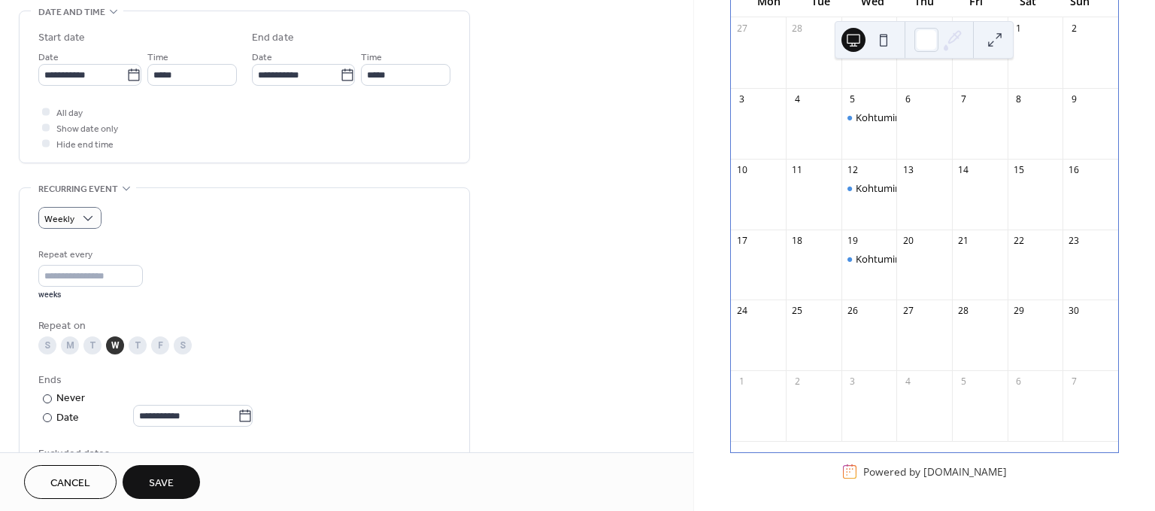
scroll to position [646, 0]
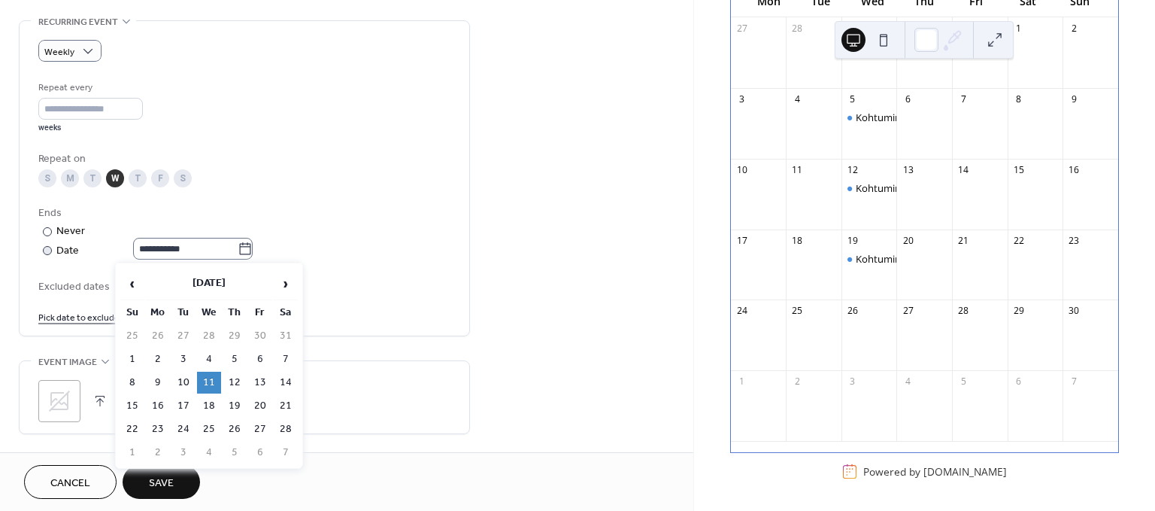
click at [253, 247] on icon at bounding box center [245, 248] width 15 height 15
click at [238, 247] on input "**********" at bounding box center [185, 249] width 105 height 22
click at [132, 279] on span "‹" at bounding box center [132, 284] width 23 height 30
click at [210, 380] on td "17" at bounding box center [209, 383] width 24 height 22
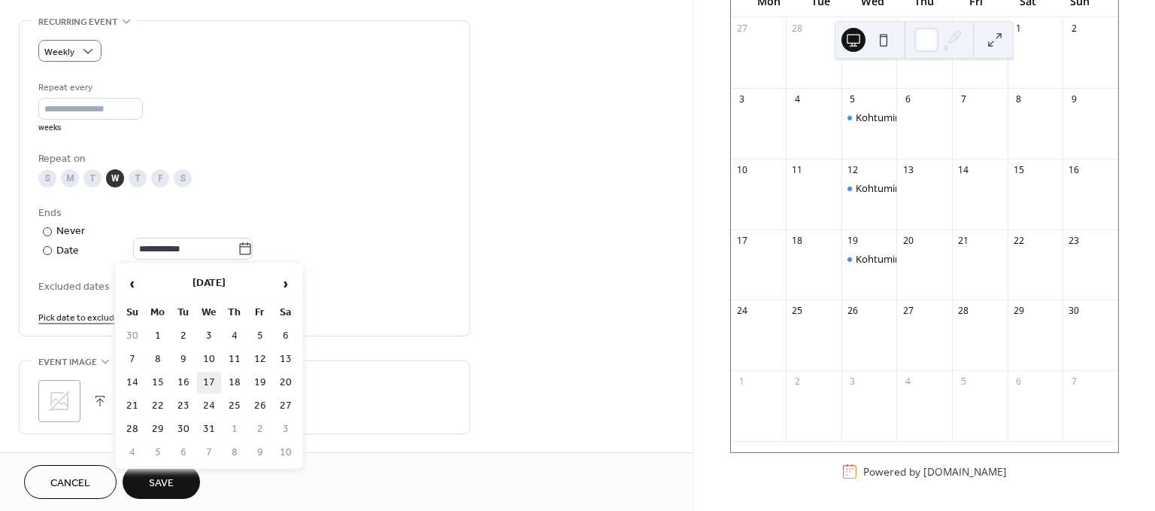
type input "**********"
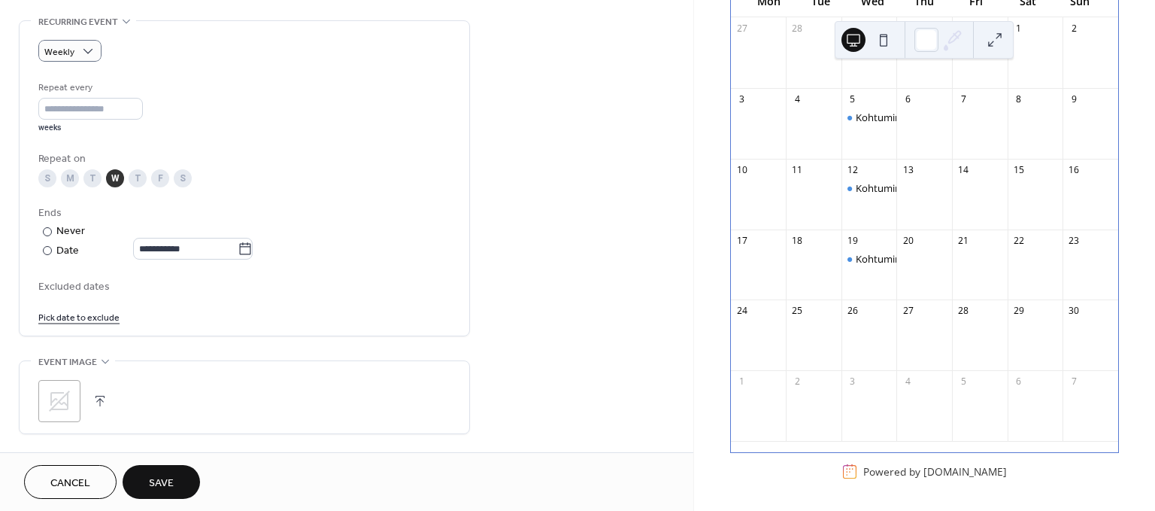
scroll to position [813, 0]
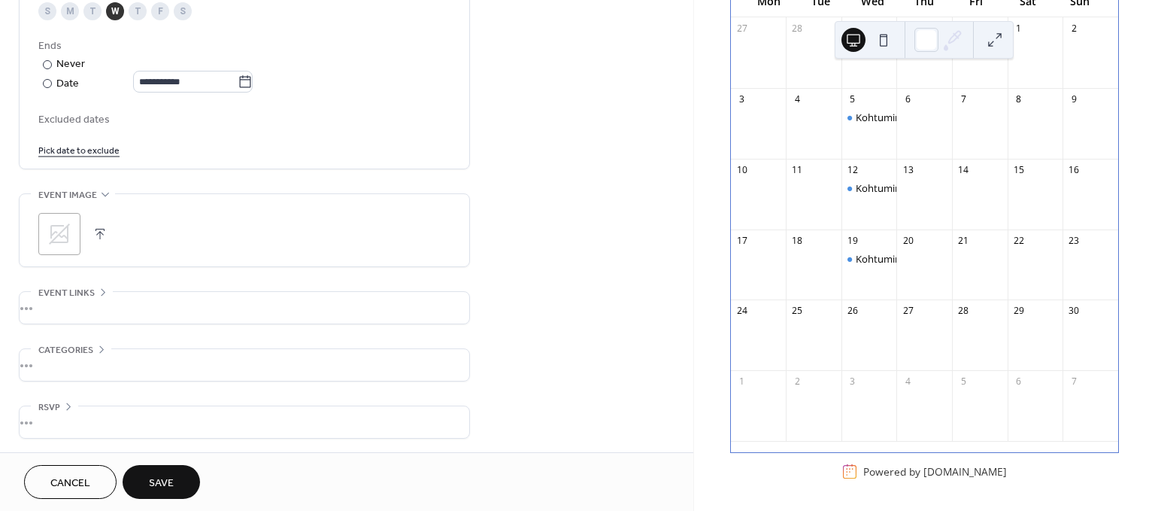
click at [162, 489] on span "Save" at bounding box center [161, 483] width 25 height 16
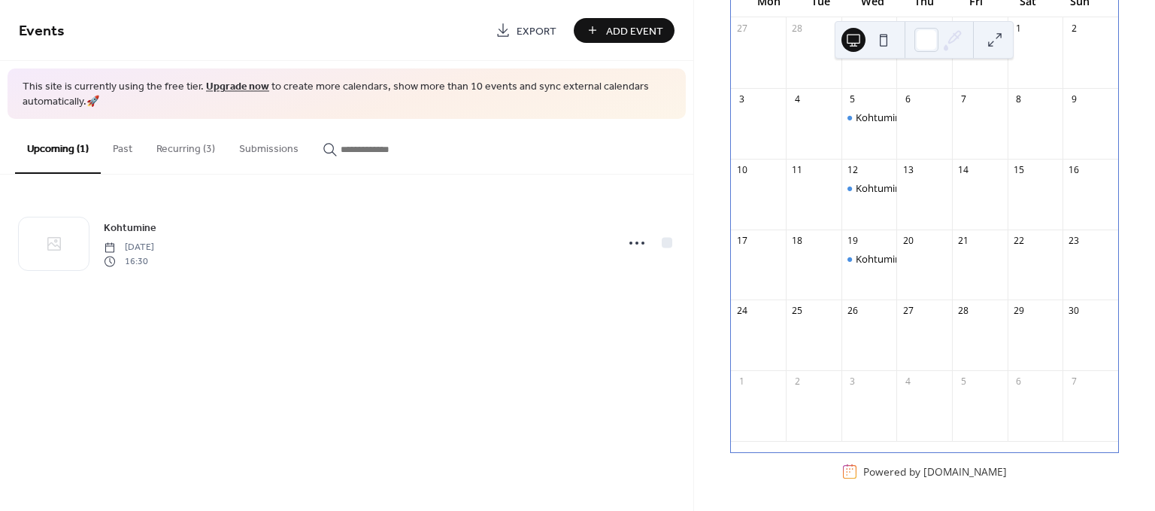
scroll to position [77, 0]
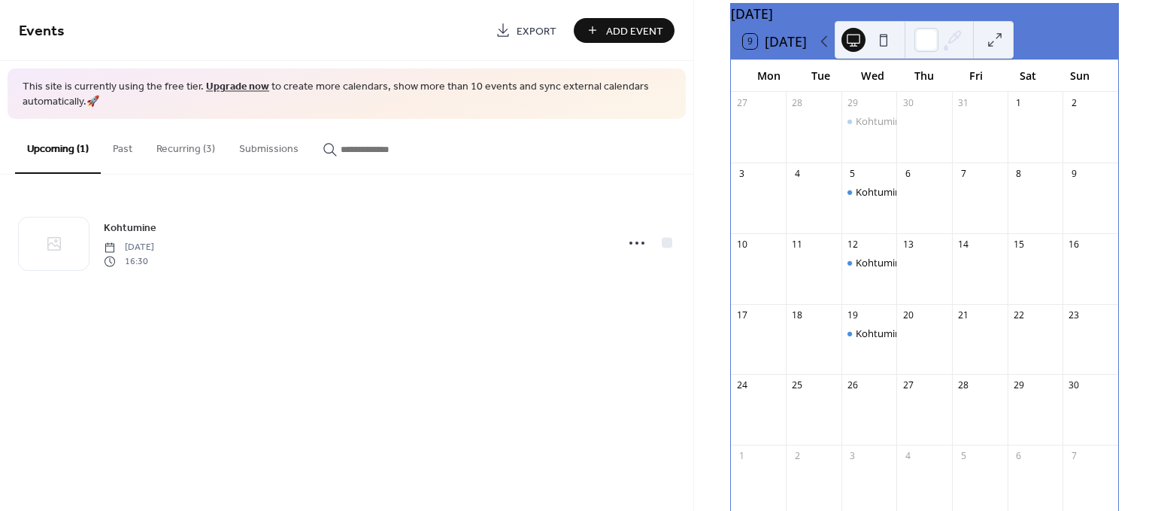
click at [614, 297] on div "Kohtumine Thursday, October 16, 2025 16:30" at bounding box center [346, 242] width 693 height 137
click at [827, 50] on icon at bounding box center [824, 41] width 18 height 18
click at [1057, 23] on div "[DATE]" at bounding box center [924, 14] width 387 height 20
drag, startPoint x: 870, startPoint y: 26, endPoint x: 913, endPoint y: 26, distance: 42.9
click at [913, 26] on div at bounding box center [924, 40] width 179 height 38
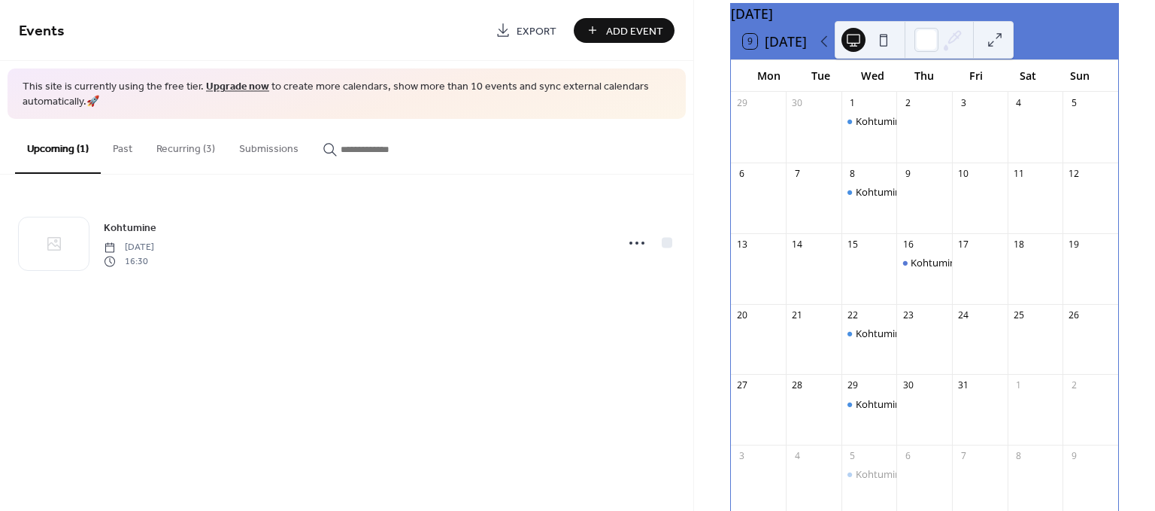
click at [790, 50] on button "9 Today" at bounding box center [775, 41] width 75 height 23
click at [826, 50] on icon at bounding box center [824, 41] width 18 height 18
click at [825, 15] on div "August 2025" at bounding box center [924, 14] width 387 height 20
click at [994, 44] on button at bounding box center [995, 40] width 24 height 24
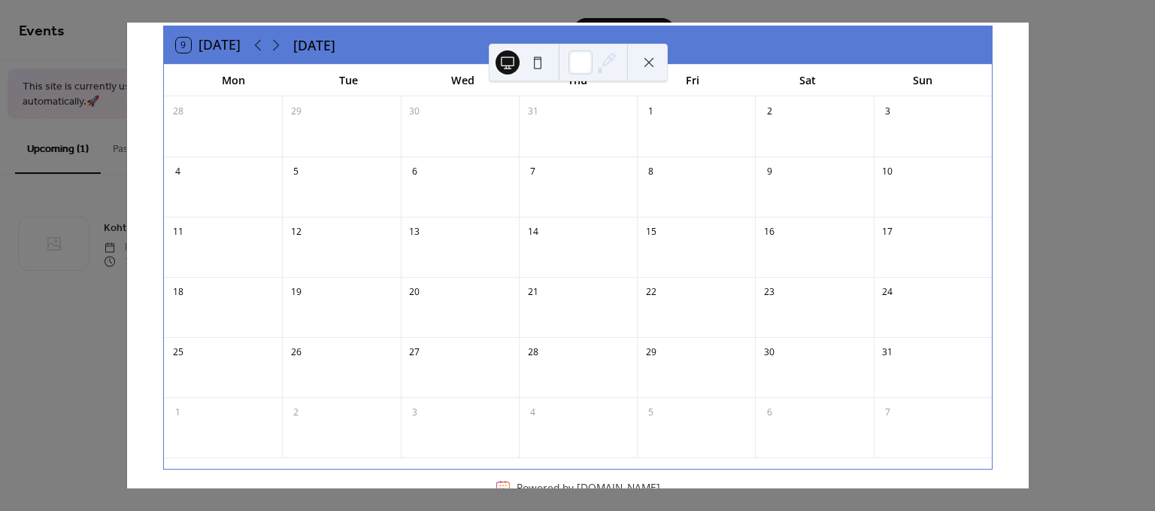
click at [649, 59] on button at bounding box center [649, 62] width 24 height 24
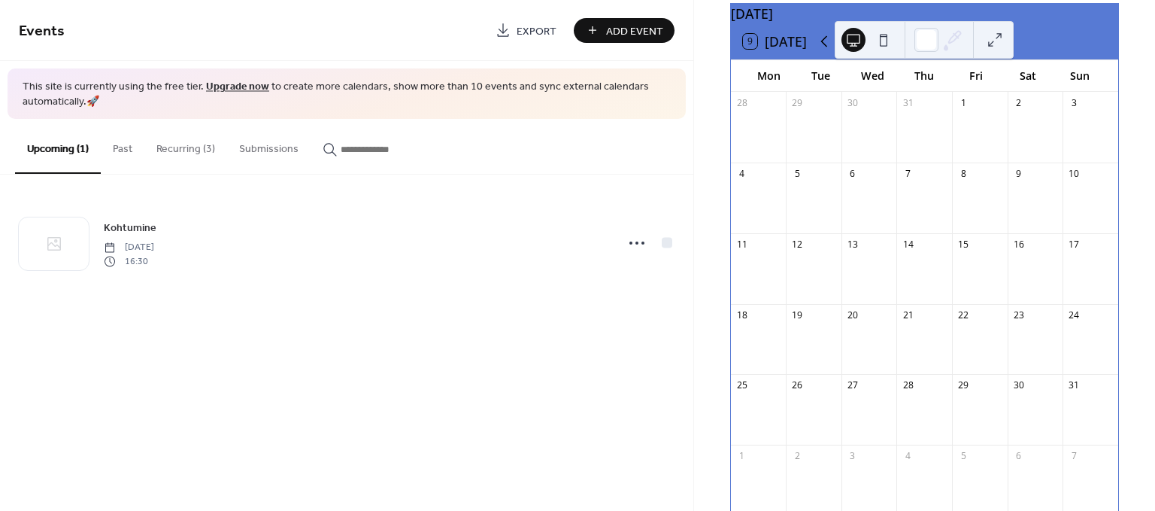
click at [820, 50] on icon at bounding box center [824, 41] width 18 height 18
click at [818, 23] on div "July 2025" at bounding box center [924, 14] width 387 height 20
click at [837, 59] on div "9 Today" at bounding box center [924, 41] width 387 height 36
click at [818, 47] on icon at bounding box center [824, 41] width 18 height 18
click at [880, 59] on div "9 Today" at bounding box center [924, 41] width 387 height 36
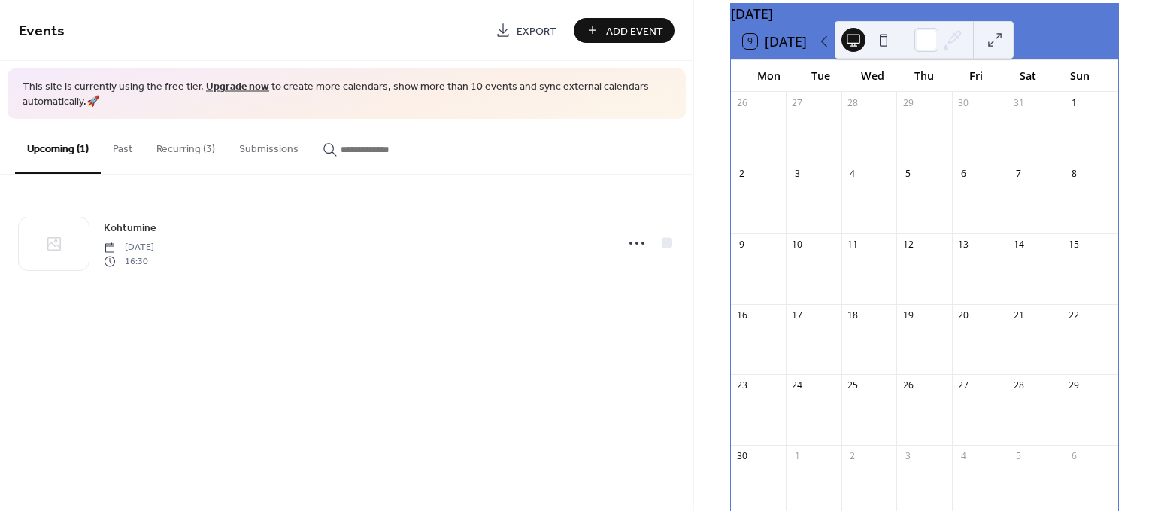
click at [878, 56] on div at bounding box center [869, 40] width 54 height 36
click at [875, 58] on div at bounding box center [924, 40] width 179 height 38
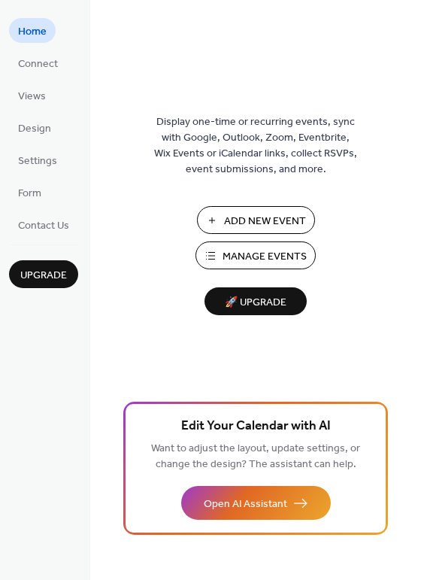
click at [248, 214] on span "Add New Event" at bounding box center [265, 222] width 82 height 16
click at [29, 101] on span "Views" at bounding box center [32, 97] width 28 height 16
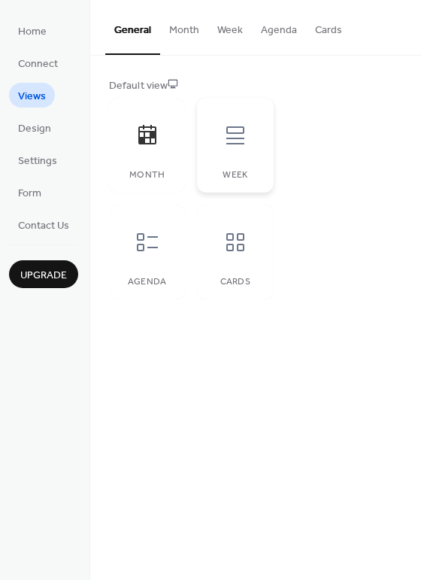
click at [226, 149] on div at bounding box center [235, 135] width 45 height 45
click at [144, 230] on icon at bounding box center [147, 242] width 24 height 24
click at [234, 244] on icon at bounding box center [235, 242] width 24 height 24
click at [151, 240] on icon at bounding box center [147, 242] width 24 height 24
click at [184, 32] on button "Month" at bounding box center [184, 26] width 48 height 53
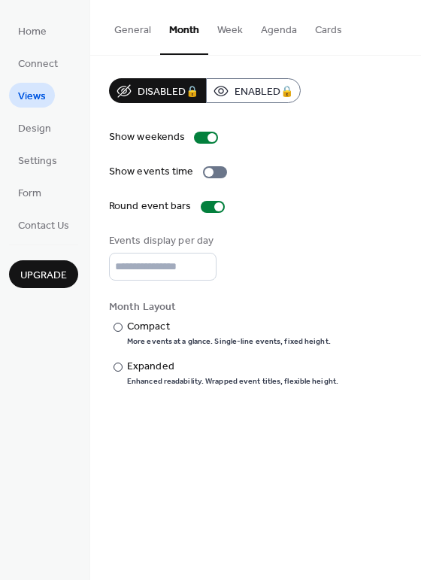
click at [223, 26] on button "Week" at bounding box center [230, 26] width 44 height 53
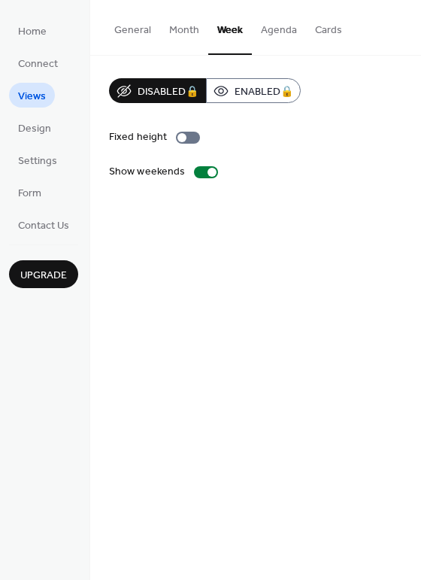
click at [286, 23] on button "Agenda" at bounding box center [279, 26] width 54 height 53
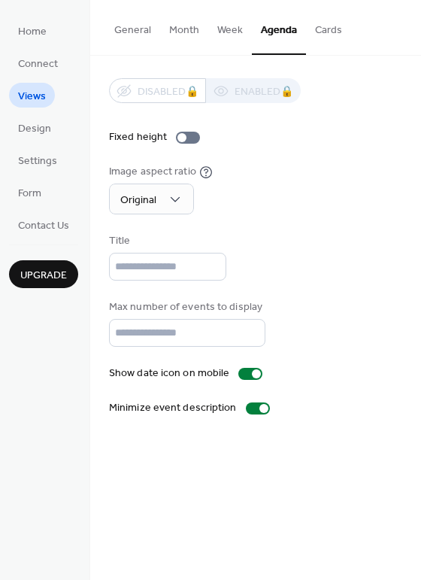
click at [142, 29] on button "General" at bounding box center [132, 26] width 55 height 53
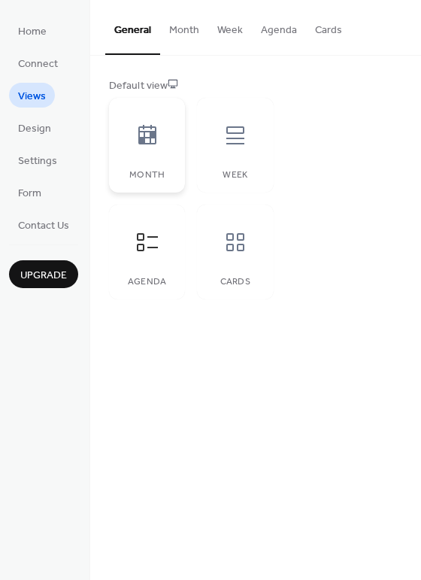
click at [155, 141] on icon at bounding box center [147, 135] width 18 height 20
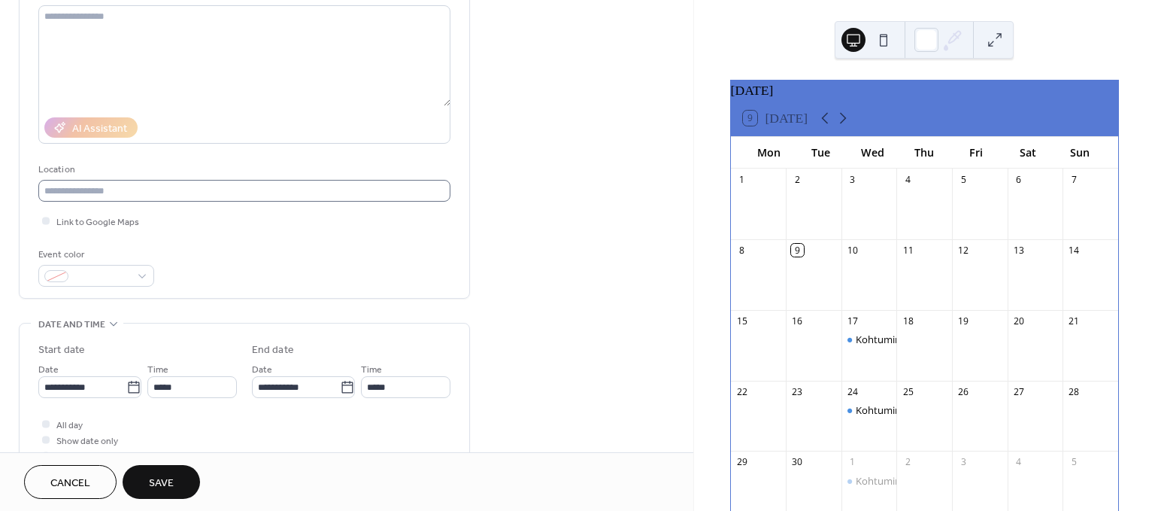
scroll to position [250, 0]
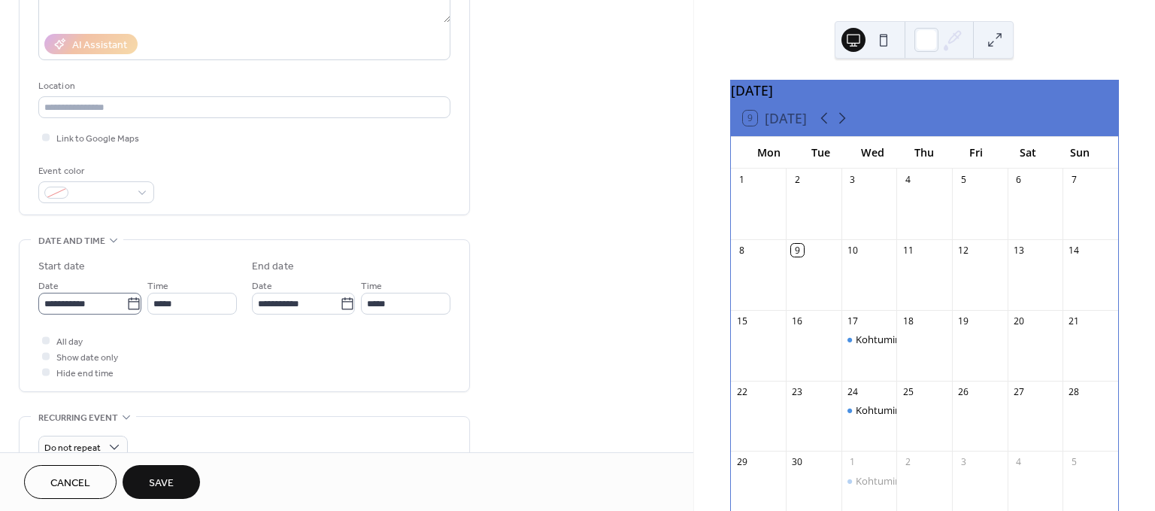
type input "*********"
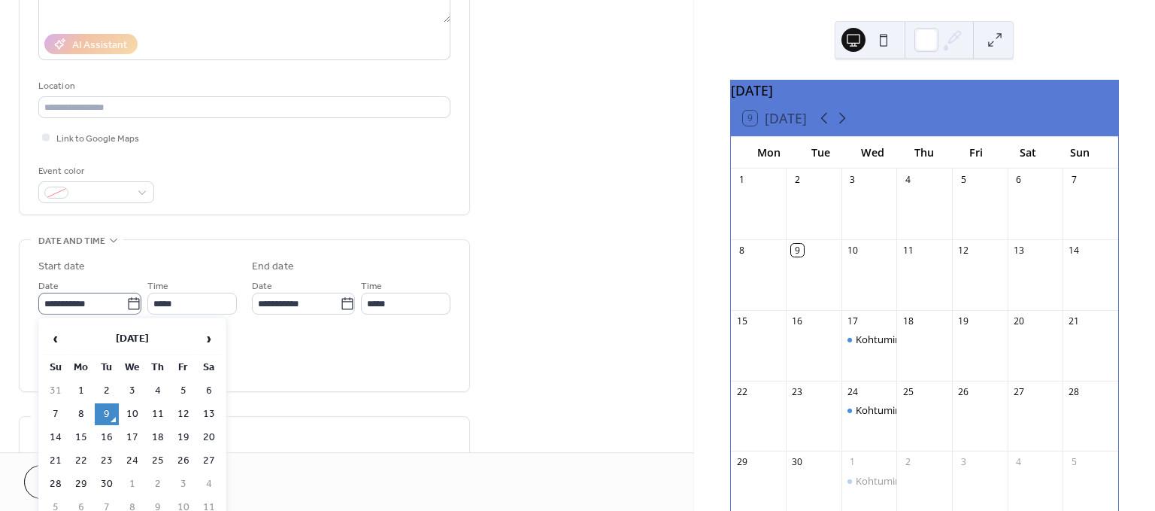
click at [131, 303] on icon at bounding box center [133, 303] width 15 height 15
click at [126, 303] on input "**********" at bounding box center [82, 304] width 88 height 22
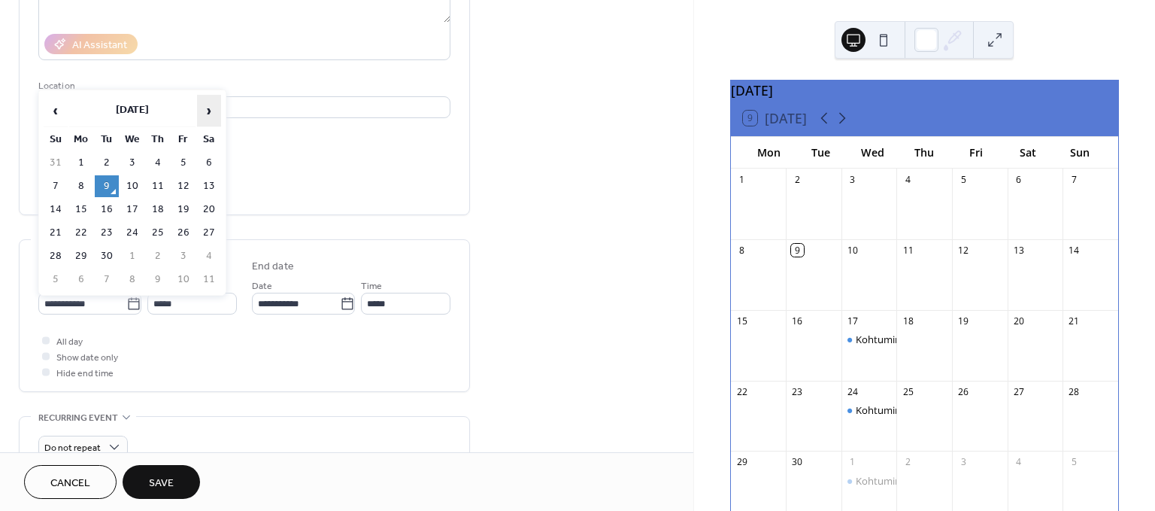
click at [208, 108] on span "›" at bounding box center [209, 111] width 23 height 30
click at [136, 252] on td "26" at bounding box center [132, 256] width 24 height 22
type input "**********"
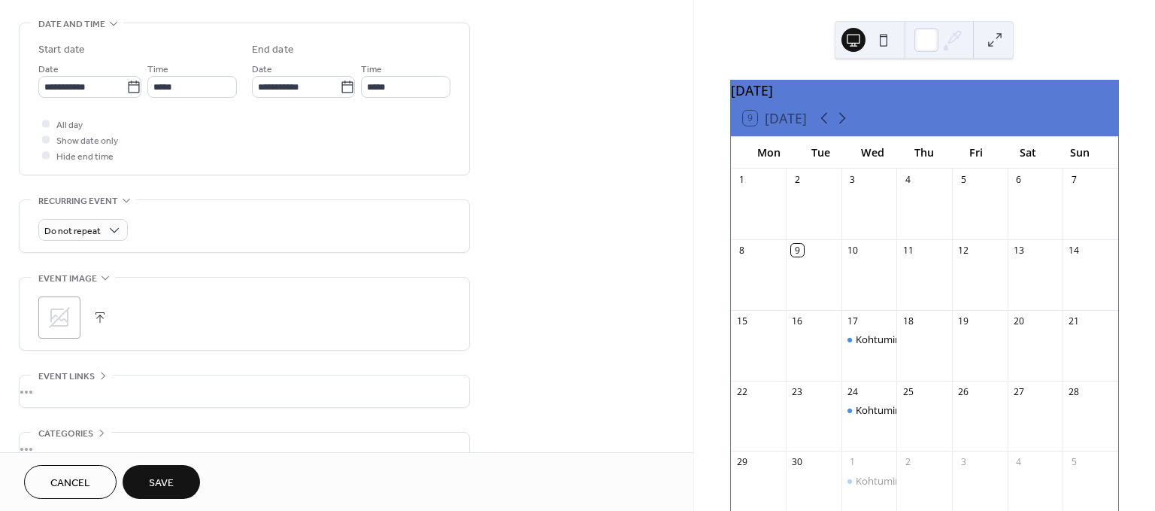
scroll to position [384, 0]
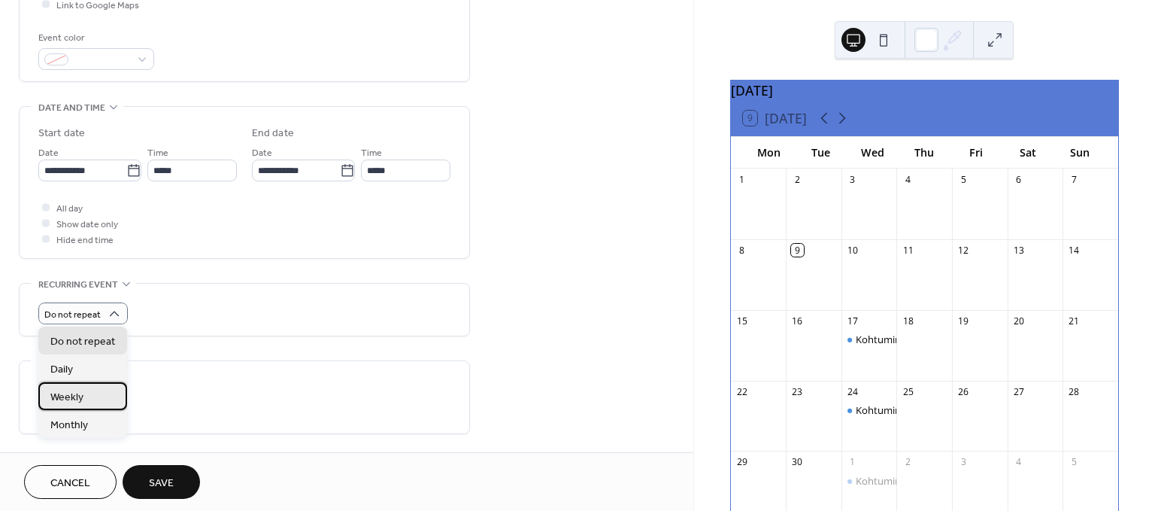
click at [67, 390] on span "Weekly" at bounding box center [66, 398] width 33 height 16
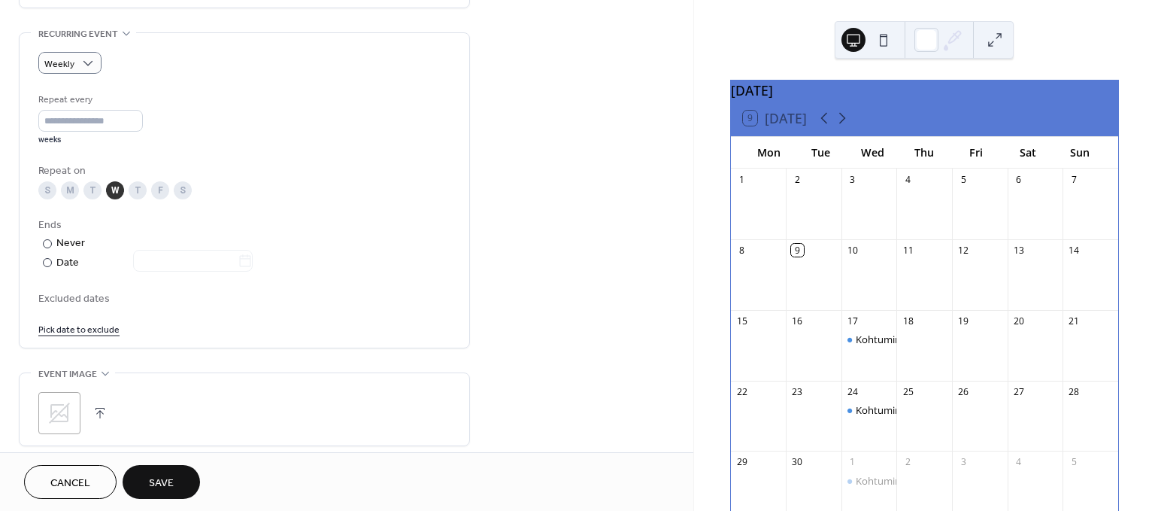
scroll to position [801, 0]
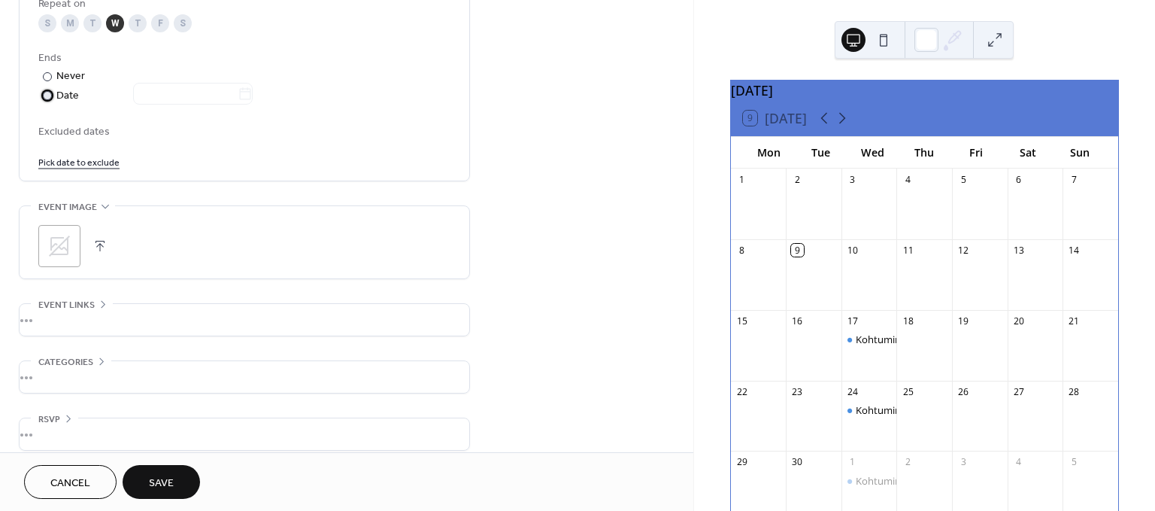
click at [48, 96] on div at bounding box center [47, 95] width 9 height 9
click at [251, 93] on icon at bounding box center [245, 93] width 11 height 12
click at [238, 93] on input "text" at bounding box center [185, 94] width 105 height 22
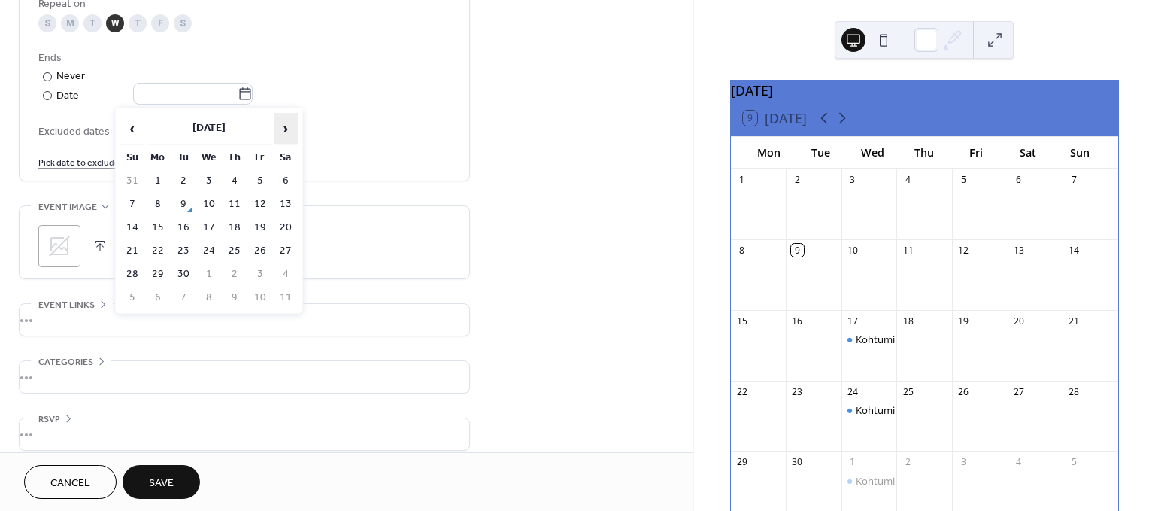
click at [282, 123] on span "›" at bounding box center [286, 129] width 23 height 30
click at [208, 225] on td "17" at bounding box center [209, 228] width 24 height 22
type input "**********"
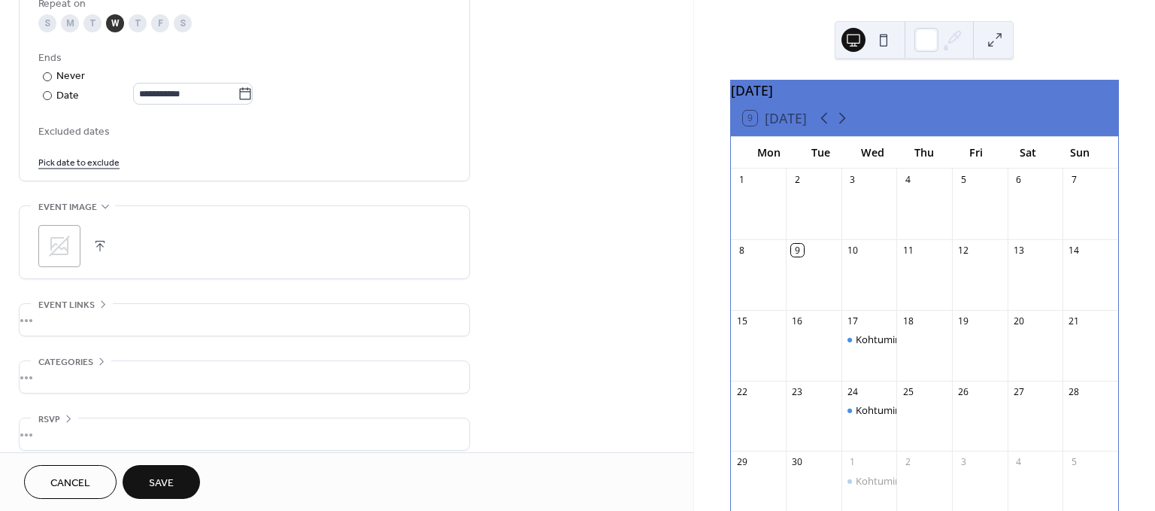
click at [161, 475] on span "Save" at bounding box center [161, 483] width 25 height 16
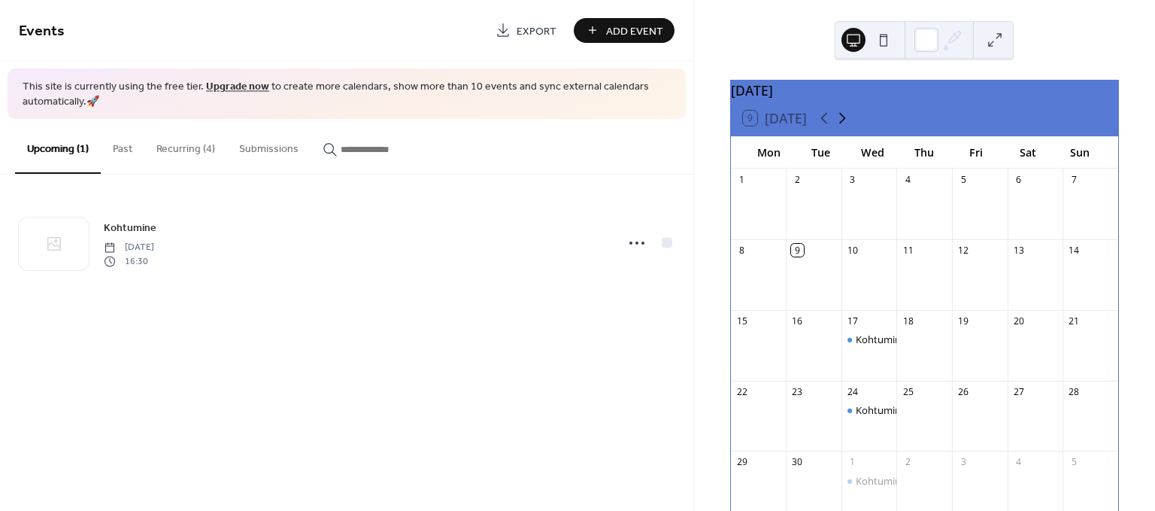
click at [842, 127] on icon at bounding box center [842, 118] width 18 height 18
